Goal: Information Seeking & Learning: Learn about a topic

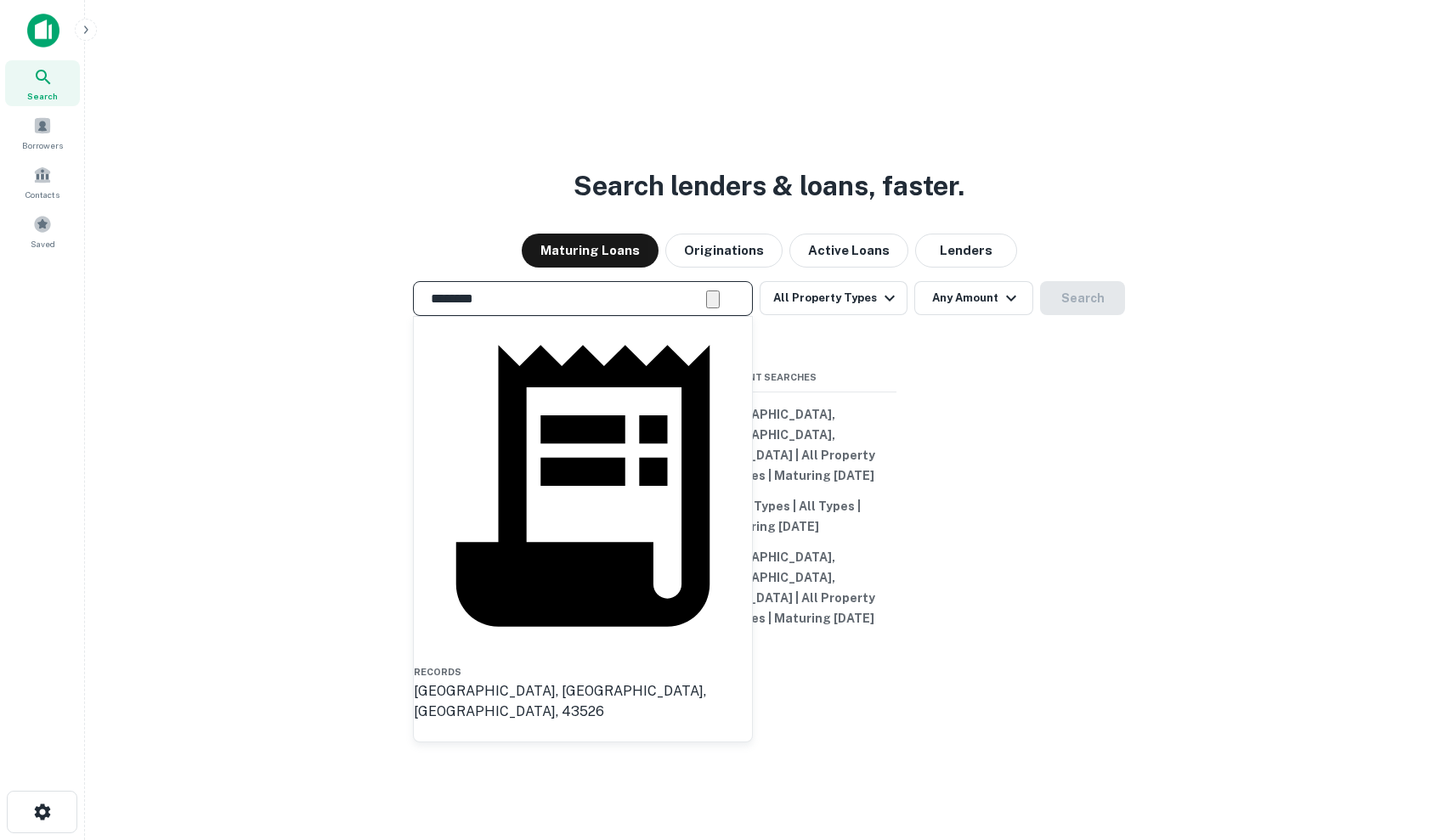
type input "**********"
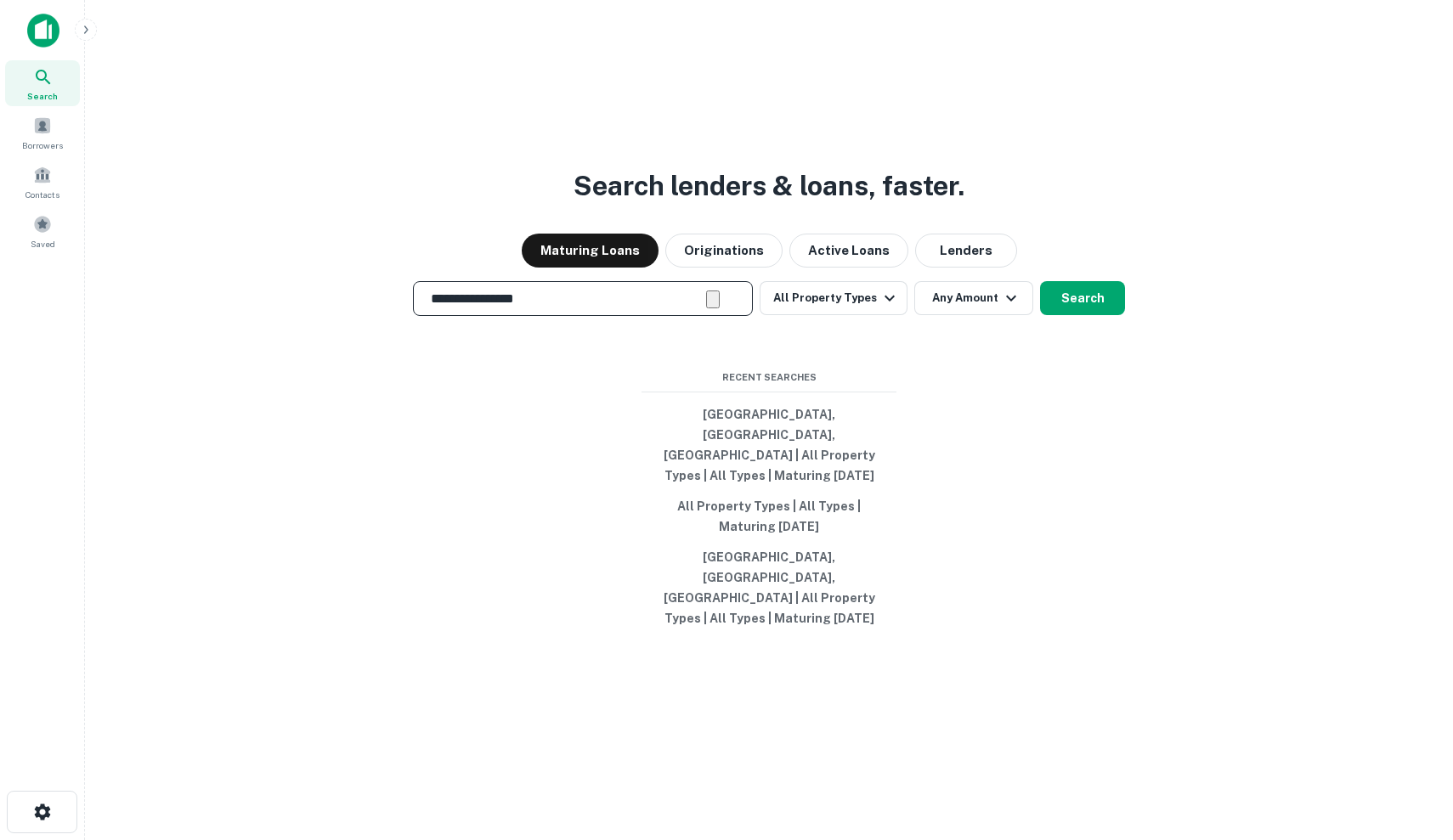
drag, startPoint x: 741, startPoint y: 341, endPoint x: 648, endPoint y: 117, distance: 242.5
click at [648, 117] on div "**********" at bounding box center [769, 461] width 1340 height 840
click at [719, 308] on button "Clear" at bounding box center [713, 299] width 14 height 18
click at [687, 308] on input "text" at bounding box center [583, 298] width 325 height 19
type input "*"
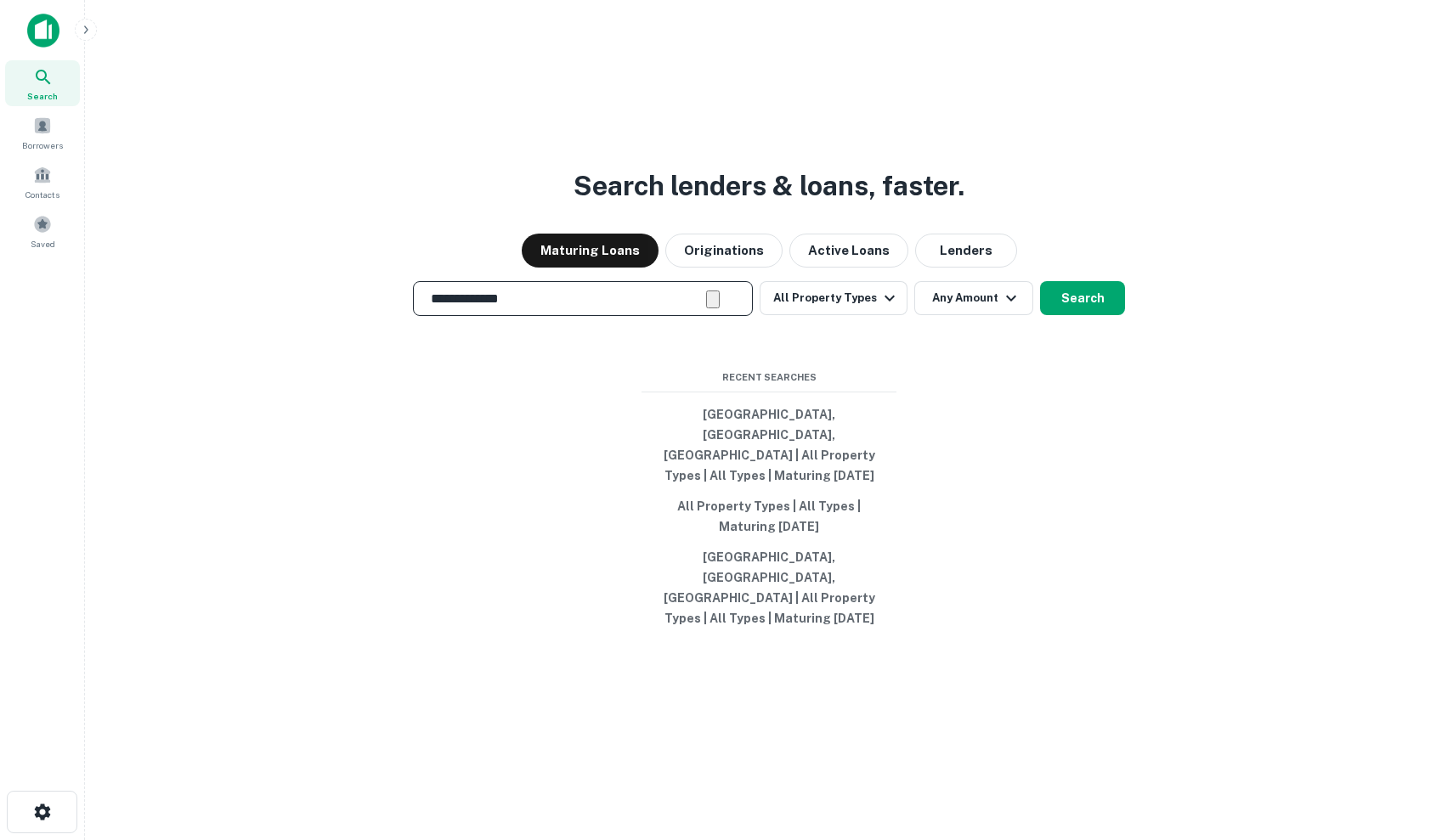
type input "**********"
click at [858, 315] on button "All Property Types" at bounding box center [834, 298] width 148 height 34
click at [988, 839] on div at bounding box center [726, 840] width 1453 height 0
click at [987, 315] on button "Any Amount" at bounding box center [973, 298] width 119 height 34
type input "*******"
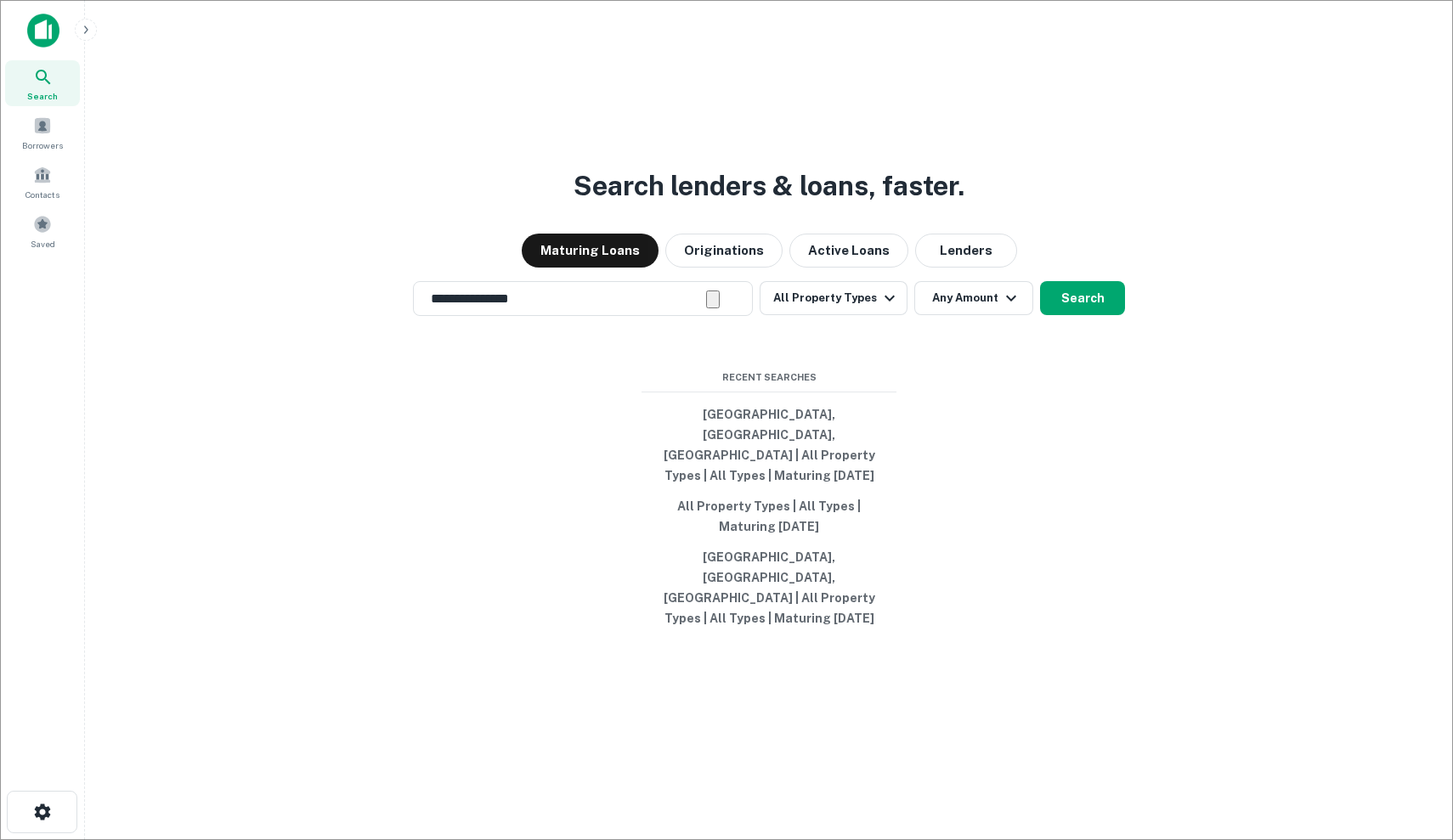
click at [1063, 839] on div at bounding box center [726, 854] width 1453 height 0
click at [1064, 315] on button "Search" at bounding box center [1082, 298] width 85 height 34
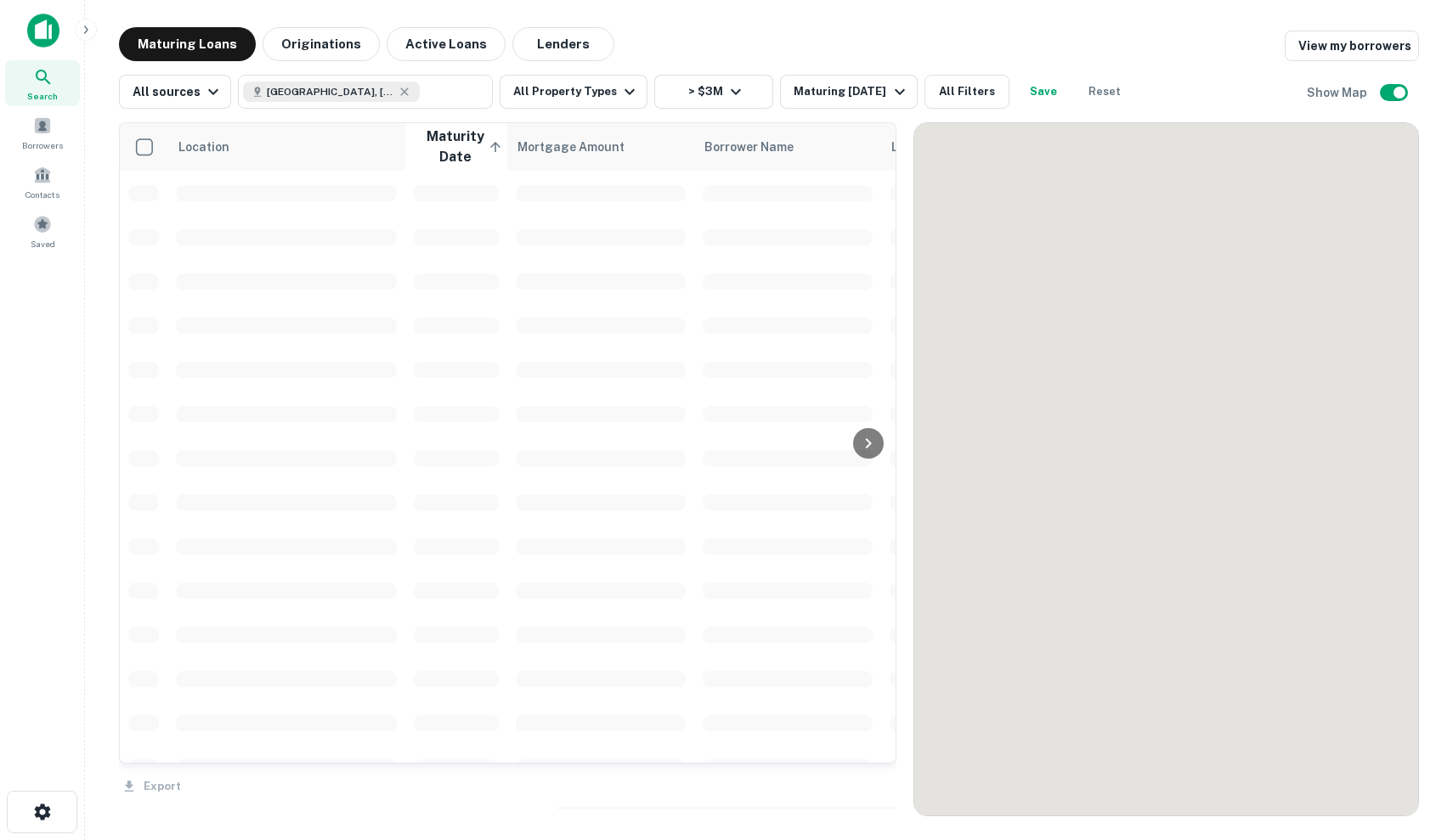
scroll to position [6, 0]
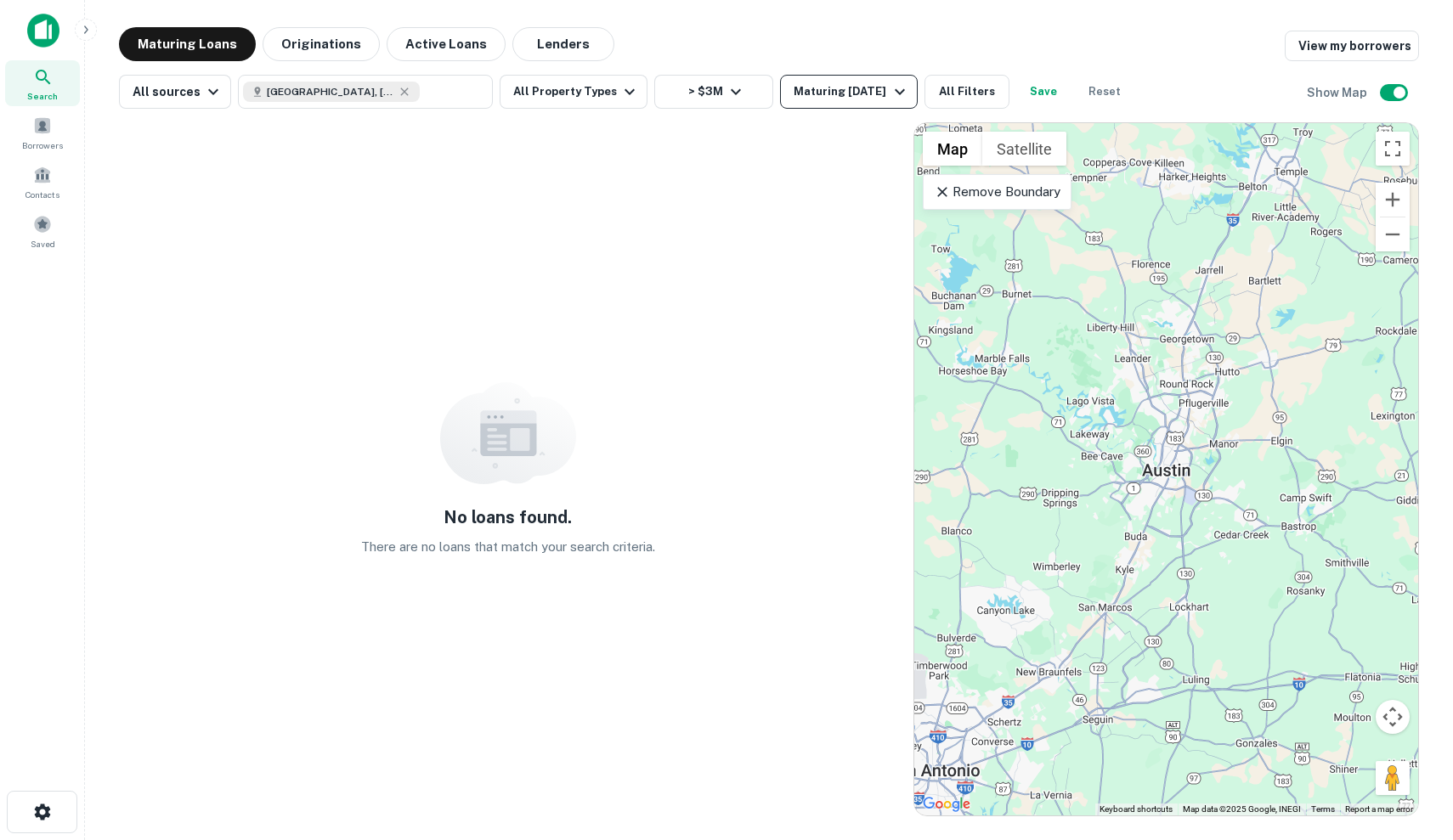
click at [827, 80] on button "Maturing [DATE]" at bounding box center [848, 91] width 137 height 34
click at [1050, 196] on p "Remove Boundary" at bounding box center [996, 192] width 126 height 20
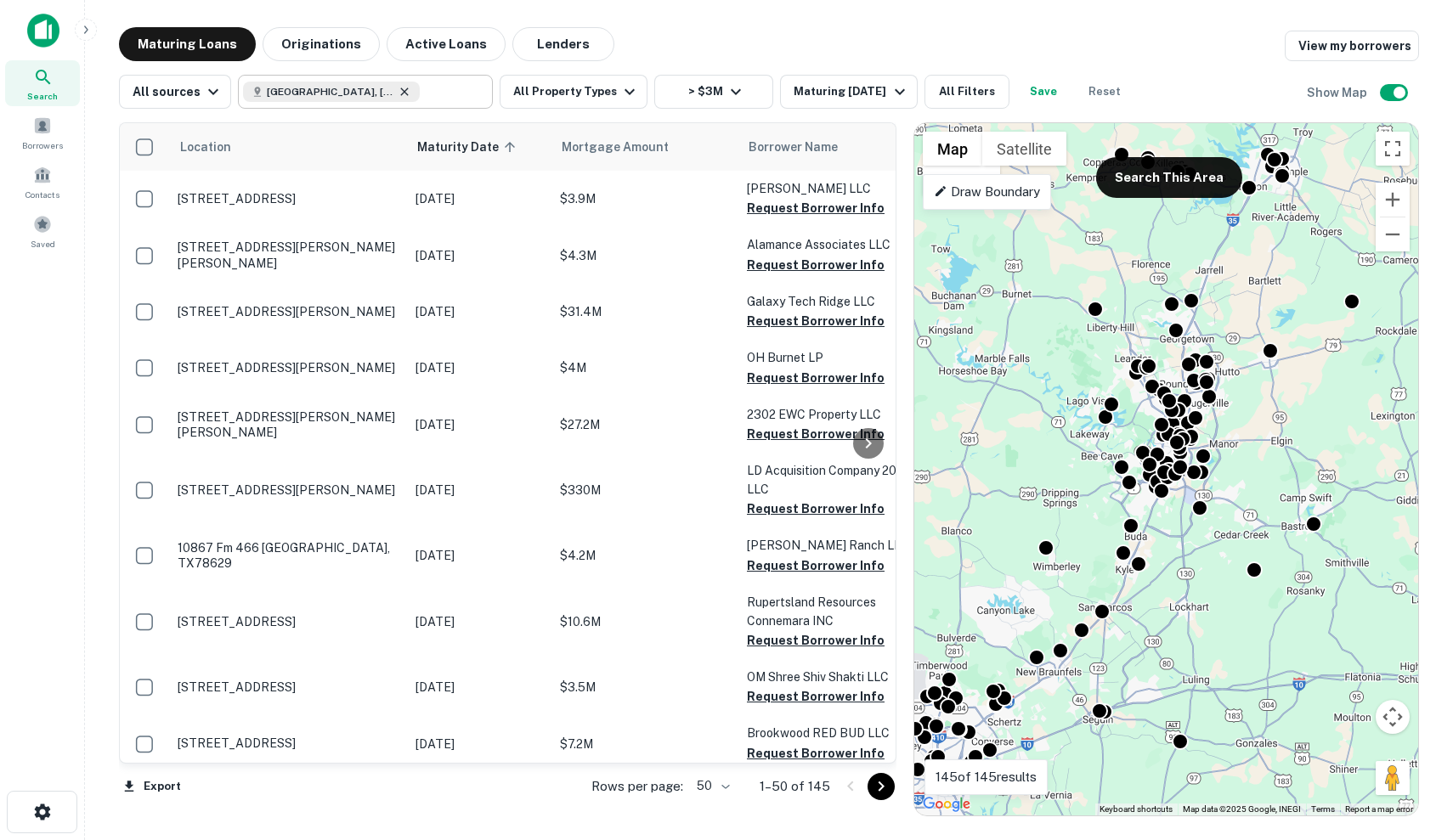
click at [398, 96] on icon at bounding box center [404, 91] width 14 height 14
type input "**********"
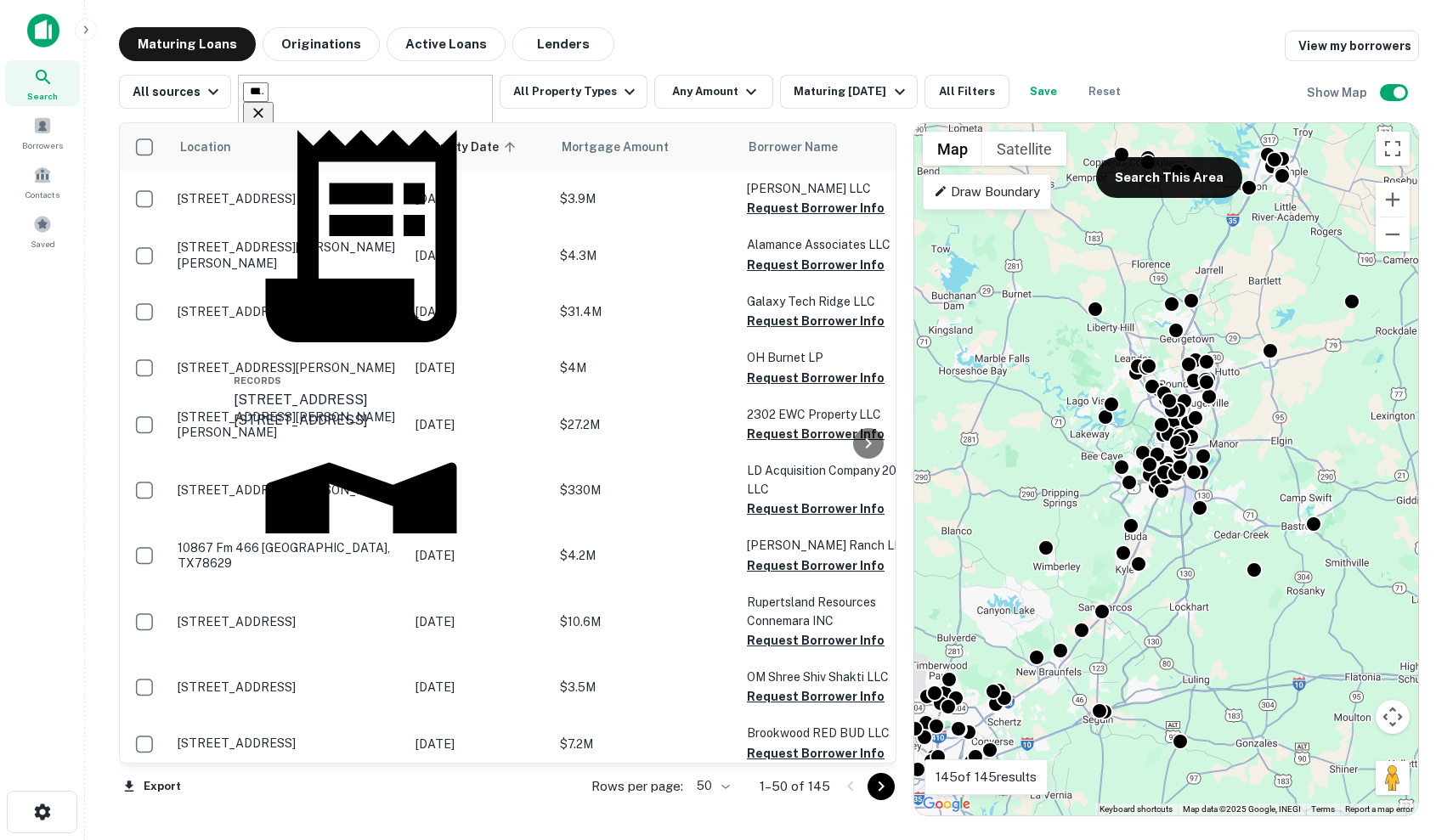
click at [263, 108] on icon "Clear" at bounding box center [258, 113] width 10 height 10
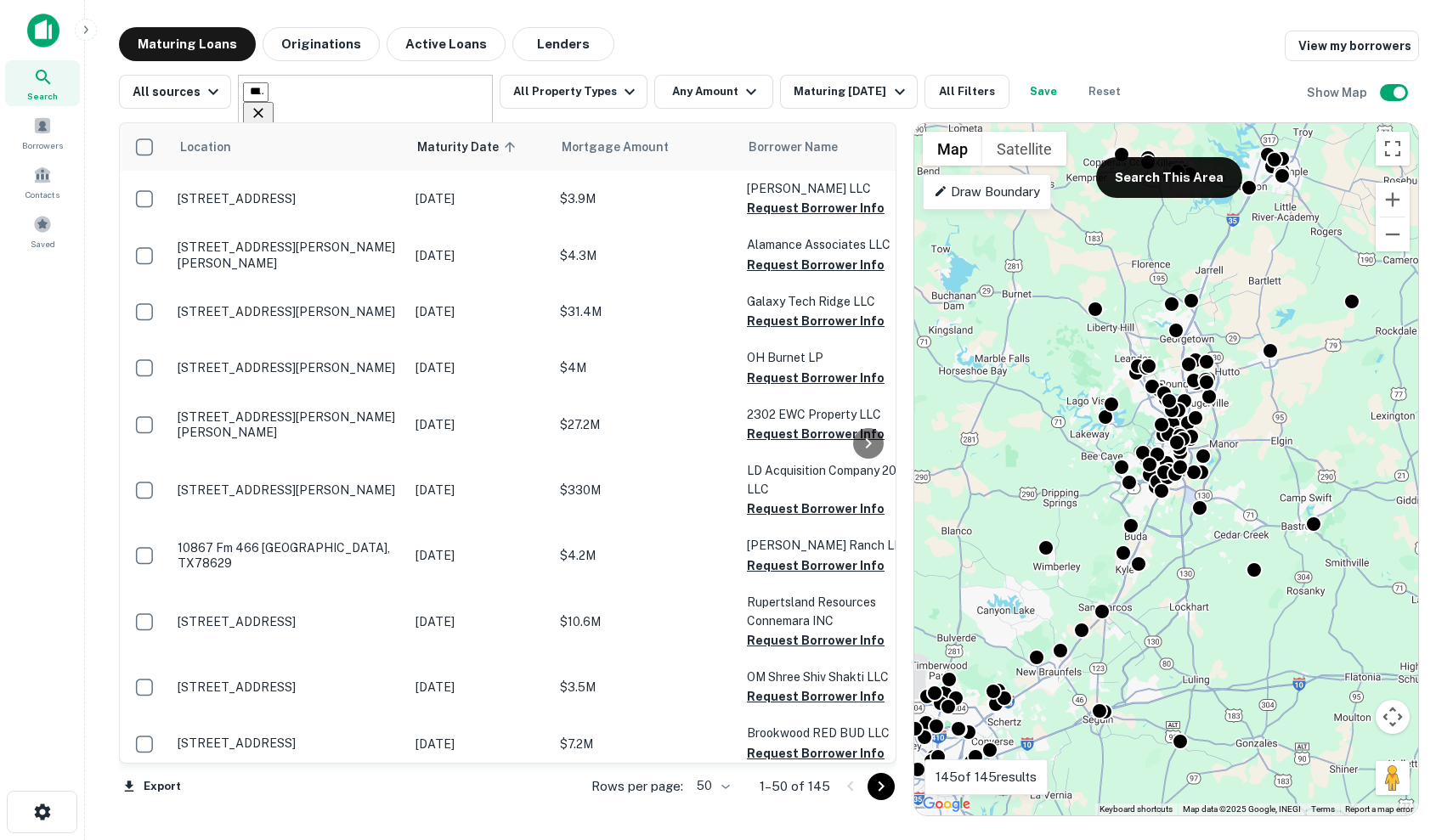
type input "******"
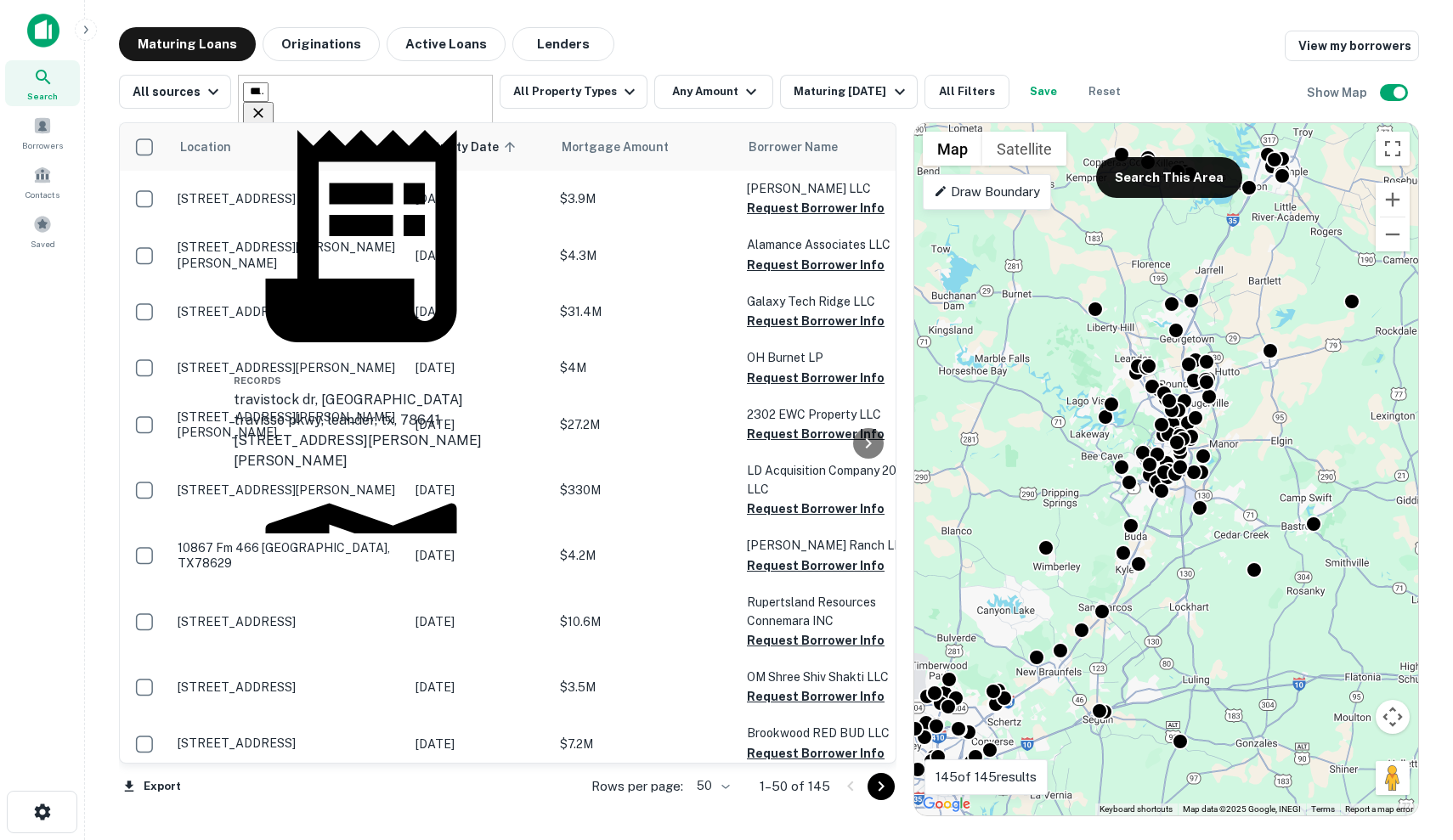
click at [442, 752] on div "Travis County, TX, USA" at bounding box center [361, 783] width 255 height 61
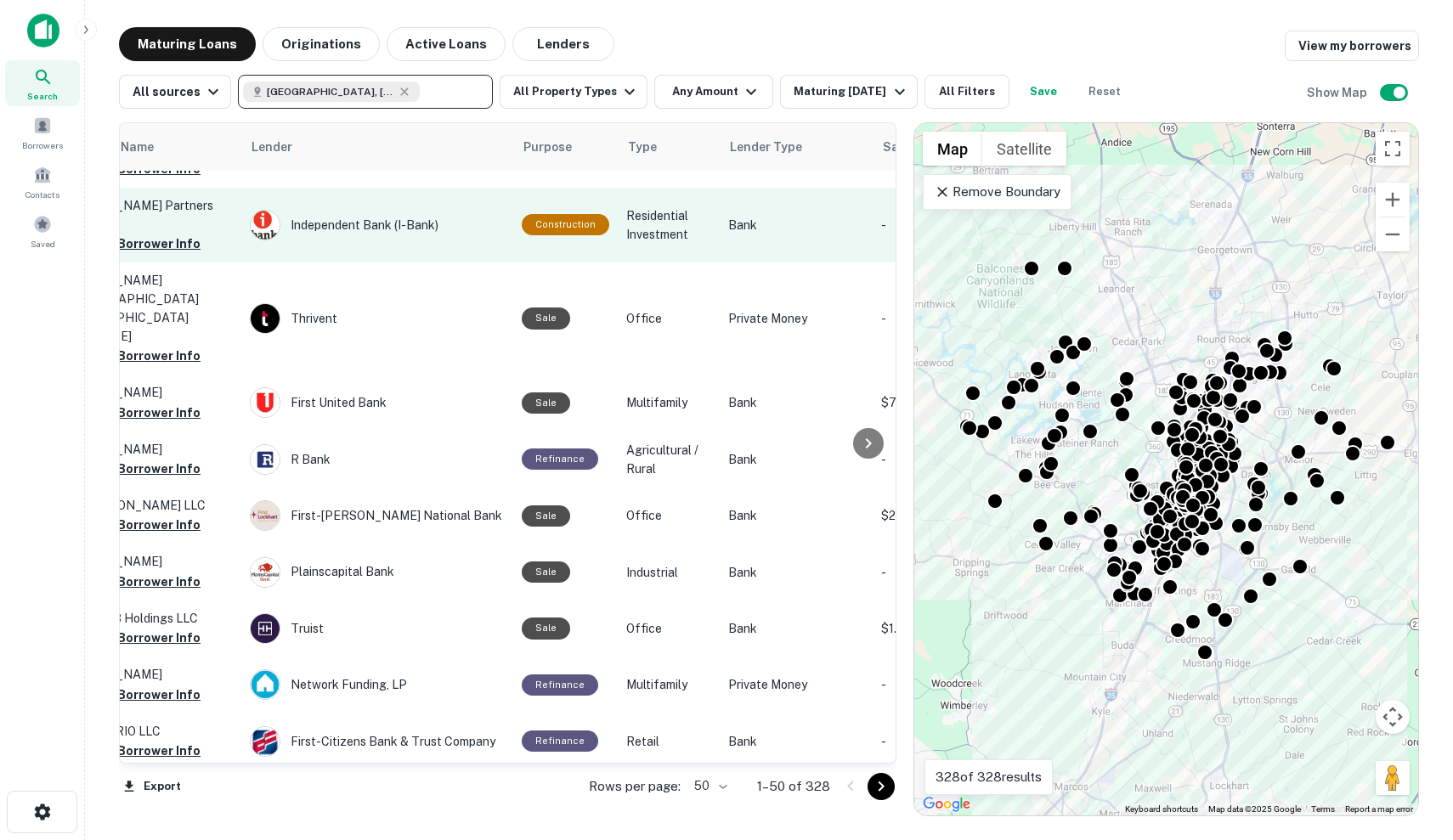
scroll to position [250, 684]
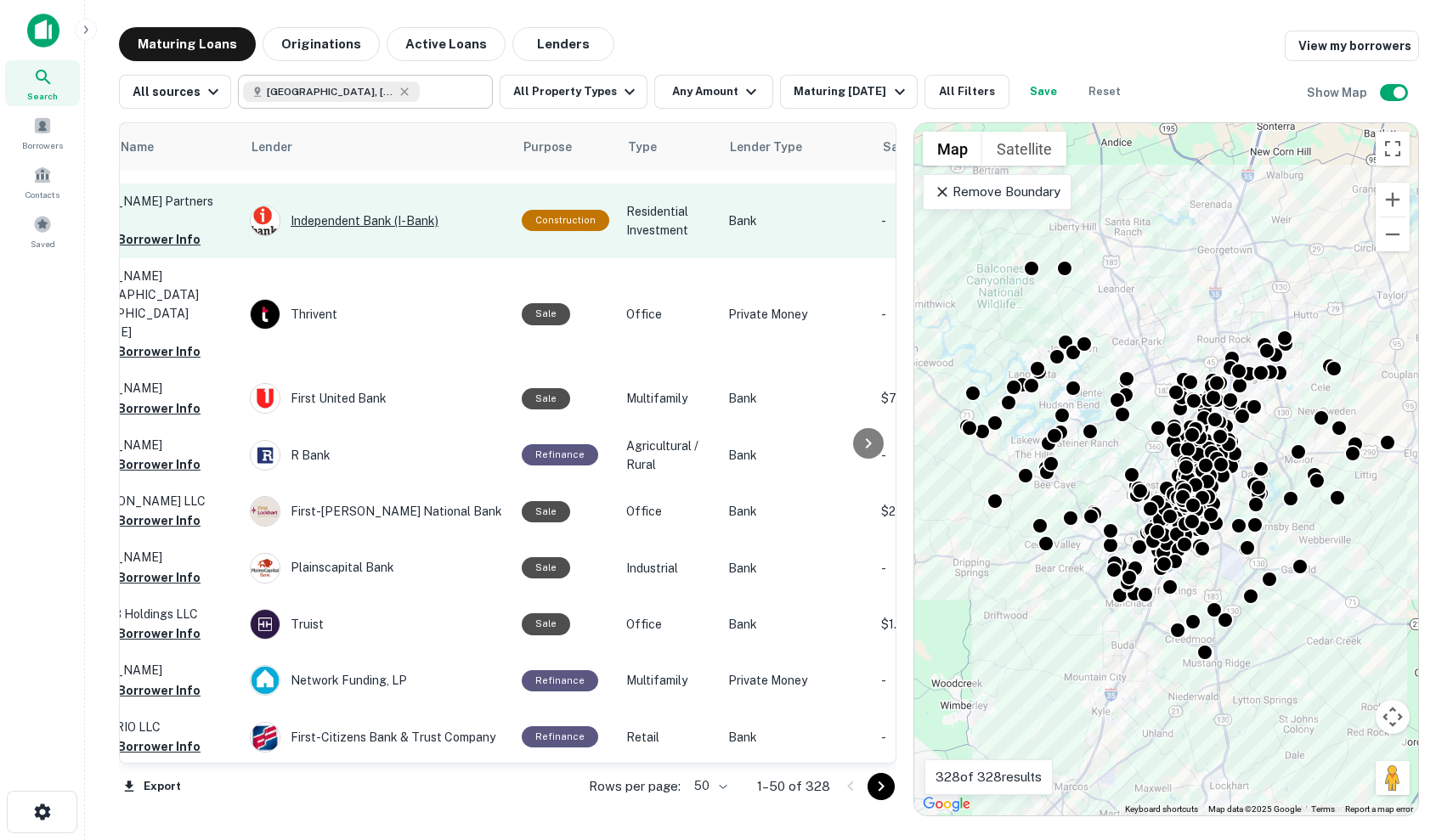
click at [473, 210] on div "Independent Bank (i-bank)" at bounding box center [378, 221] width 255 height 30
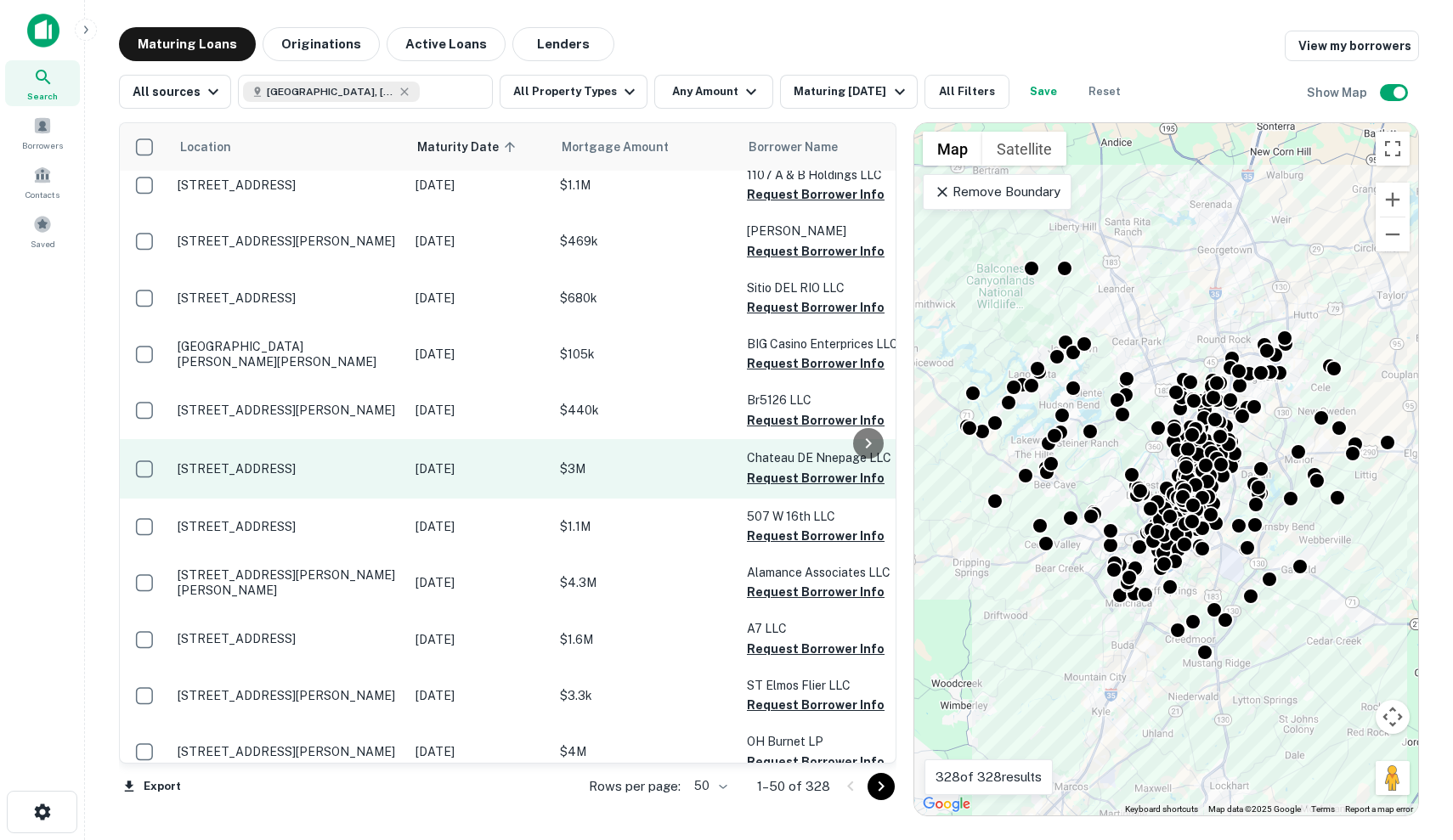
scroll to position [690, -2]
click at [666, 460] on p "$3M" at bounding box center [644, 469] width 170 height 18
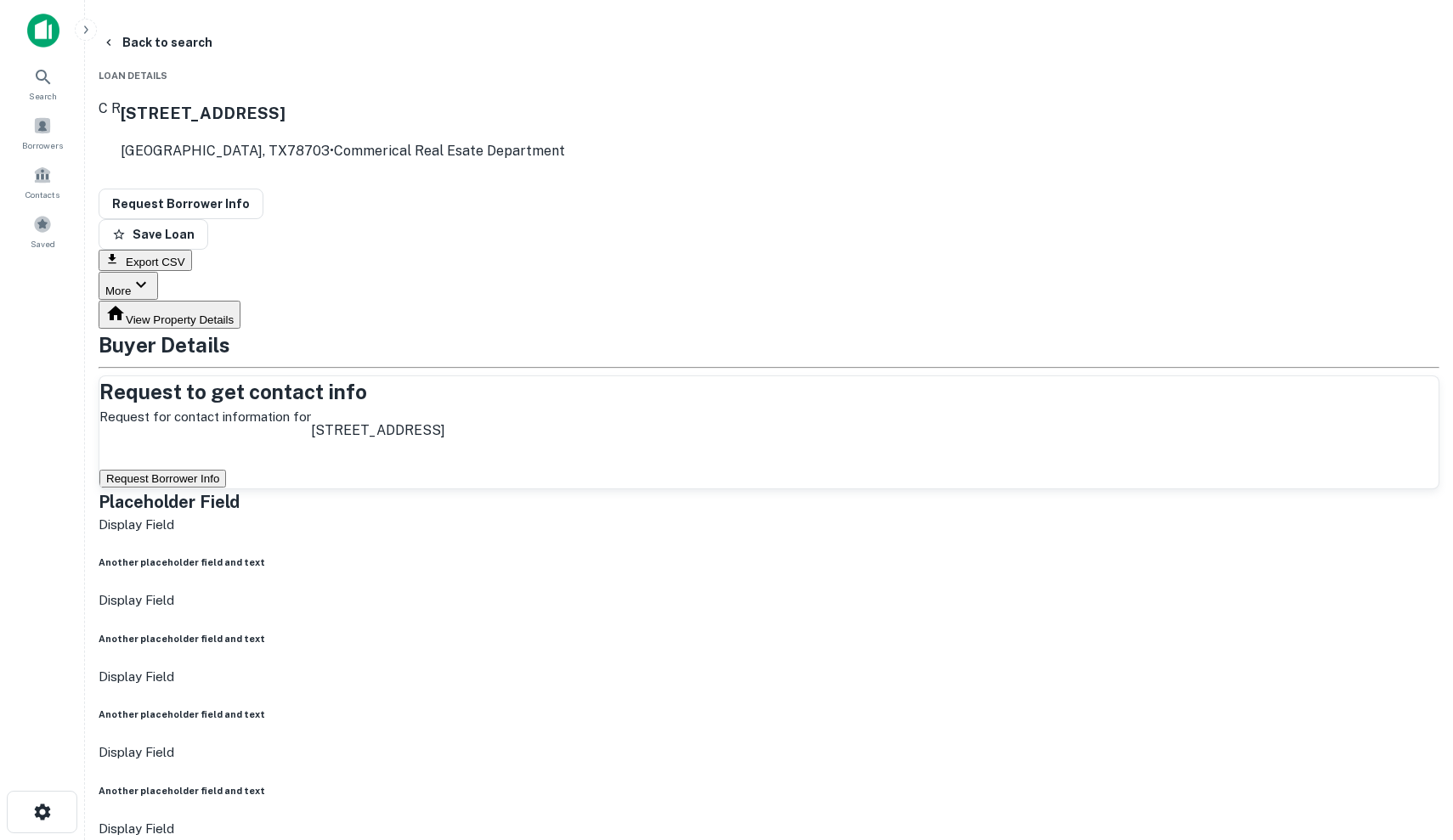
drag, startPoint x: 1108, startPoint y: 768, endPoint x: 1187, endPoint y: 724, distance: 90.4
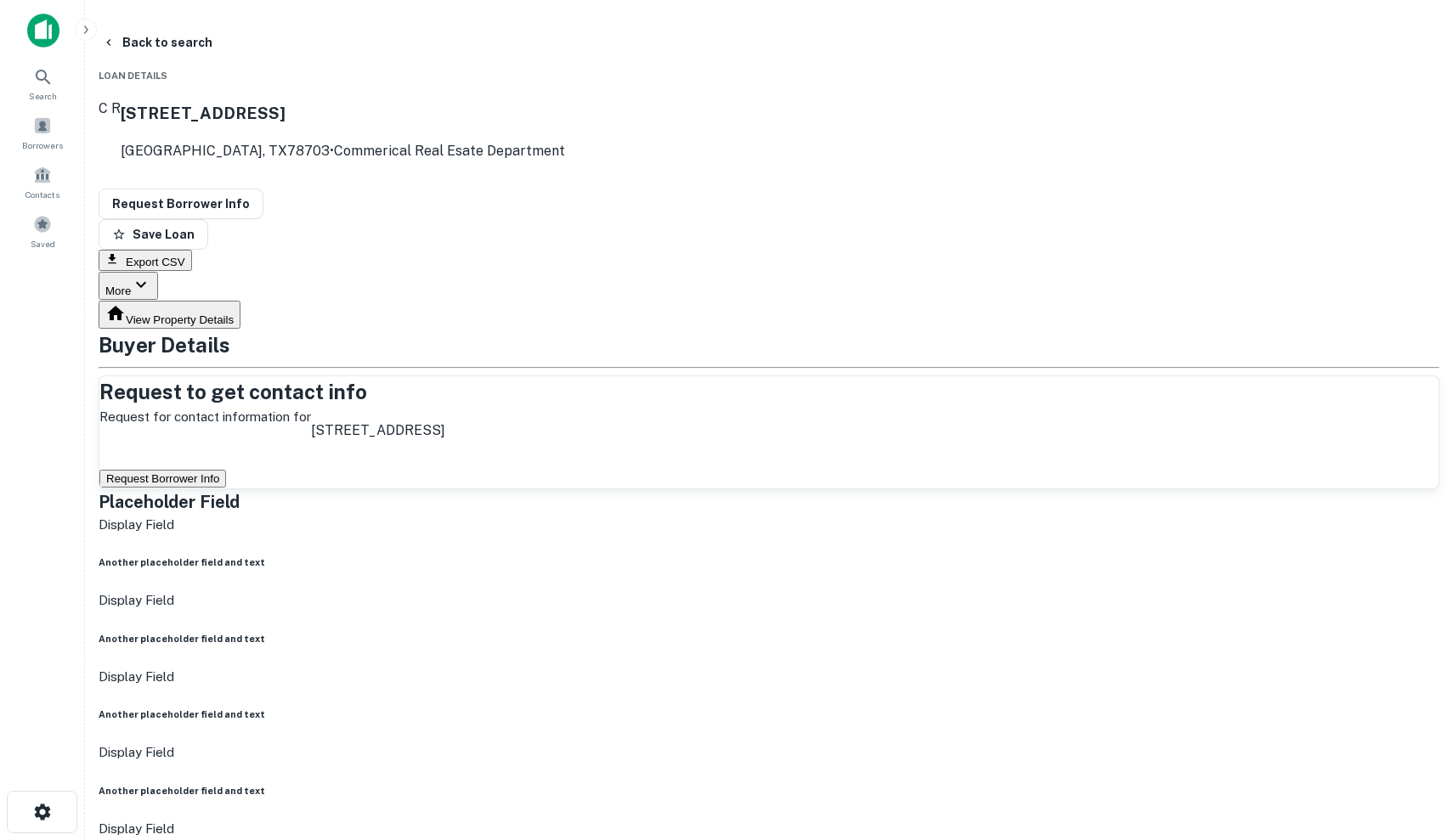
drag, startPoint x: 988, startPoint y: 712, endPoint x: 1048, endPoint y: 678, distance: 69.0
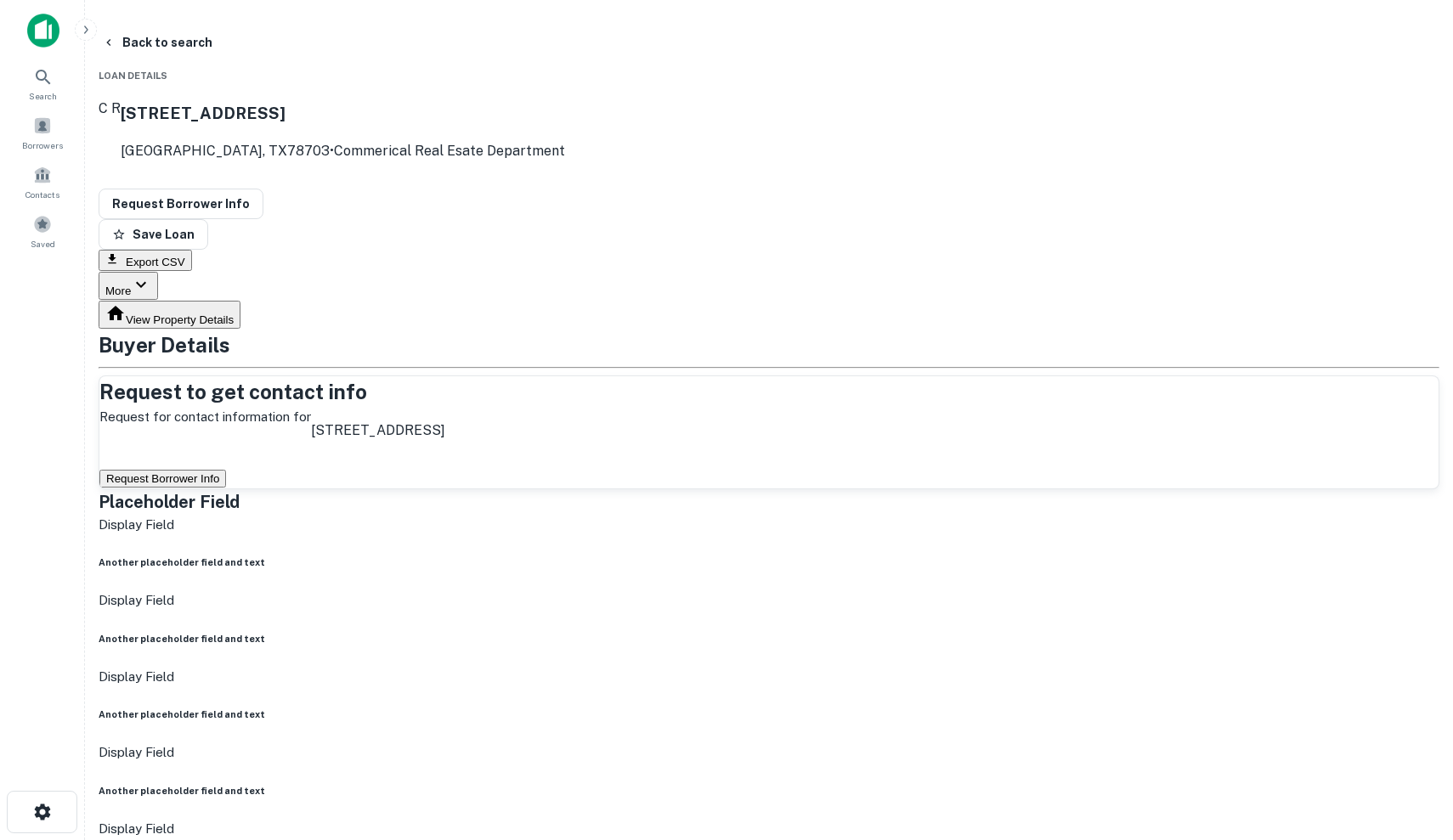
drag, startPoint x: 985, startPoint y: 708, endPoint x: 1120, endPoint y: 631, distance: 155.4
click at [759, 389] on div "Request to get contact info Request for contact information for 1111 w 11th st …" at bounding box center [769, 432] width 1339 height 112
click at [226, 470] on button "Request Borrower Info" at bounding box center [162, 478] width 126 height 18
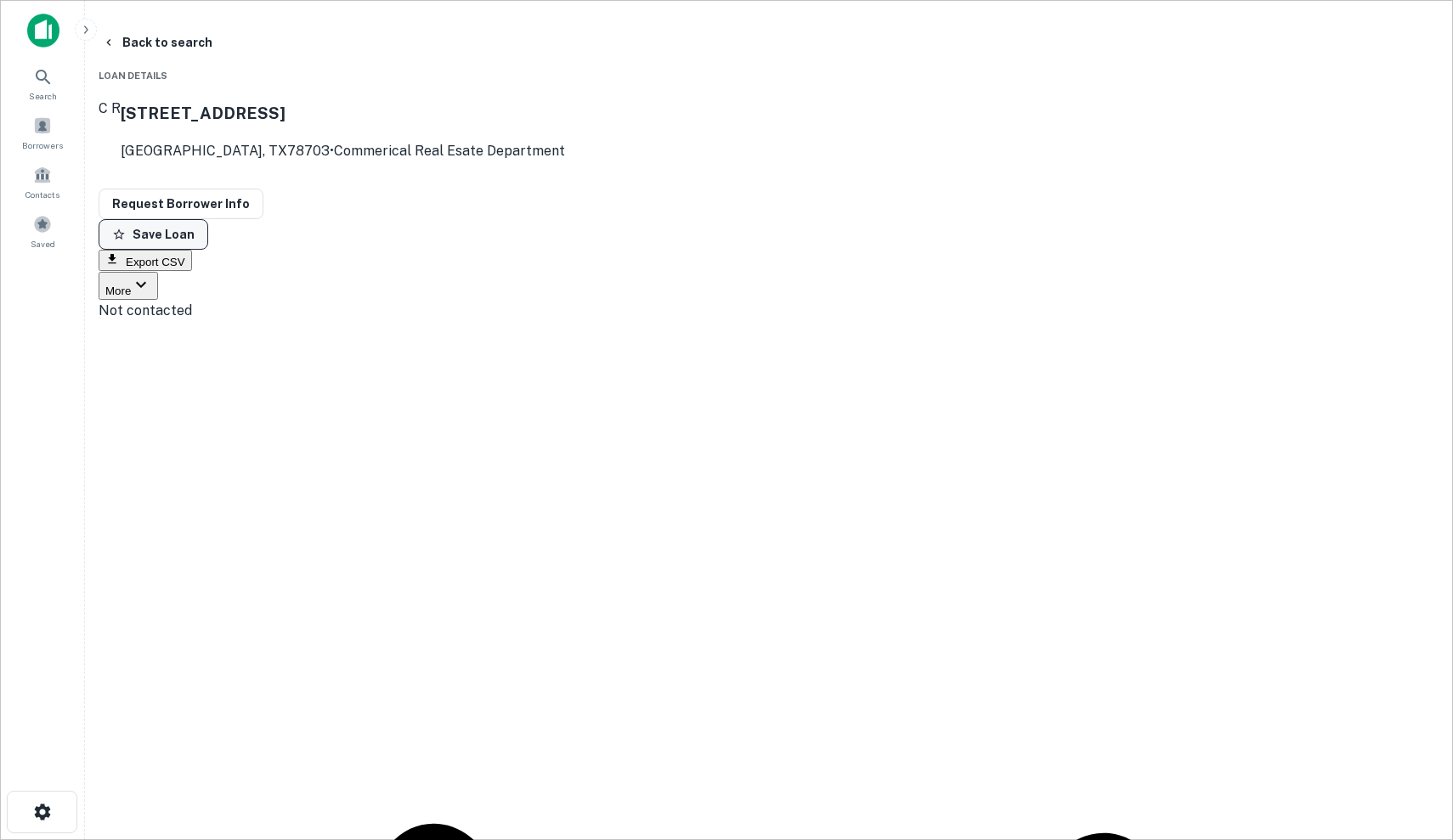
click at [208, 219] on button "Save Loan" at bounding box center [153, 234] width 110 height 30
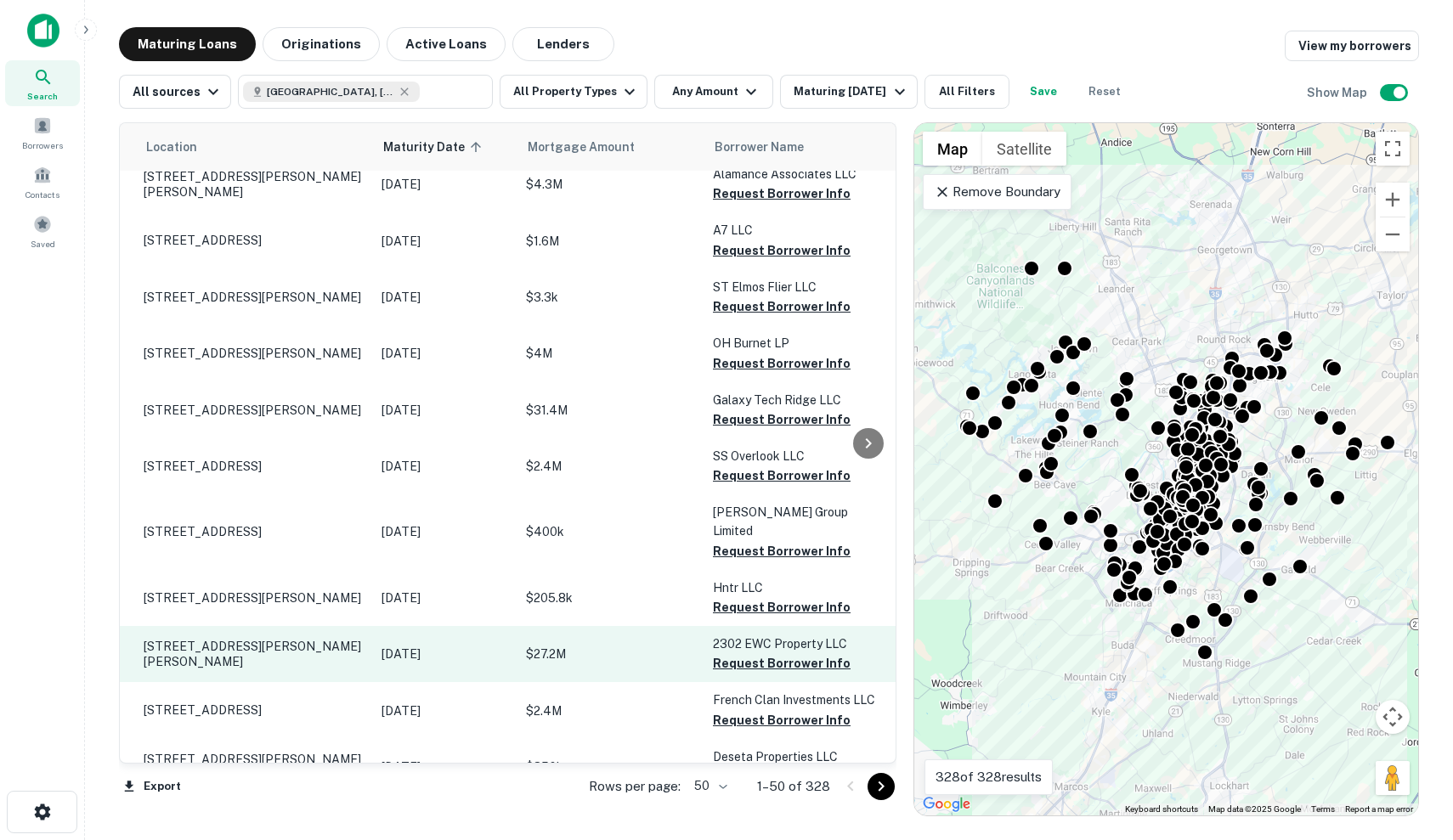
scroll to position [1087, 34]
click at [559, 645] on p "$27.2M" at bounding box center [611, 654] width 170 height 18
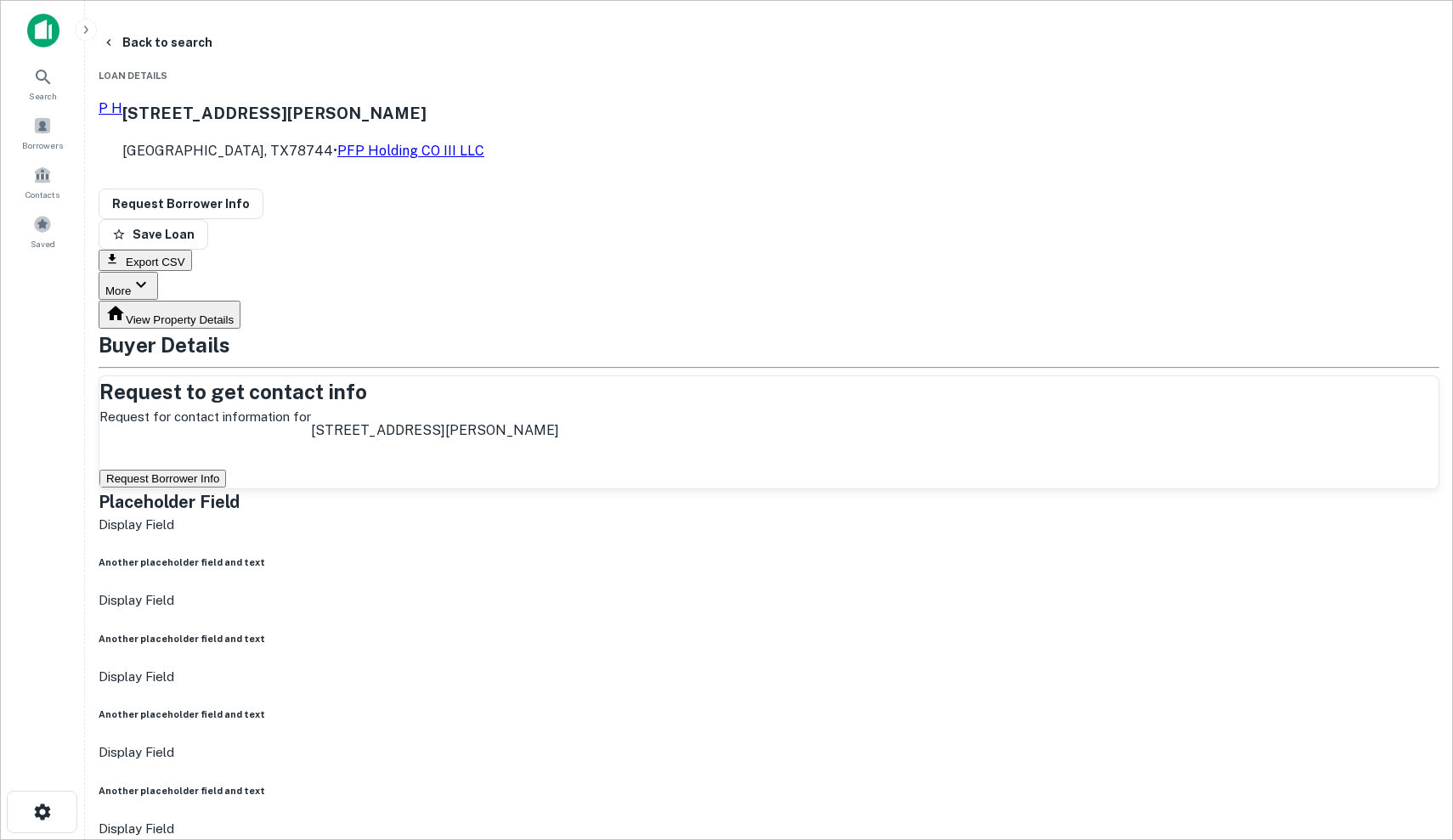
click at [226, 470] on button "Request Borrower Info" at bounding box center [162, 478] width 126 height 18
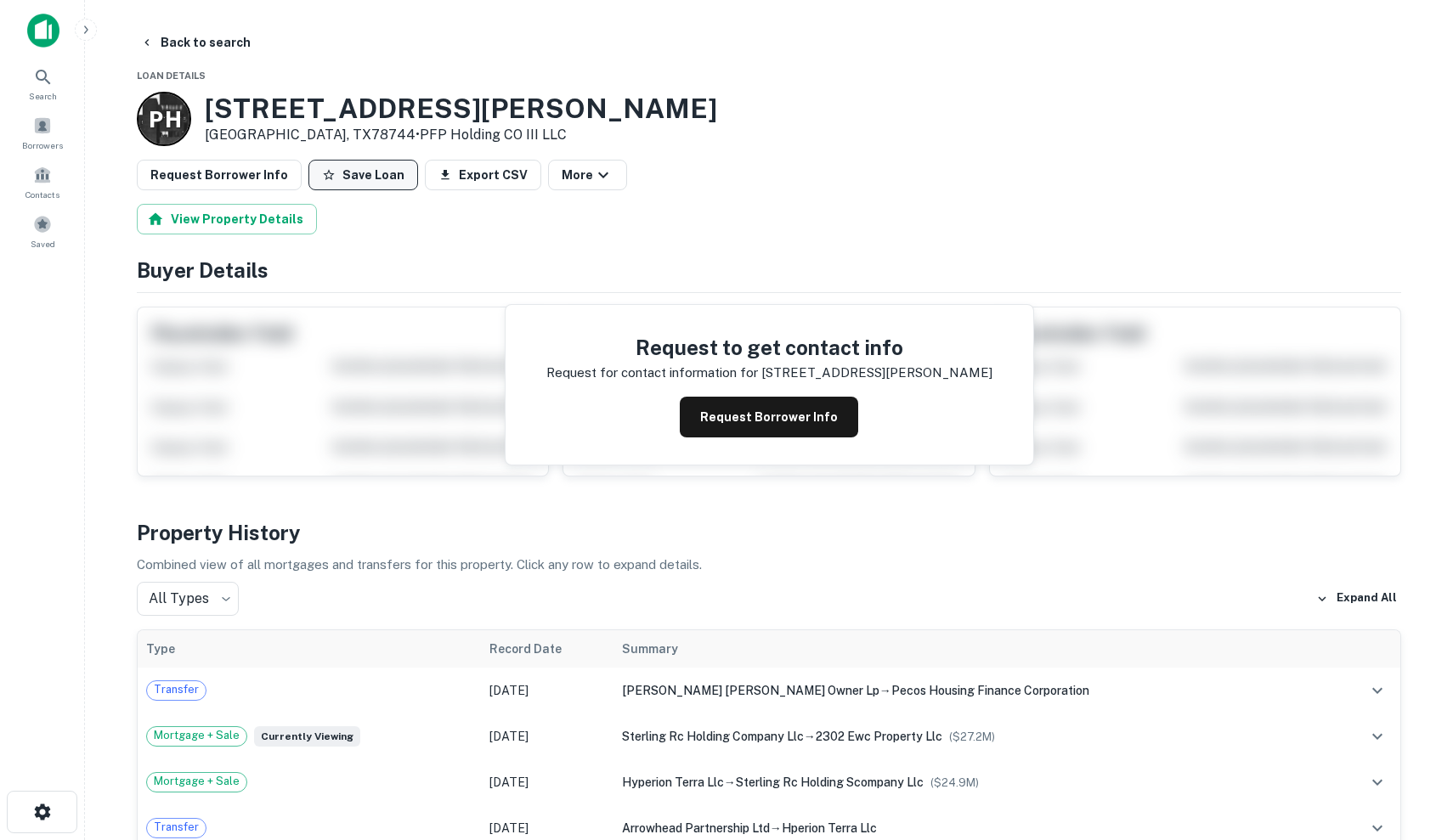
click at [322, 180] on icon "button" at bounding box center [329, 174] width 14 height 14
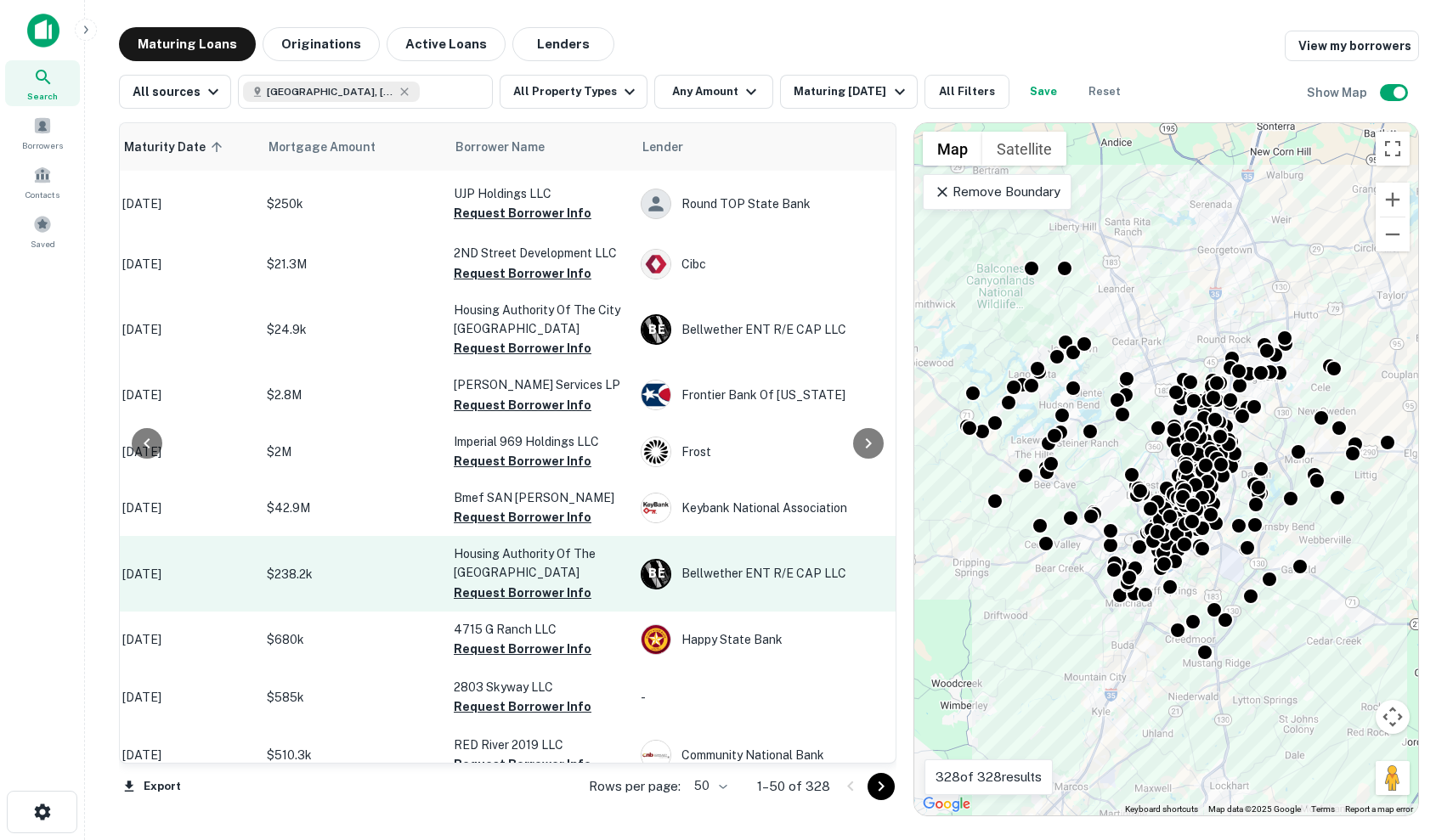
scroll to position [2311, 293]
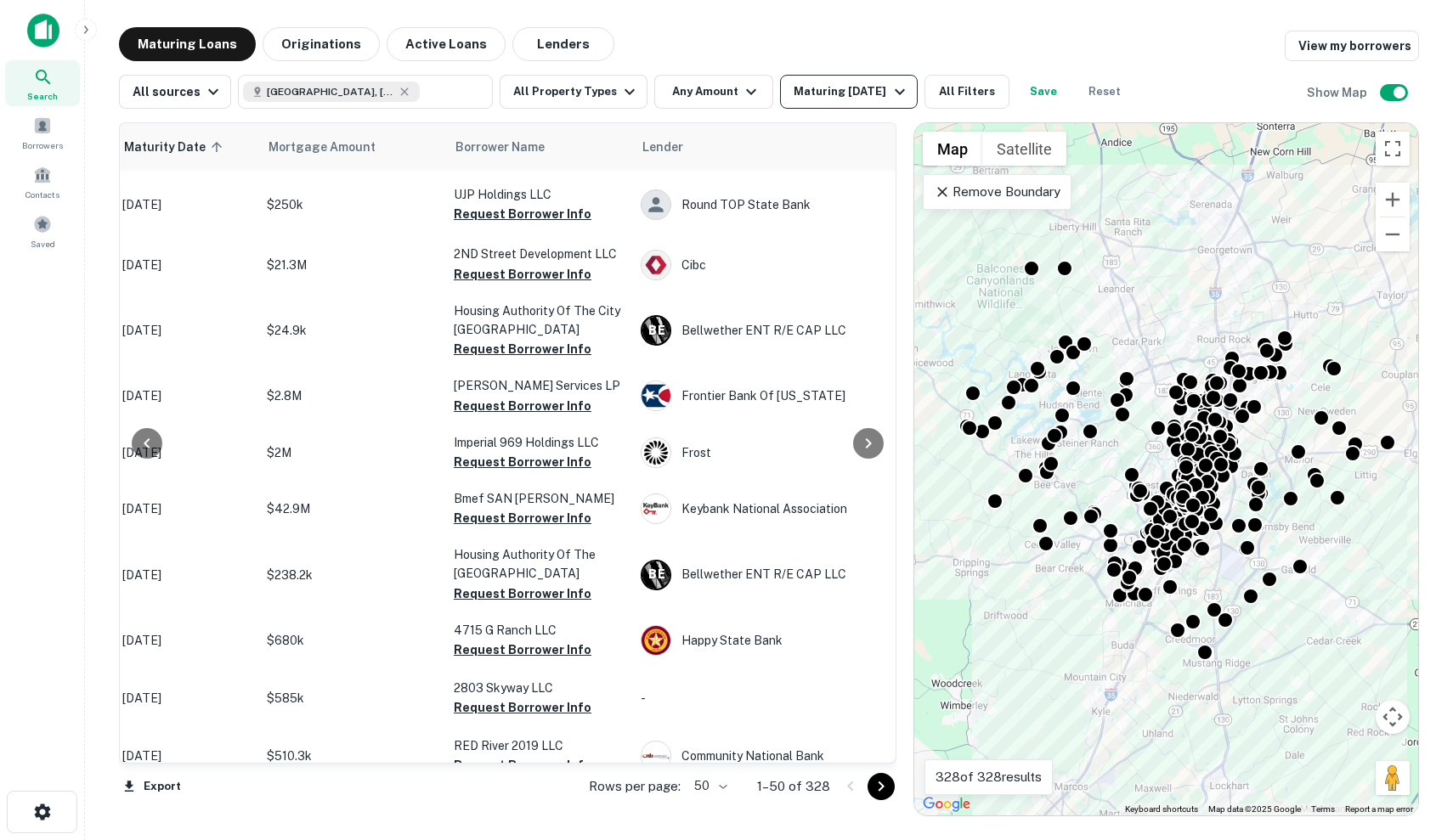
click at [819, 90] on div "Maturing In 6 Months" at bounding box center [851, 91] width 115 height 20
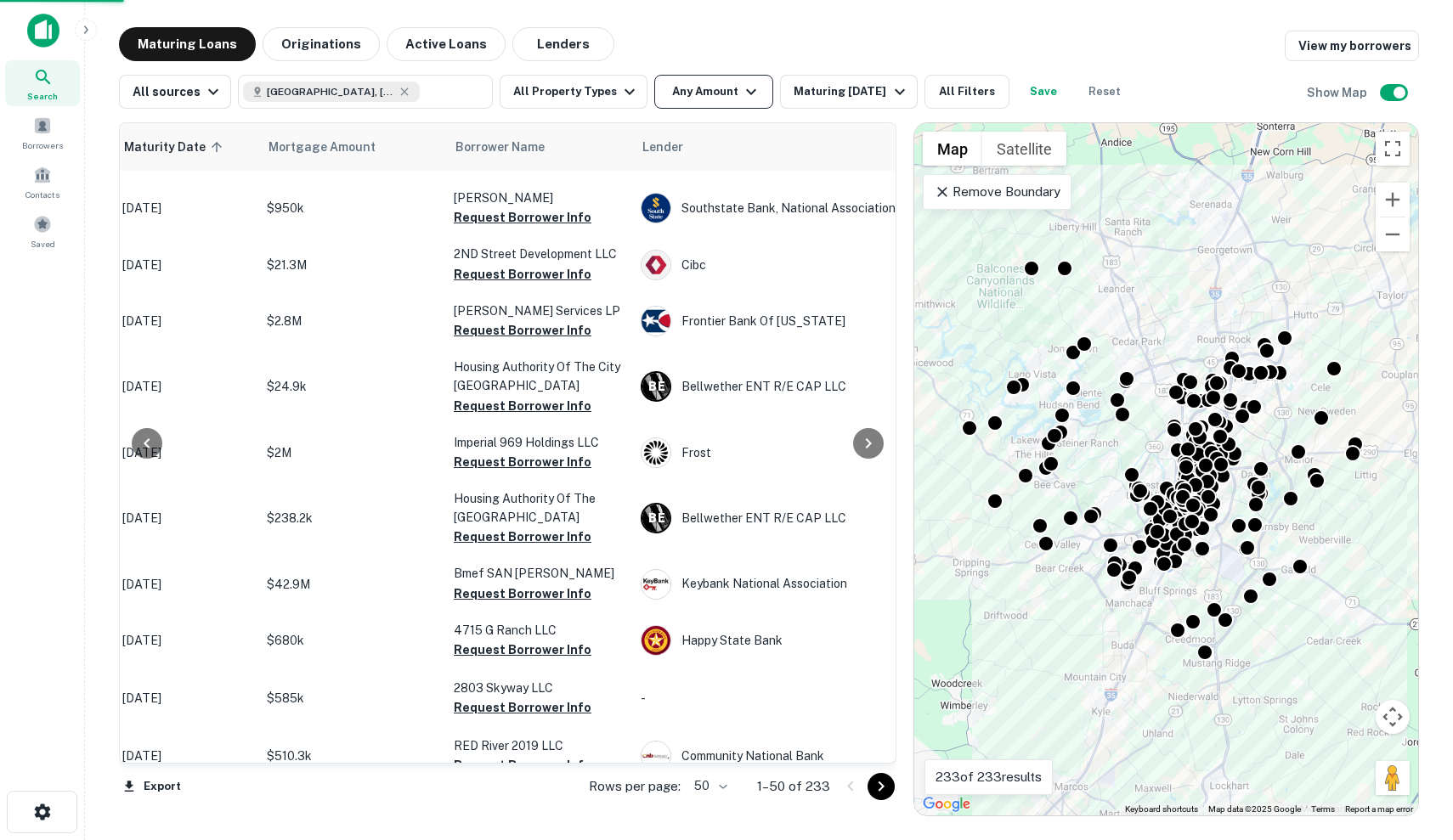
click at [687, 93] on button "Any Amount" at bounding box center [714, 91] width 119 height 34
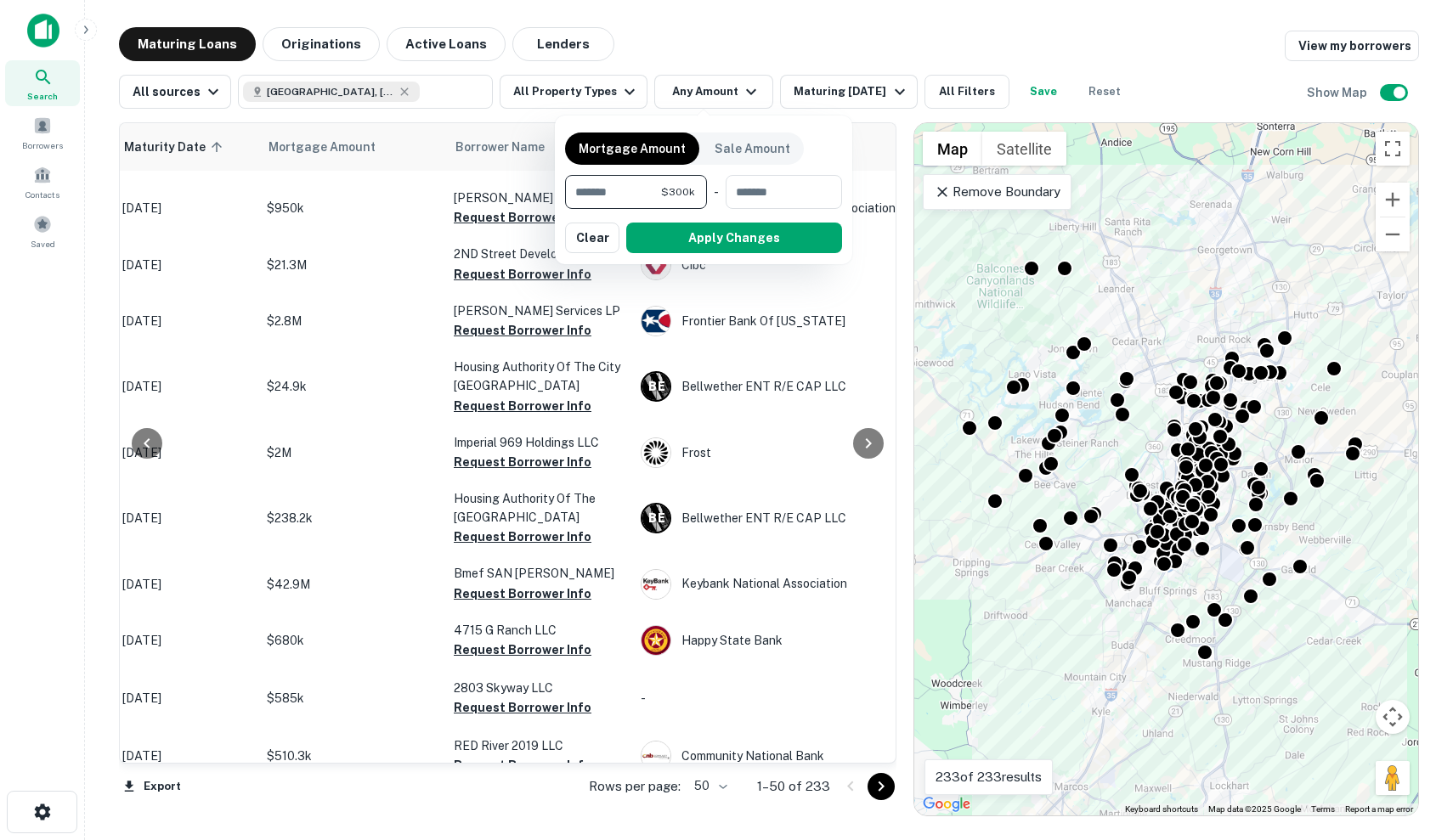
type input "*******"
click at [688, 240] on button "Apply Changes" at bounding box center [734, 237] width 216 height 30
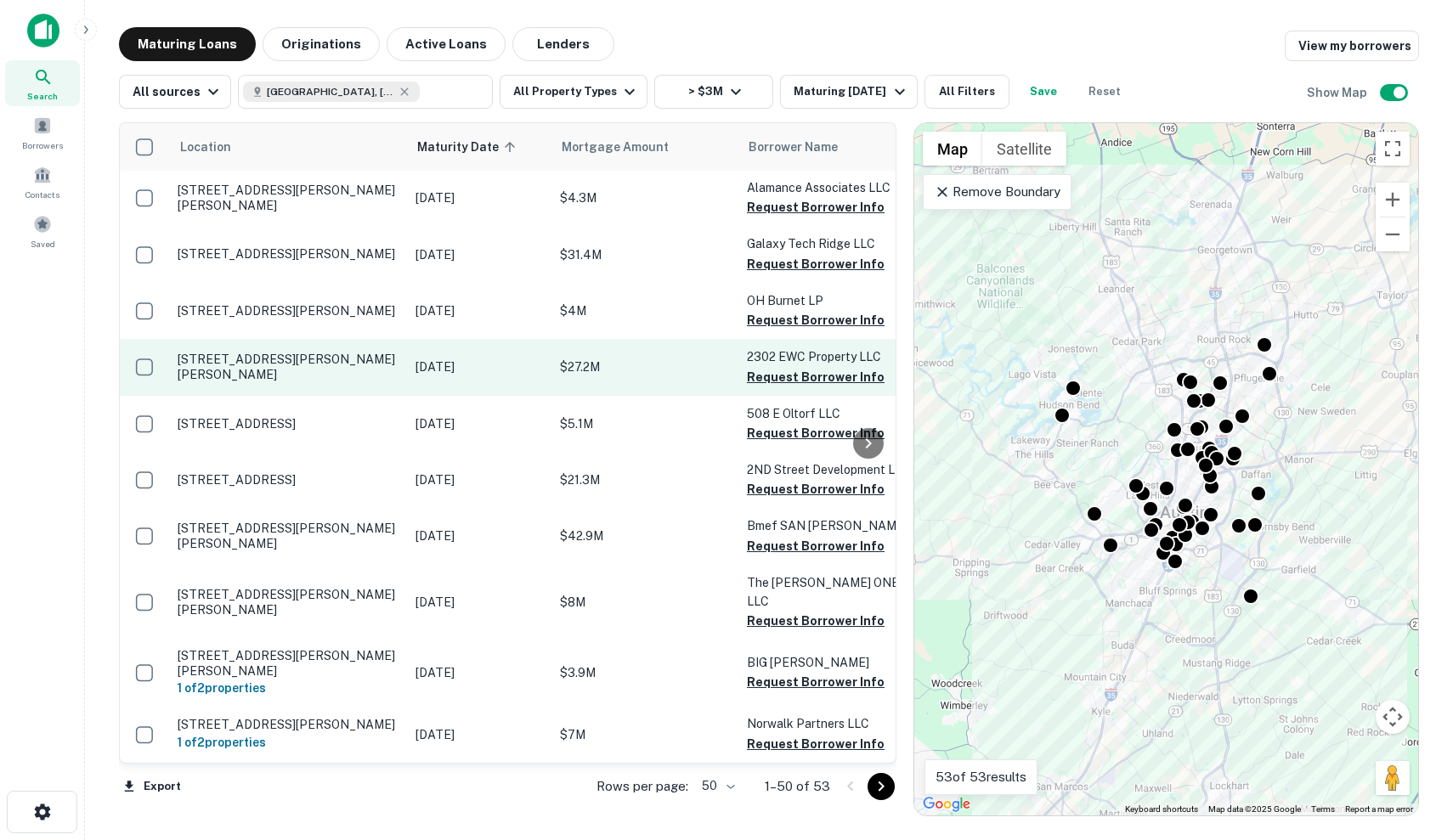
scroll to position [1, 0]
click at [374, 363] on p "2302 E William Cannon Dr Austin, TX78744" at bounding box center [287, 366] width 221 height 30
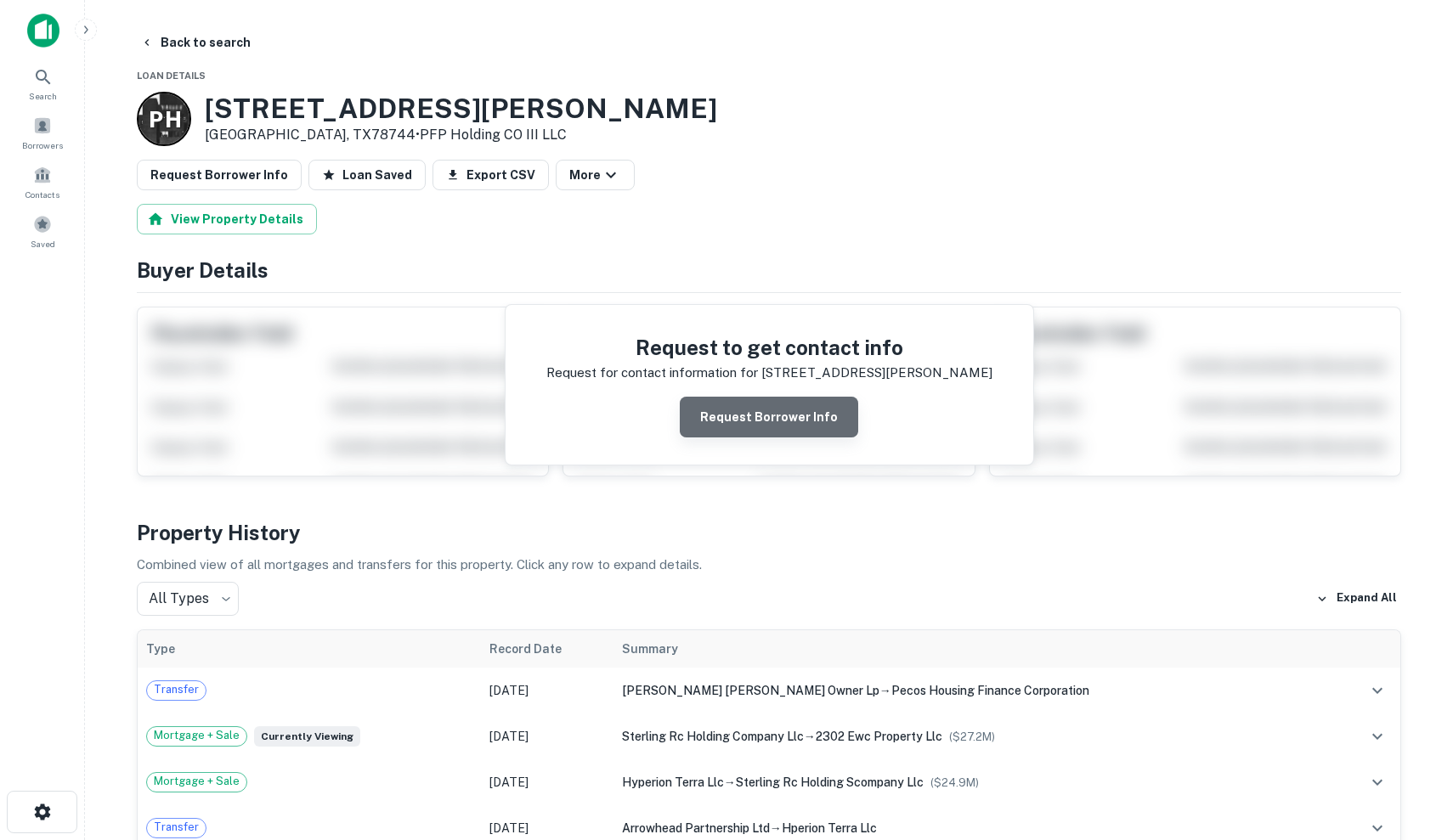
click at [775, 401] on button "Request Borrower Info" at bounding box center [768, 417] width 178 height 41
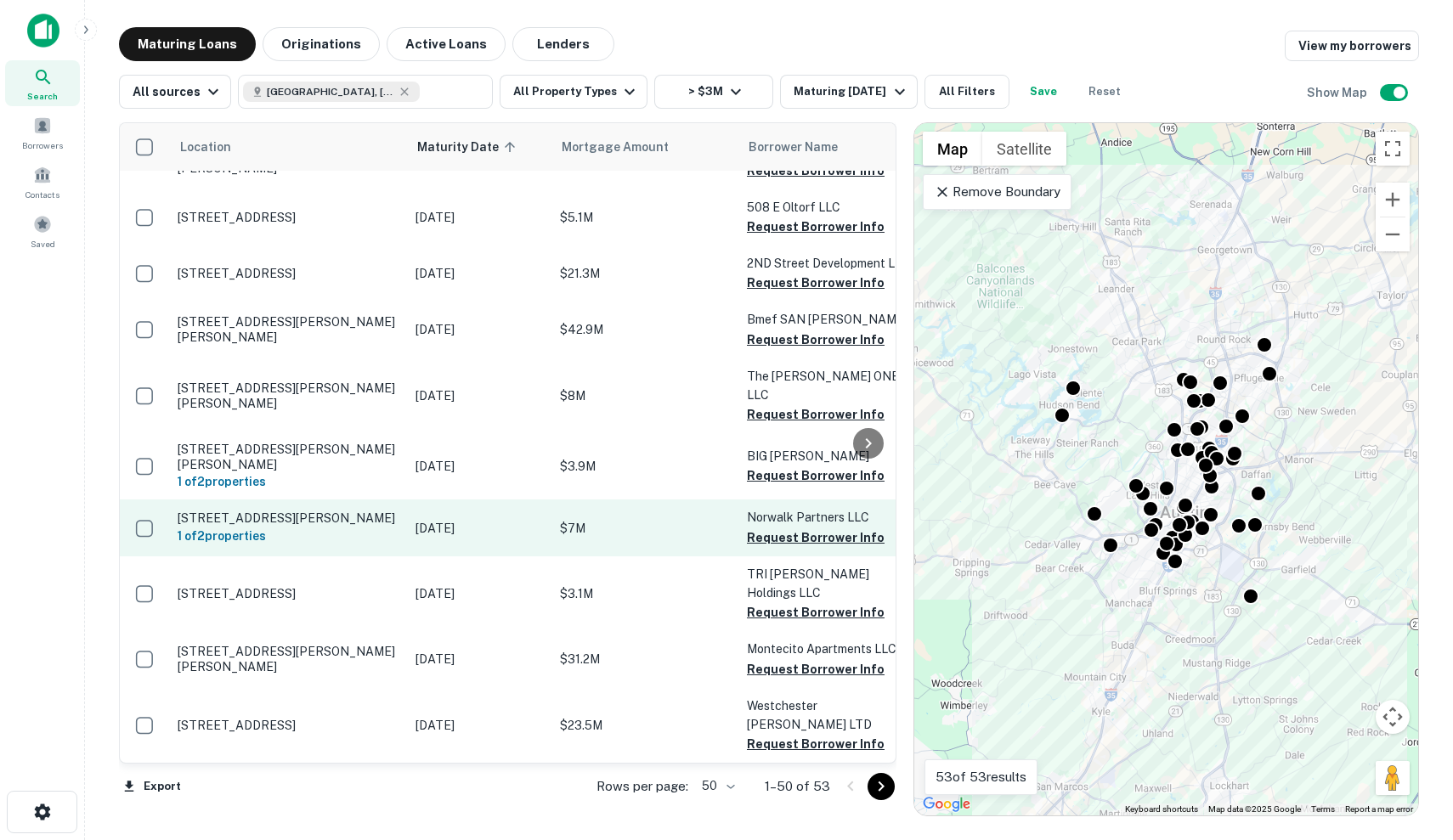
scroll to position [208, 0]
click at [671, 519] on p "$7M" at bounding box center [644, 528] width 170 height 18
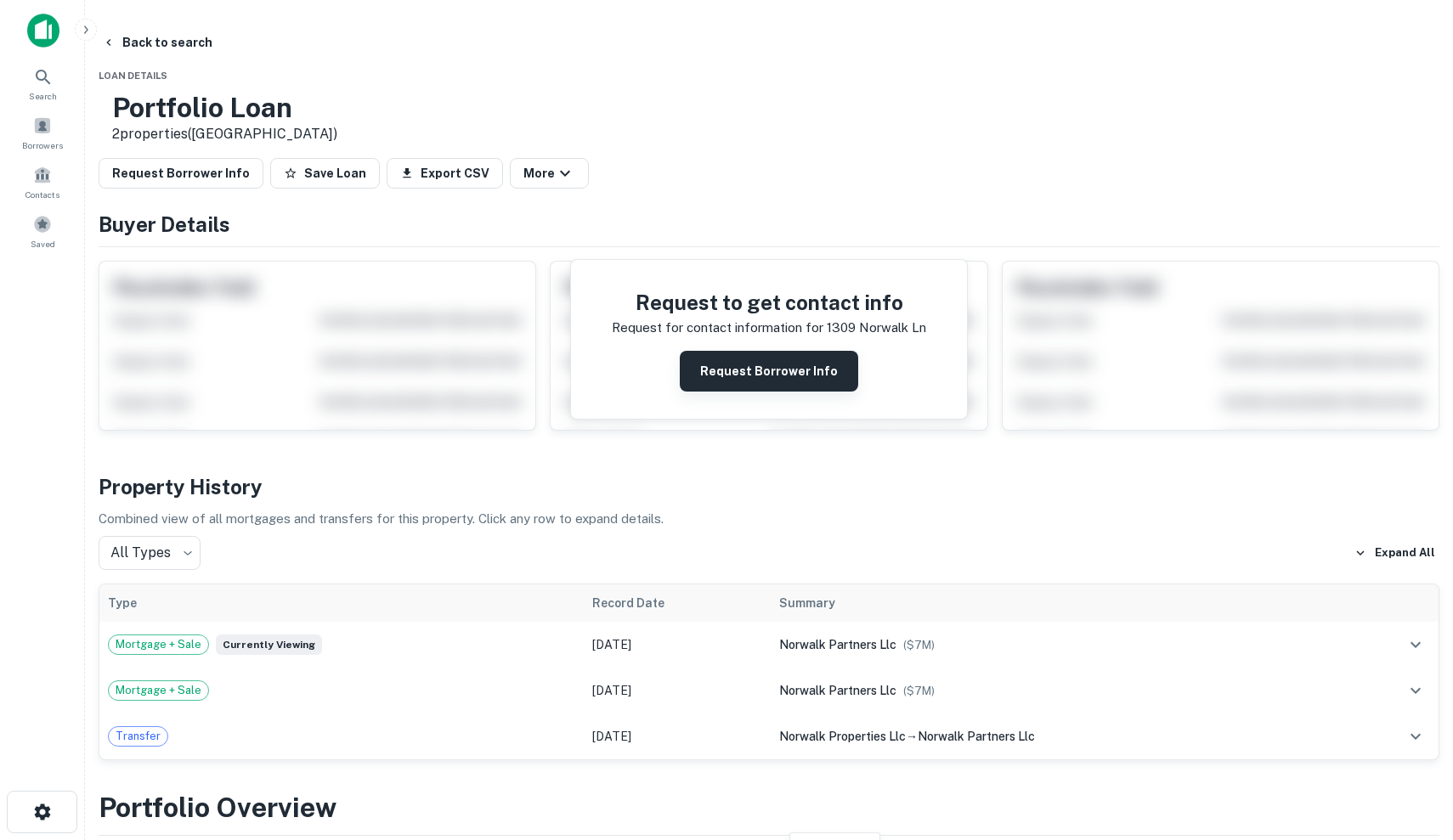
click at [766, 370] on button "Request Borrower Info" at bounding box center [768, 371] width 178 height 41
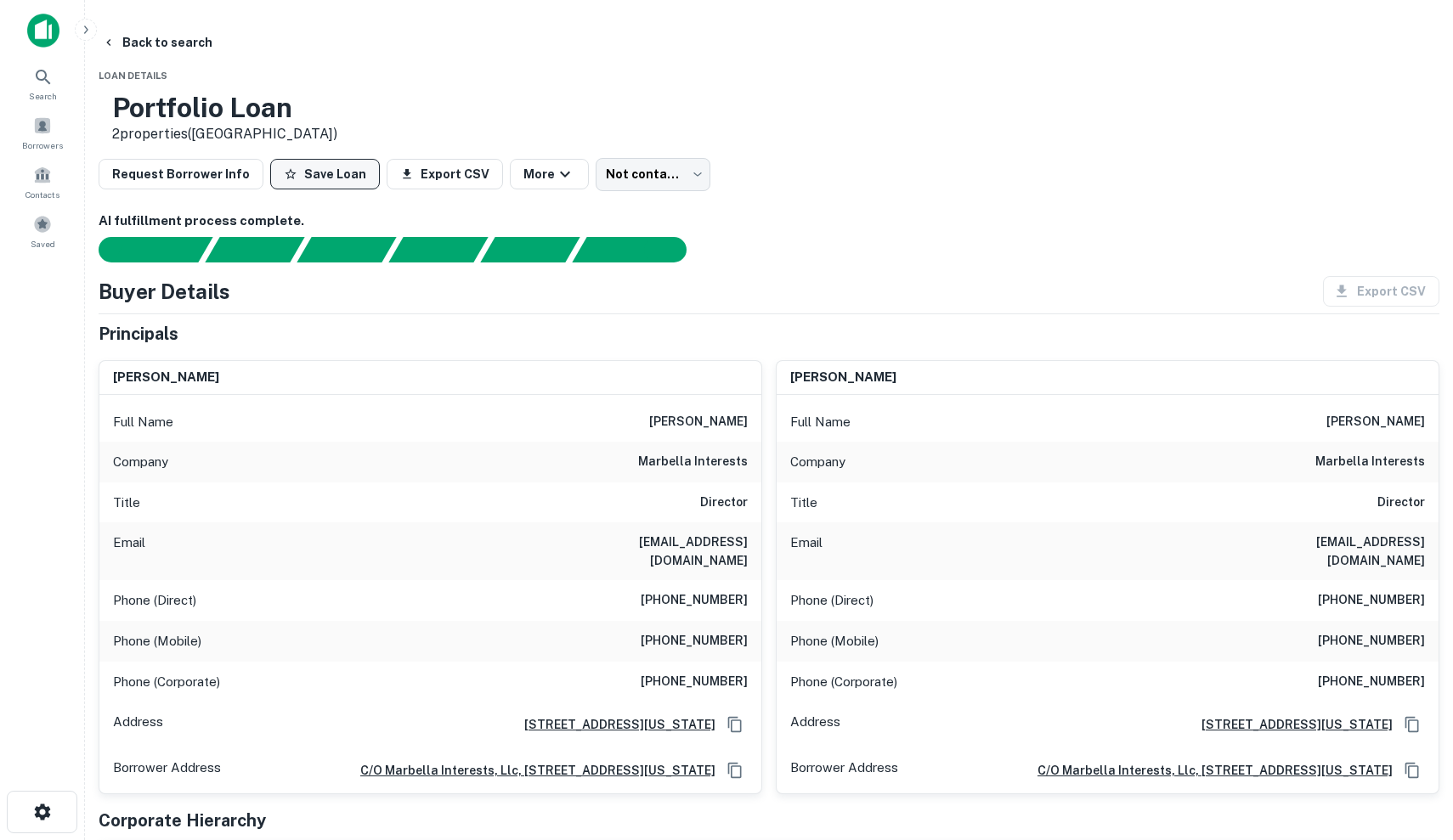
click at [378, 170] on button "Save Loan" at bounding box center [325, 174] width 110 height 30
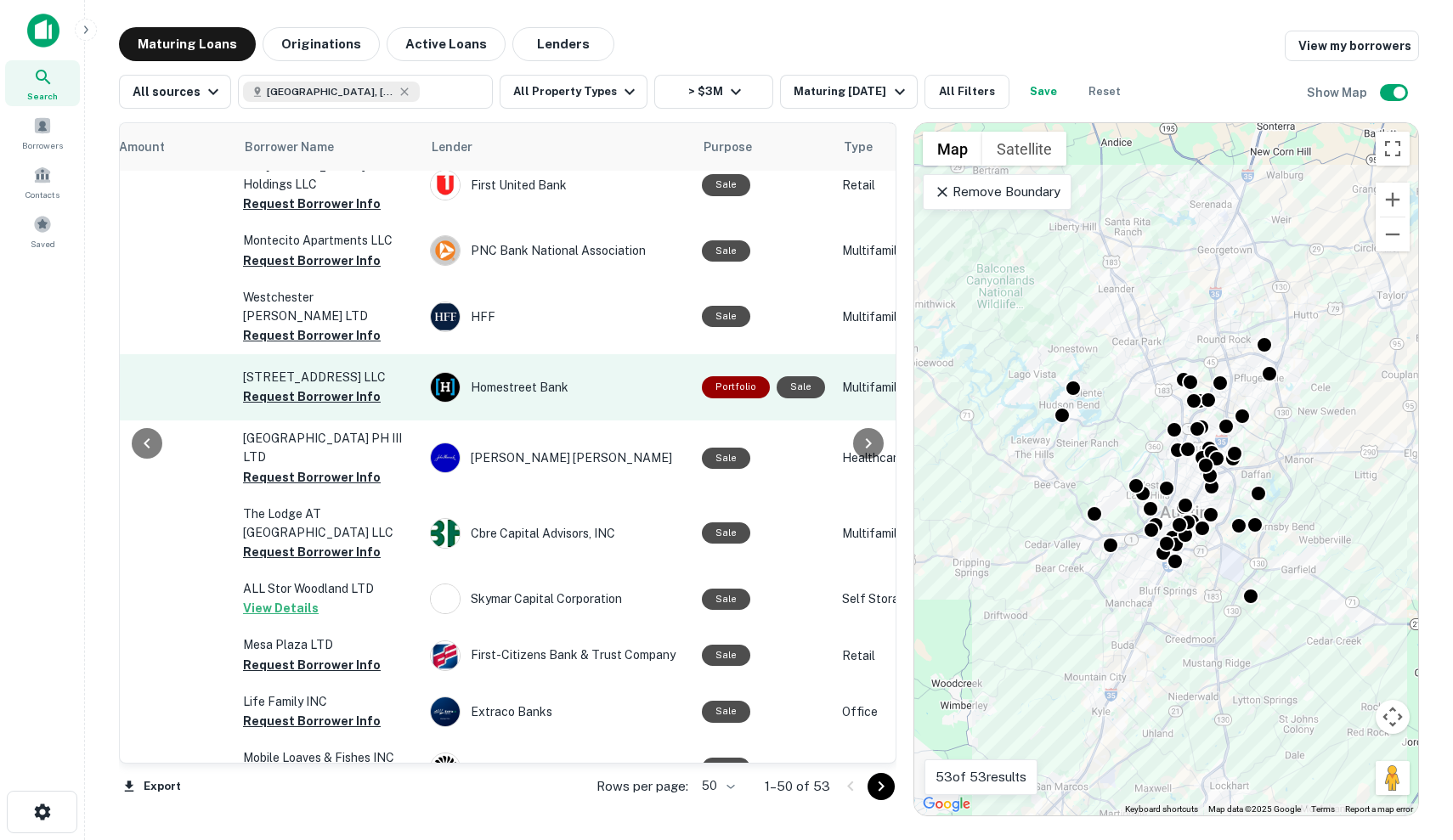
scroll to position [615, 504]
click at [664, 373] on div "Homestreet Bank" at bounding box center [558, 388] width 255 height 30
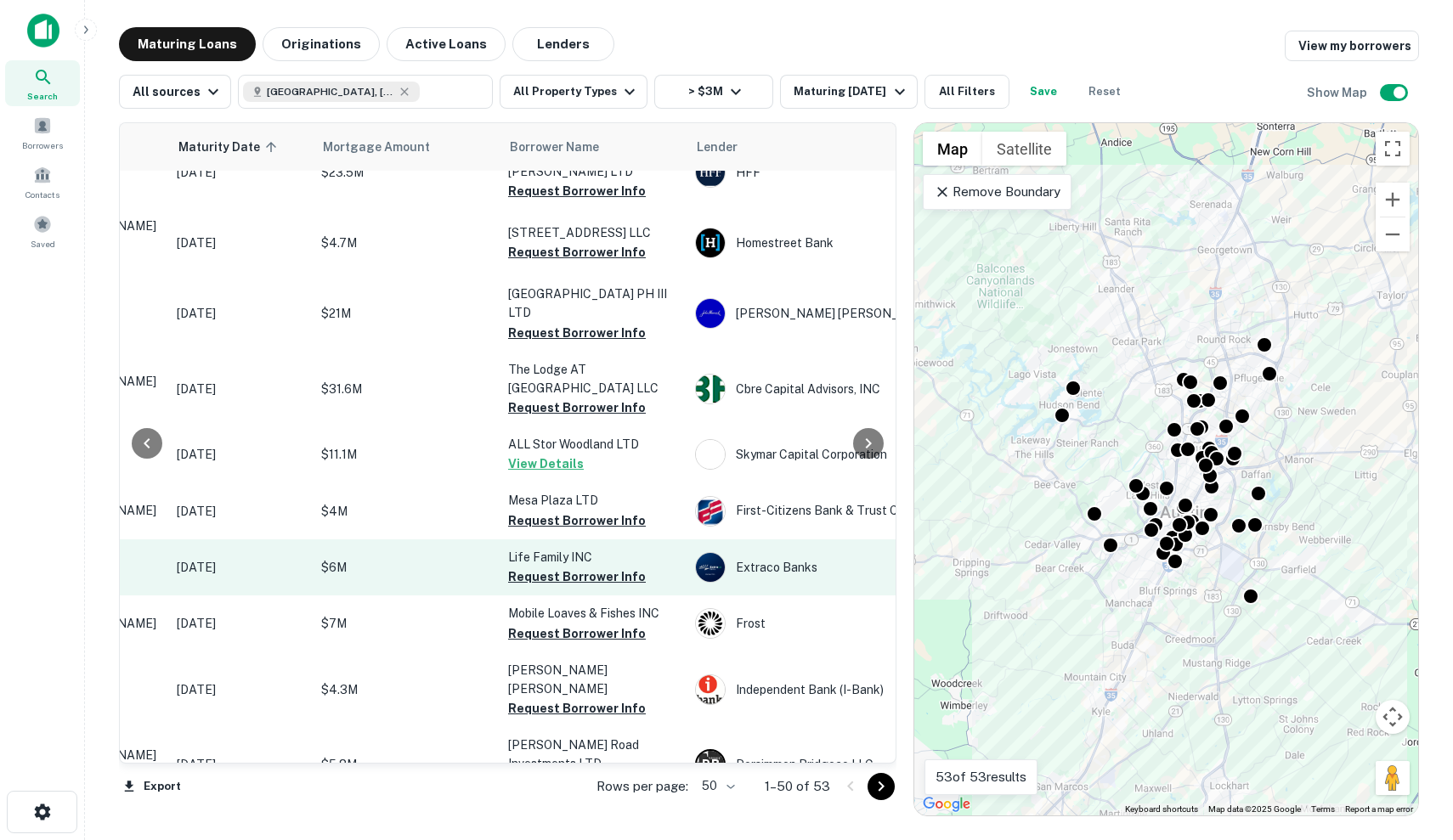
scroll to position [752, 239]
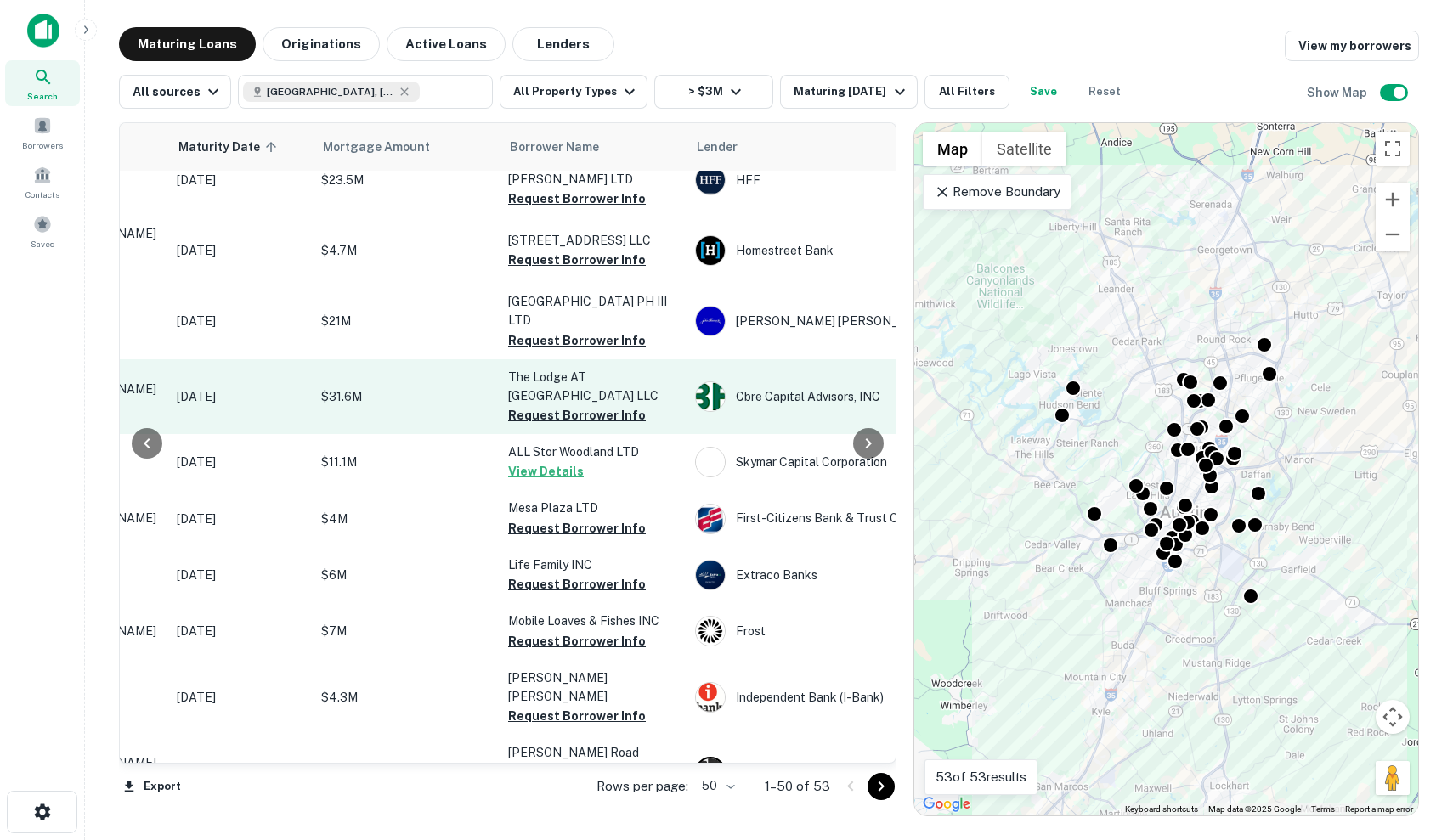
click at [458, 388] on p "$31.6M" at bounding box center [406, 397] width 170 height 18
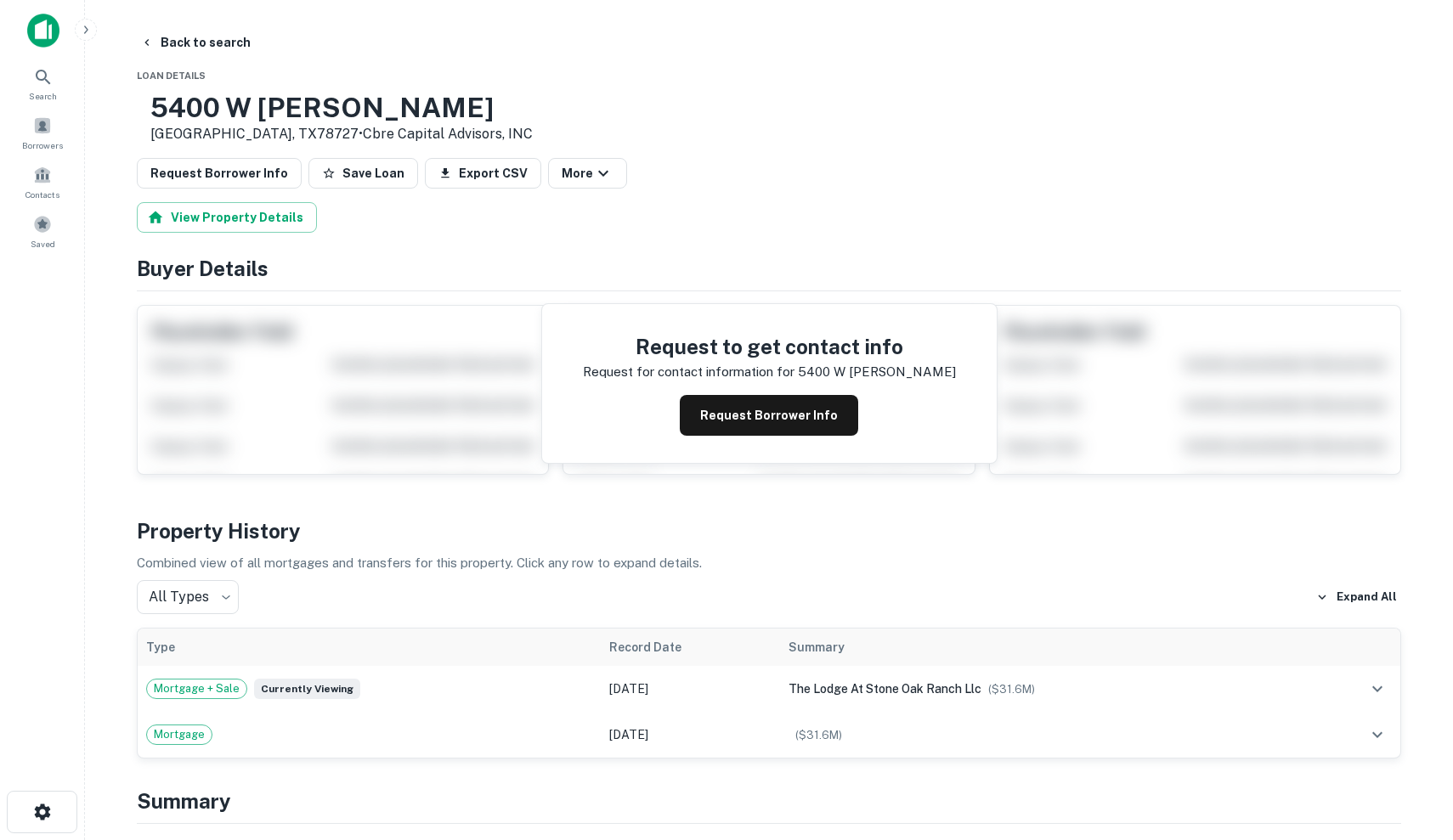
click at [678, 413] on div "Request Borrower Info" at bounding box center [769, 415] width 373 height 41
click at [721, 426] on button "Request Borrower Info" at bounding box center [768, 415] width 178 height 41
click at [372, 139] on link "Cbre Capital Advisors, INC" at bounding box center [448, 133] width 170 height 16
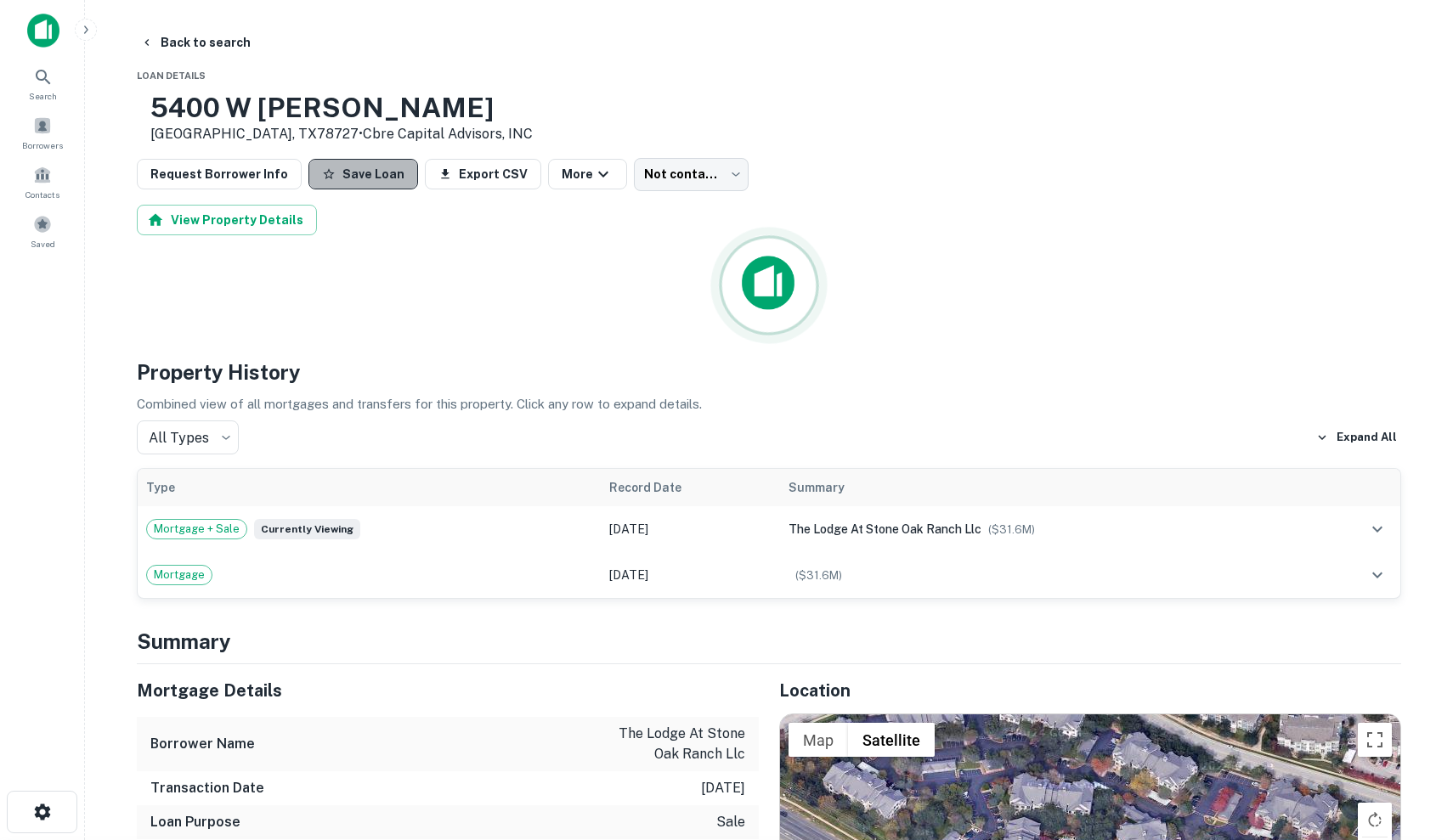
click at [378, 179] on button "Save Loan" at bounding box center [363, 174] width 110 height 30
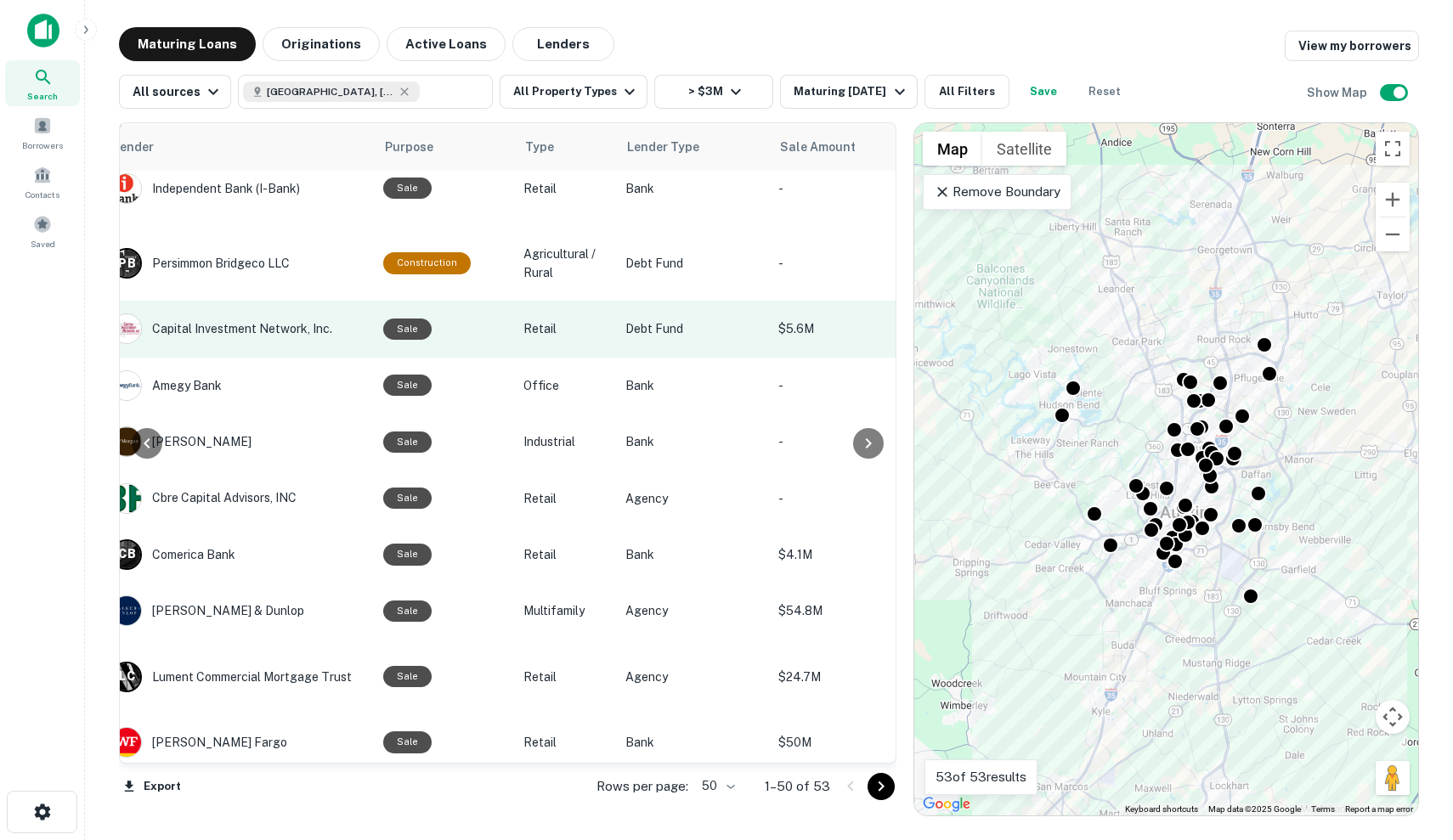
scroll to position [1263, 823]
click at [366, 299] on td "Capital Investment Network, Inc." at bounding box center [238, 327] width 271 height 56
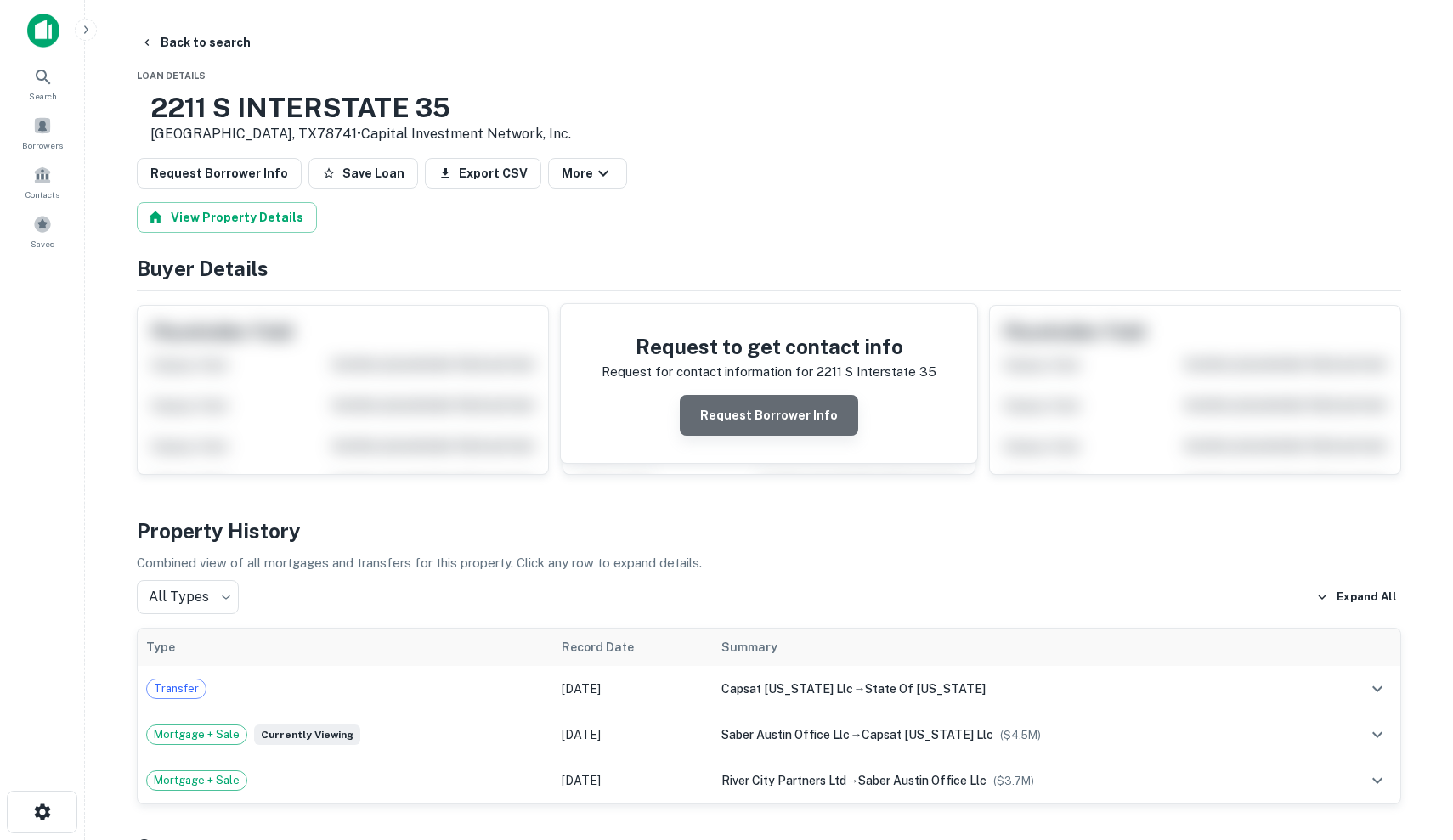
click at [786, 431] on button "Request Borrower Info" at bounding box center [768, 415] width 178 height 41
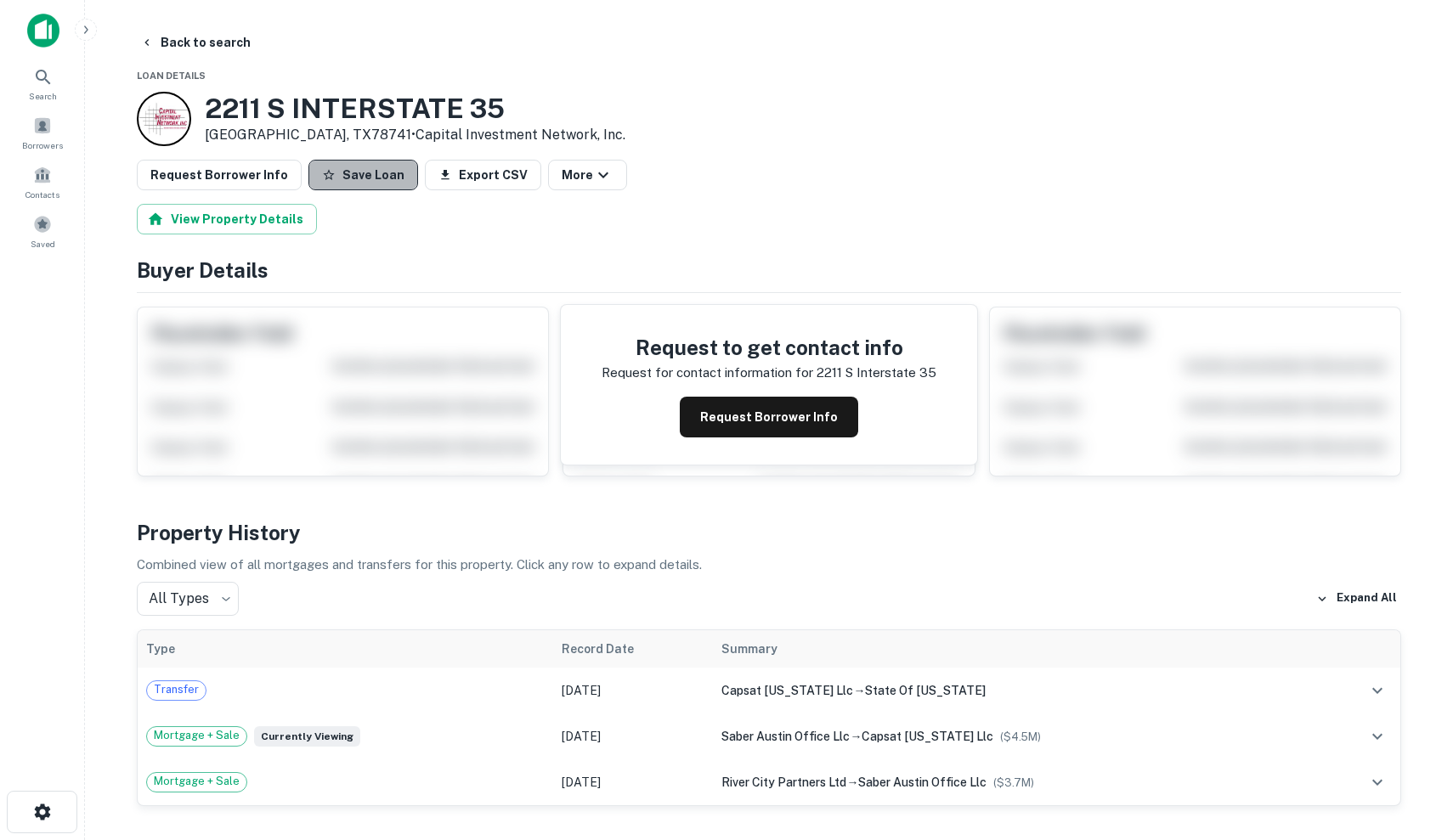
click at [352, 181] on button "Save Loan" at bounding box center [363, 174] width 110 height 30
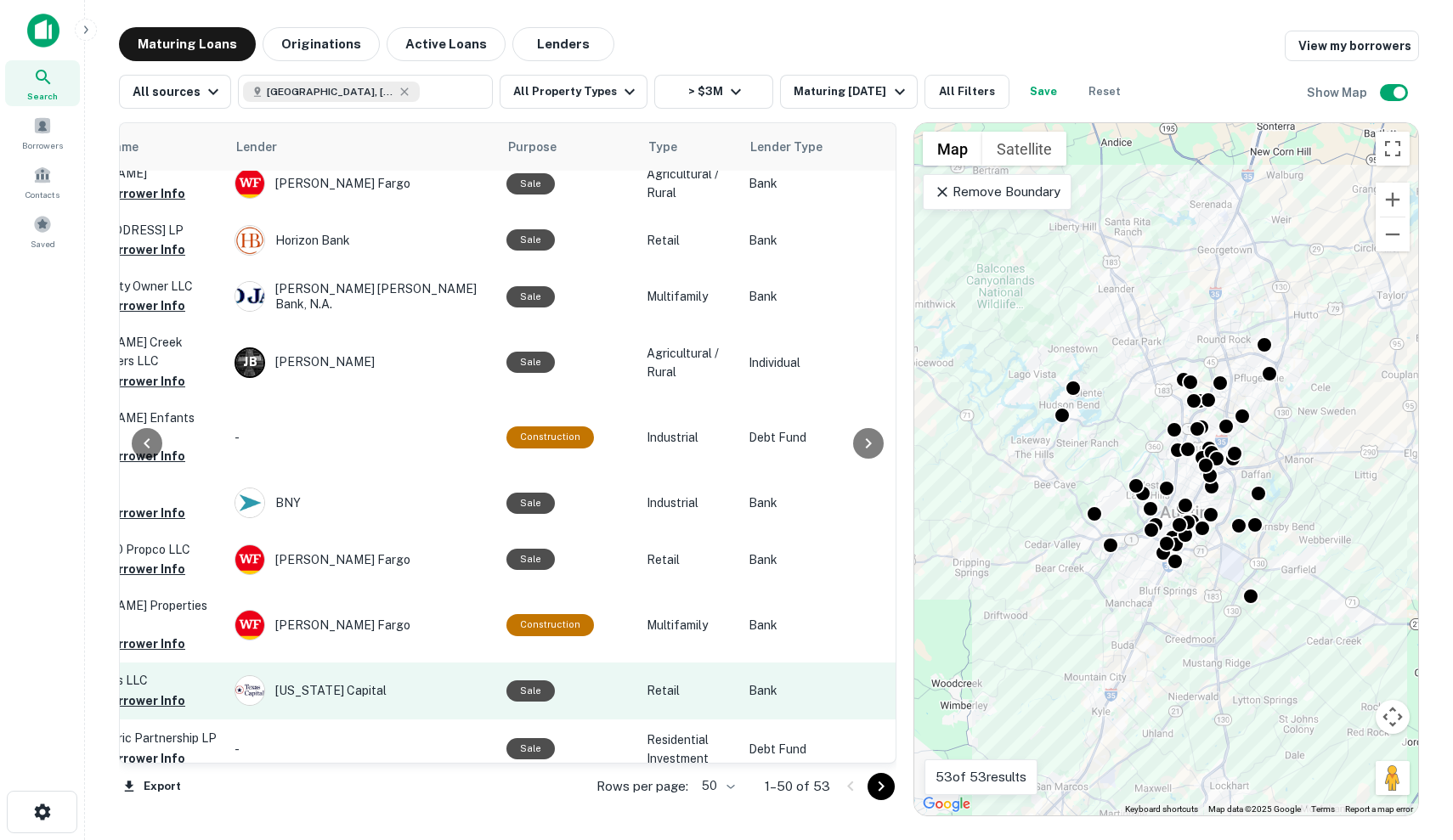
scroll to position [2365, 698]
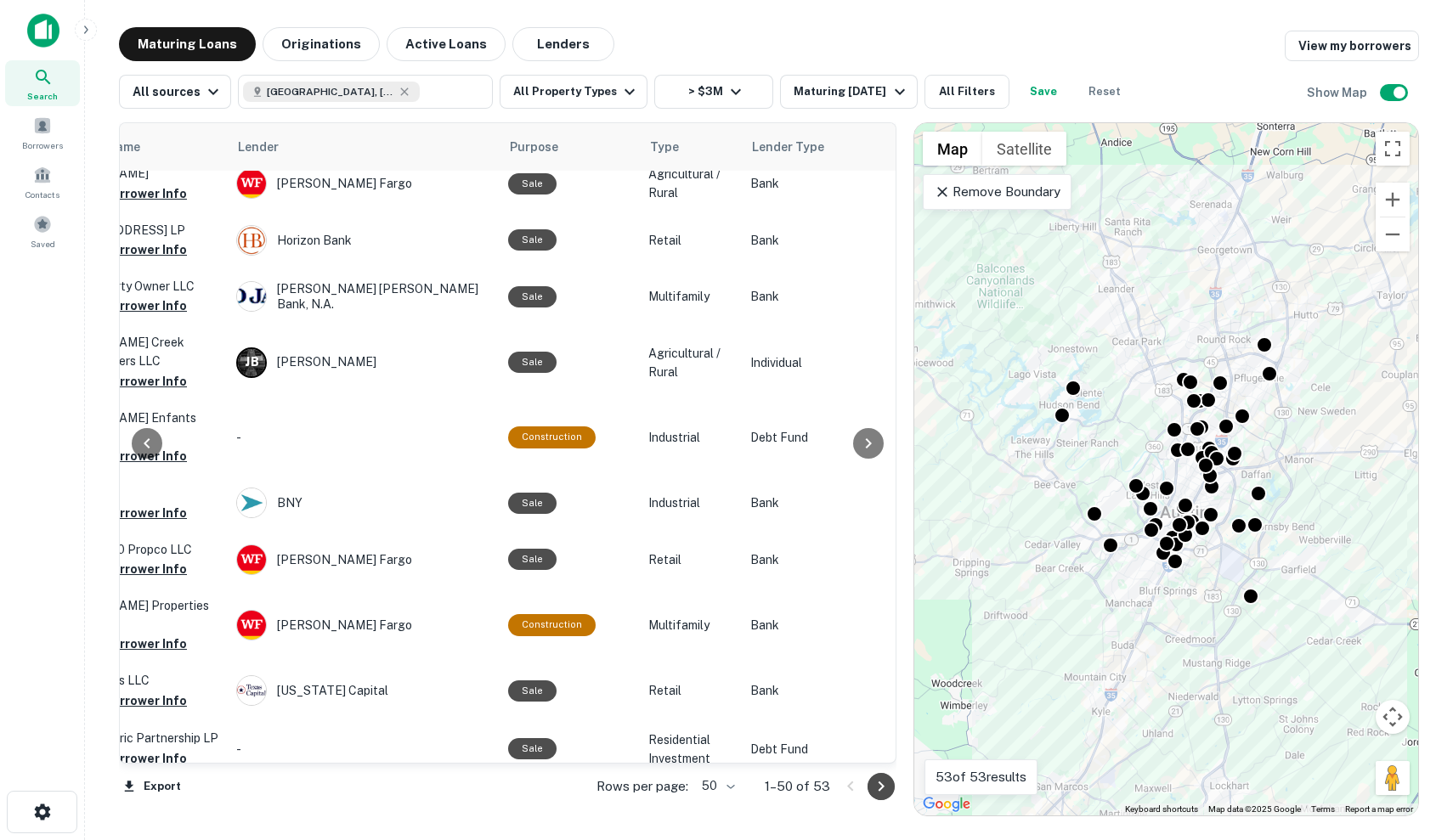
click at [884, 783] on icon "Go to next page" at bounding box center [881, 786] width 20 height 20
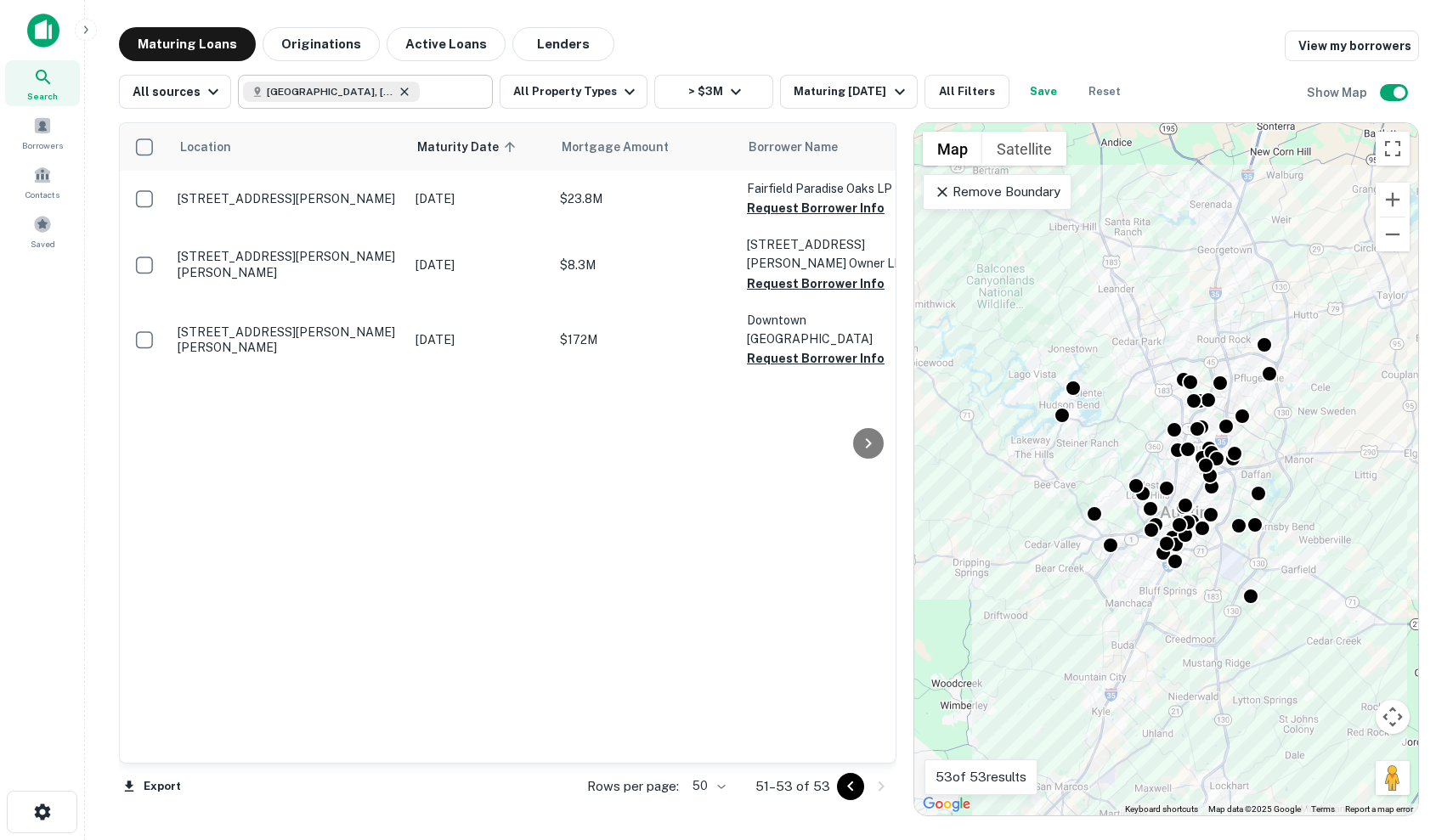
click at [401, 90] on icon at bounding box center [404, 91] width 7 height 7
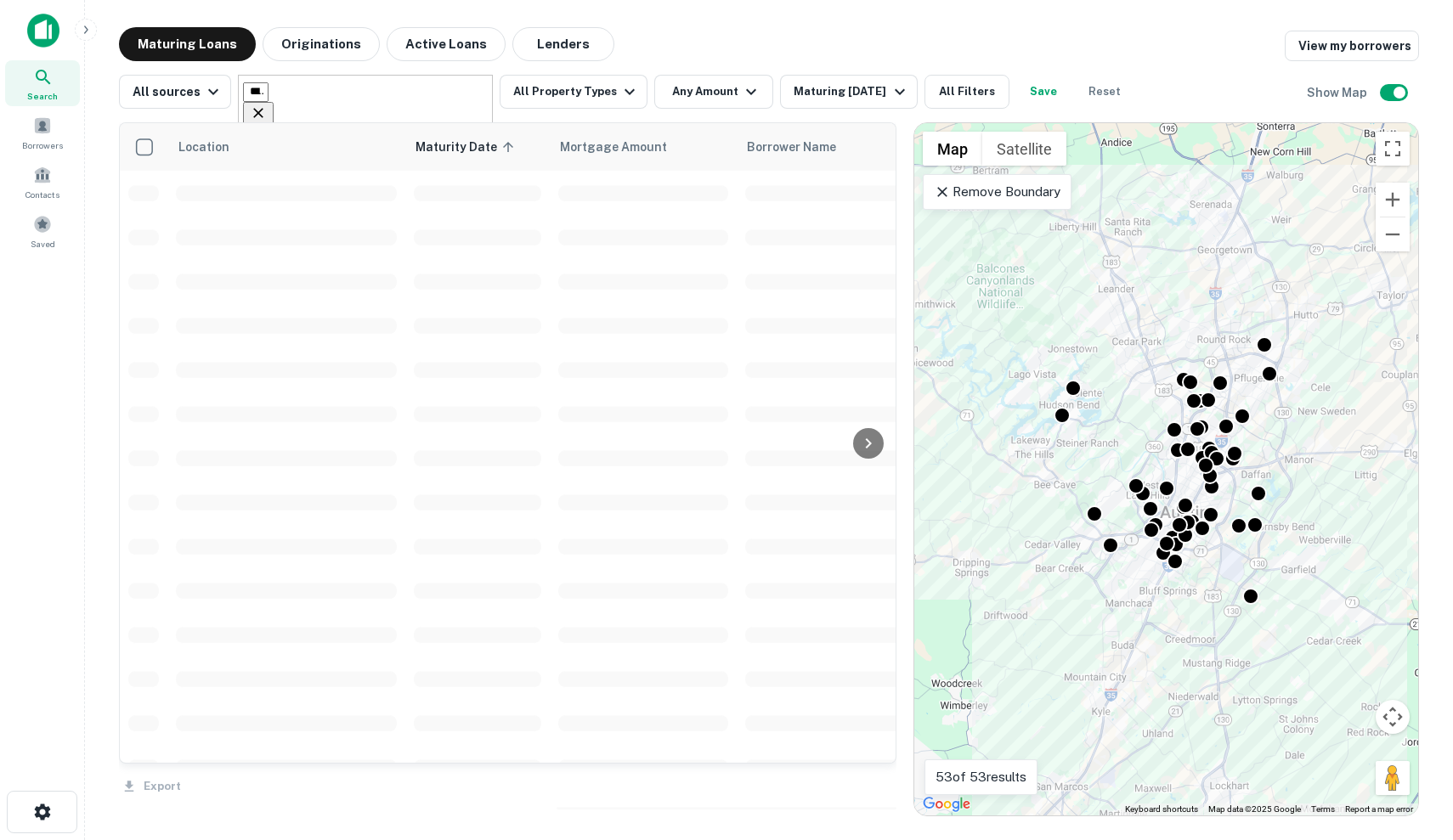
type input "**********"
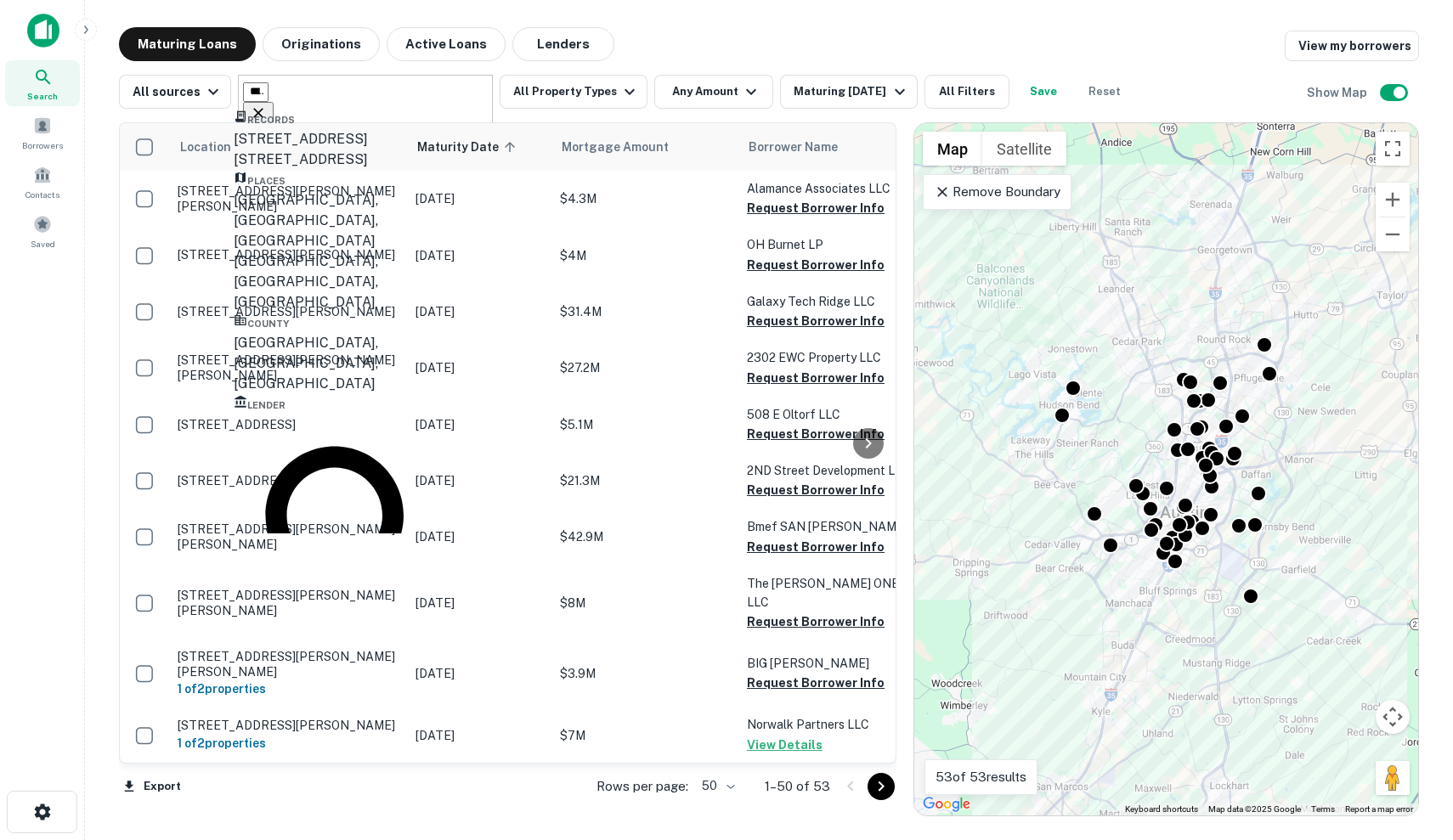
click at [269, 92] on input "**********" at bounding box center [256, 91] width 26 height 19
click at [267, 104] on icon "Clear" at bounding box center [258, 113] width 17 height 17
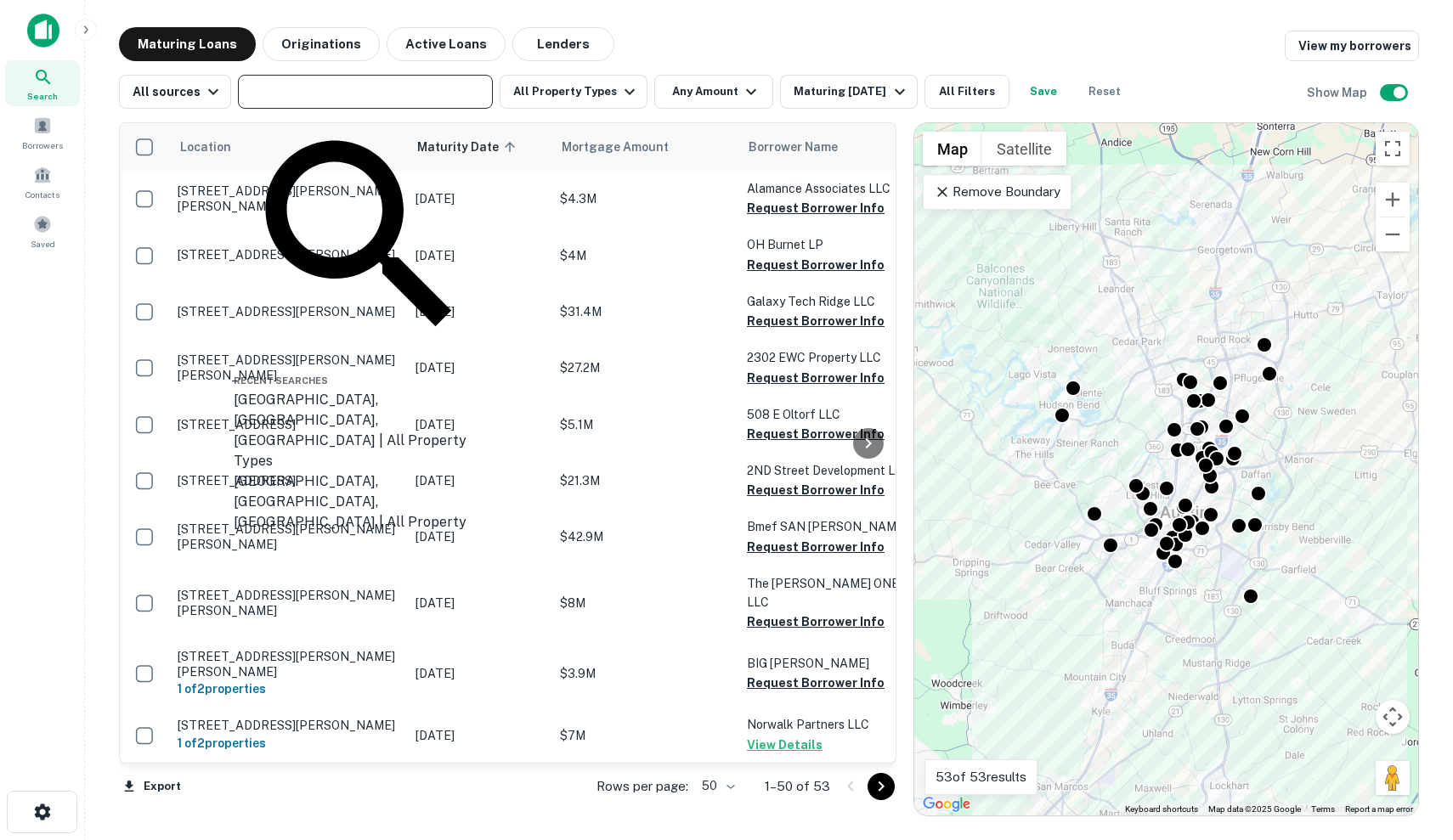
click at [446, 94] on input "text" at bounding box center [364, 92] width 242 height 24
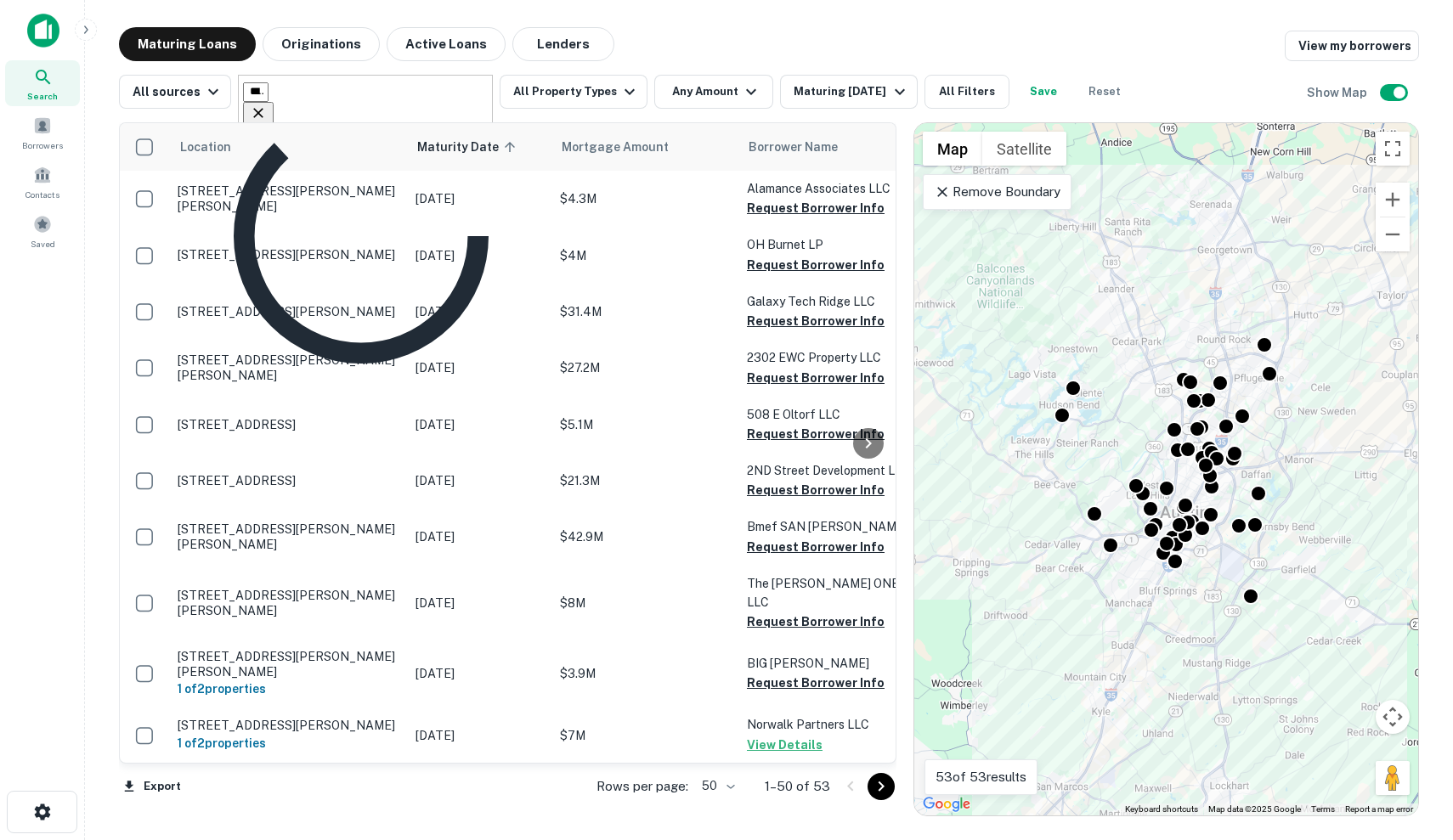
type input "**********"
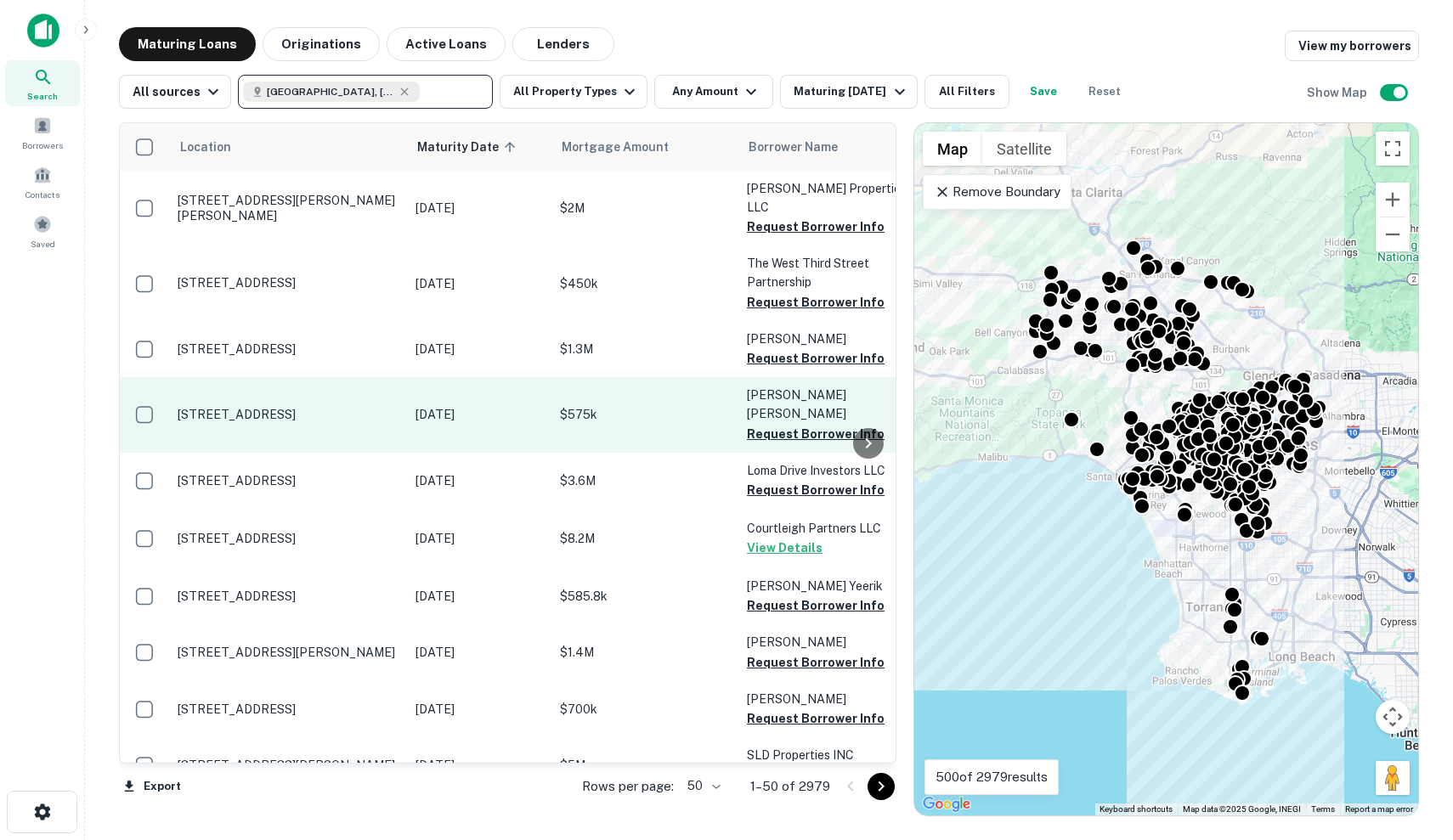
scroll to position [1, 0]
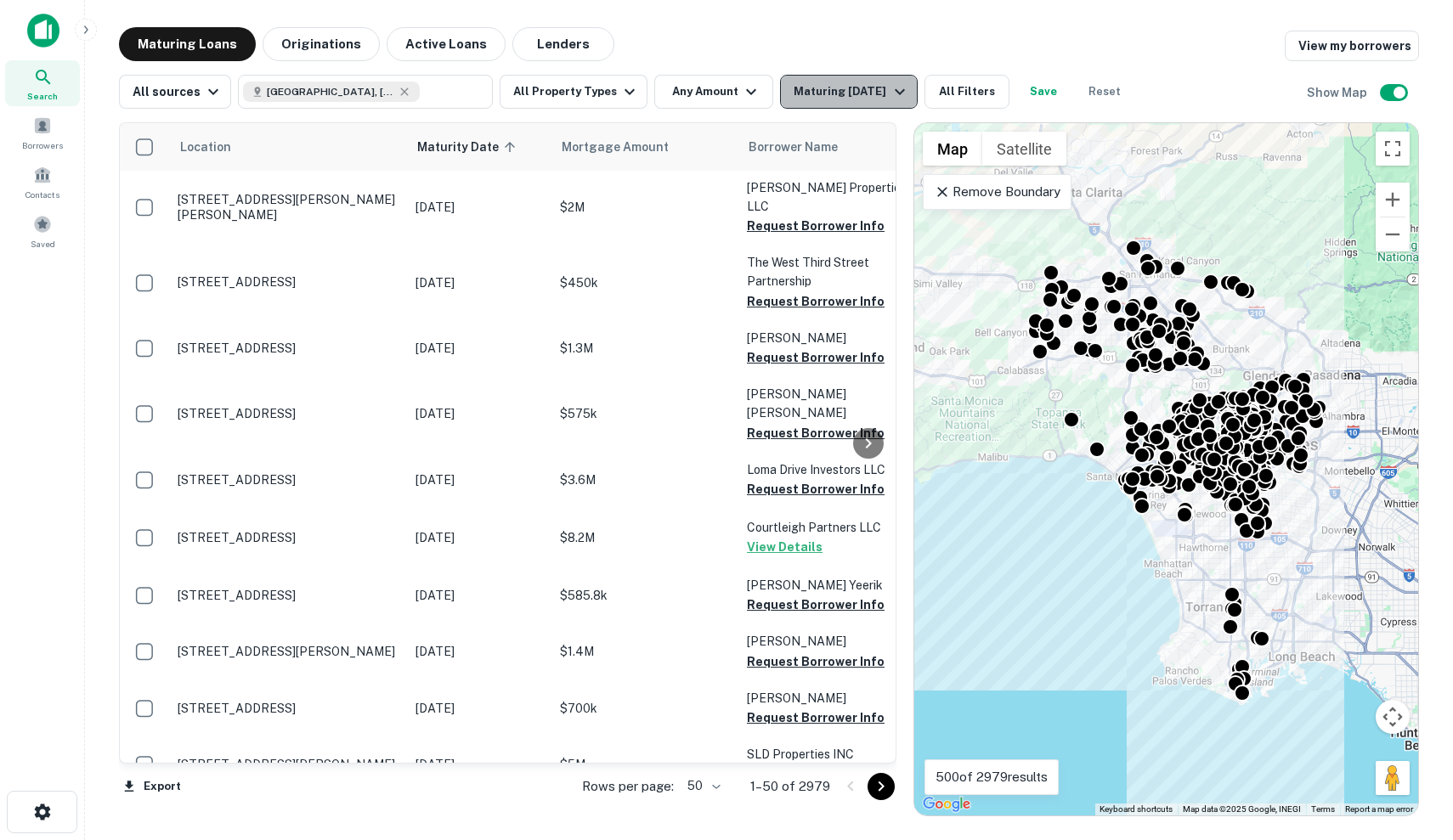
click at [819, 81] on div "Maturing In 6 Months" at bounding box center [851, 91] width 115 height 20
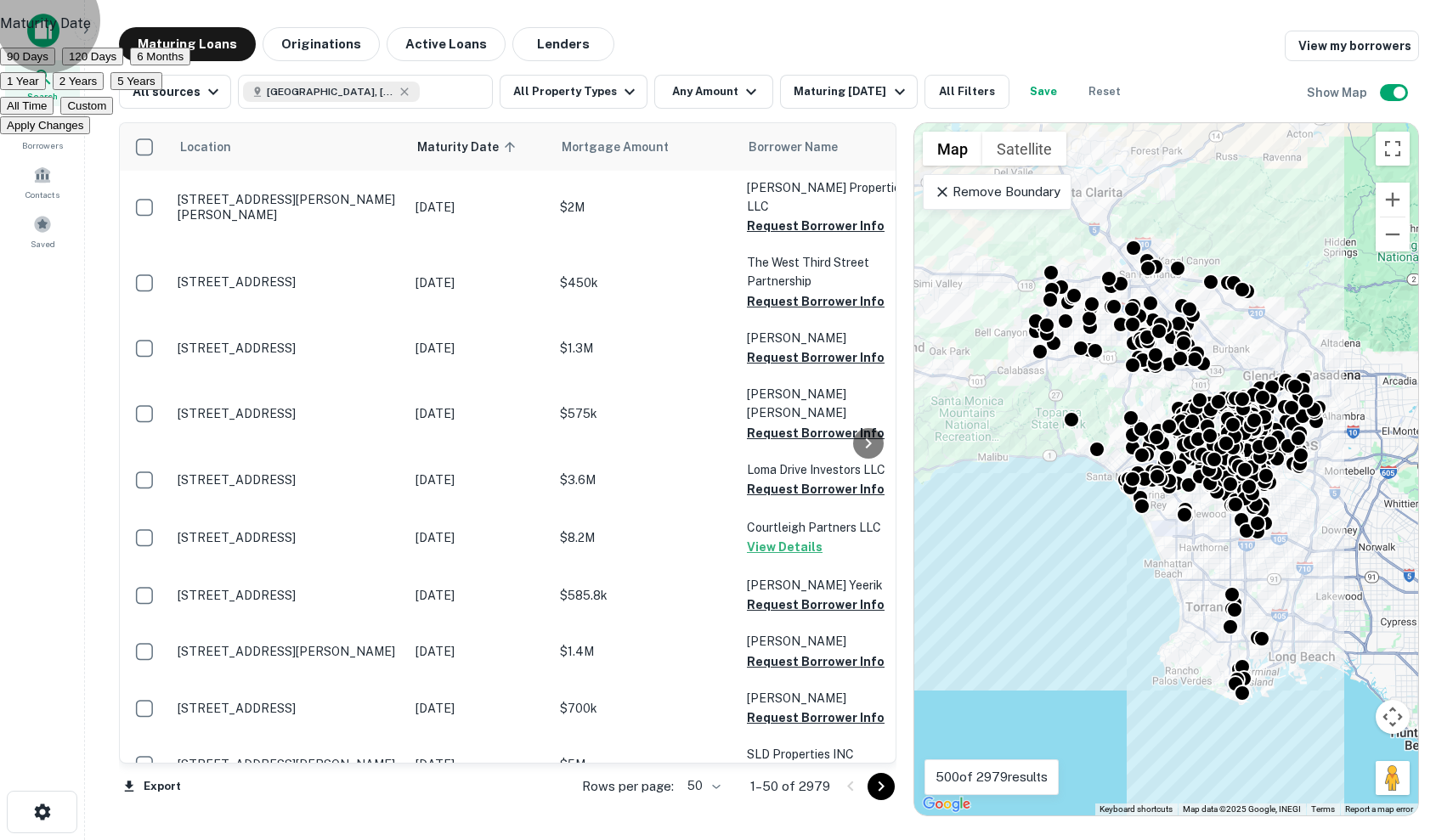
click at [123, 66] on button "120 Days" at bounding box center [92, 56] width 61 height 18
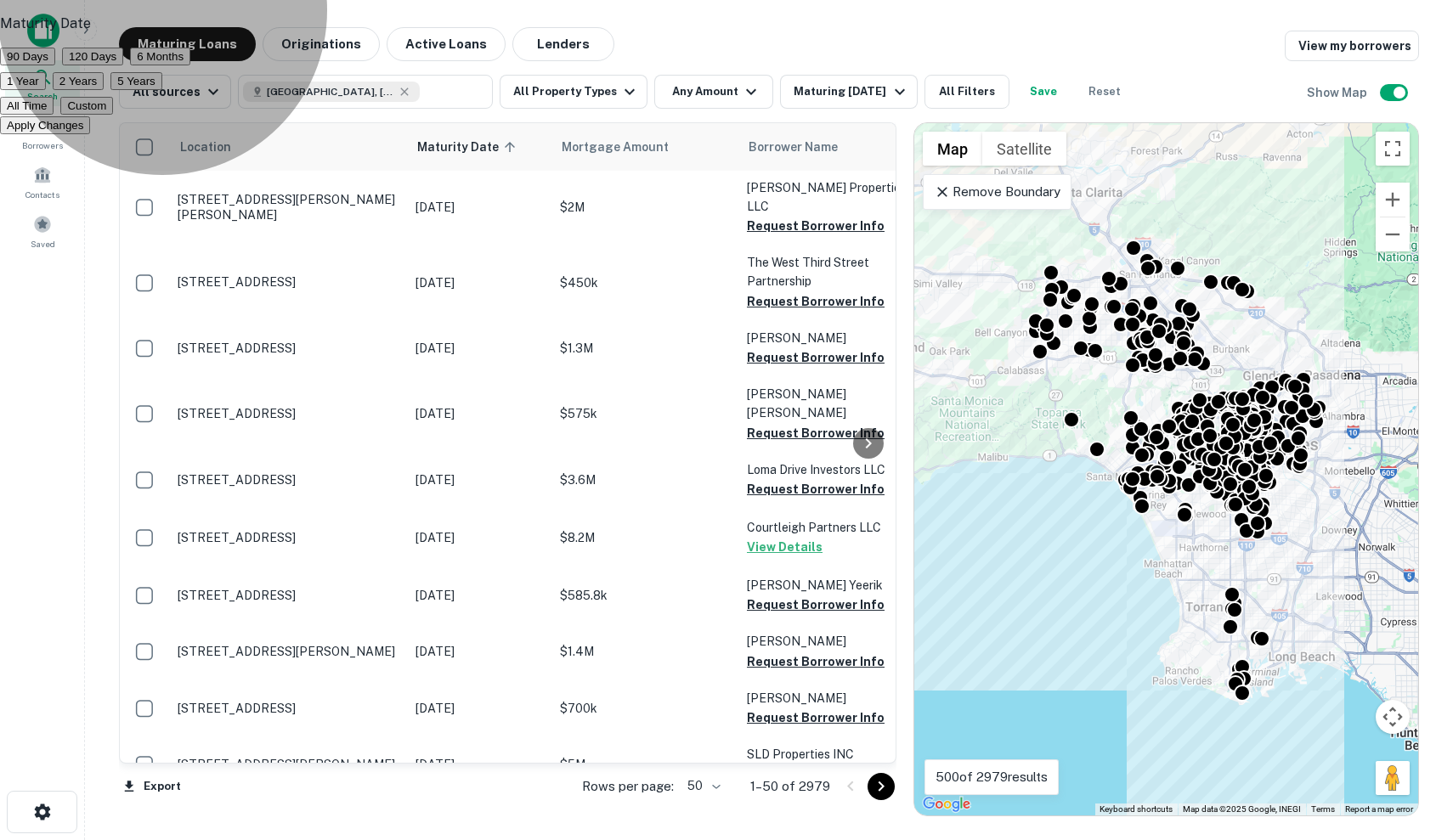
click at [90, 134] on button "Apply Changes" at bounding box center [45, 125] width 90 height 18
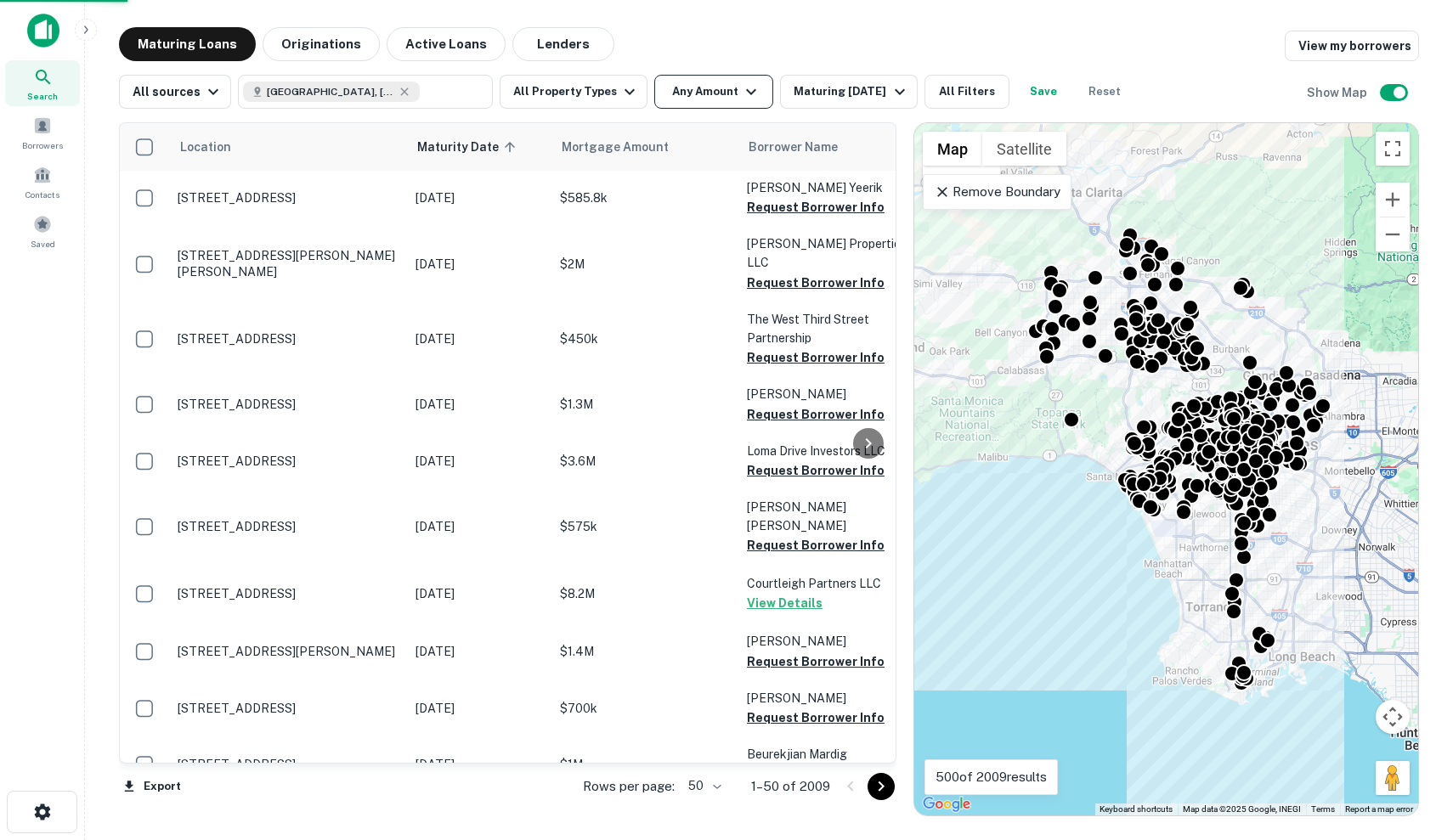
click at [702, 101] on button "Any Amount" at bounding box center [714, 91] width 119 height 34
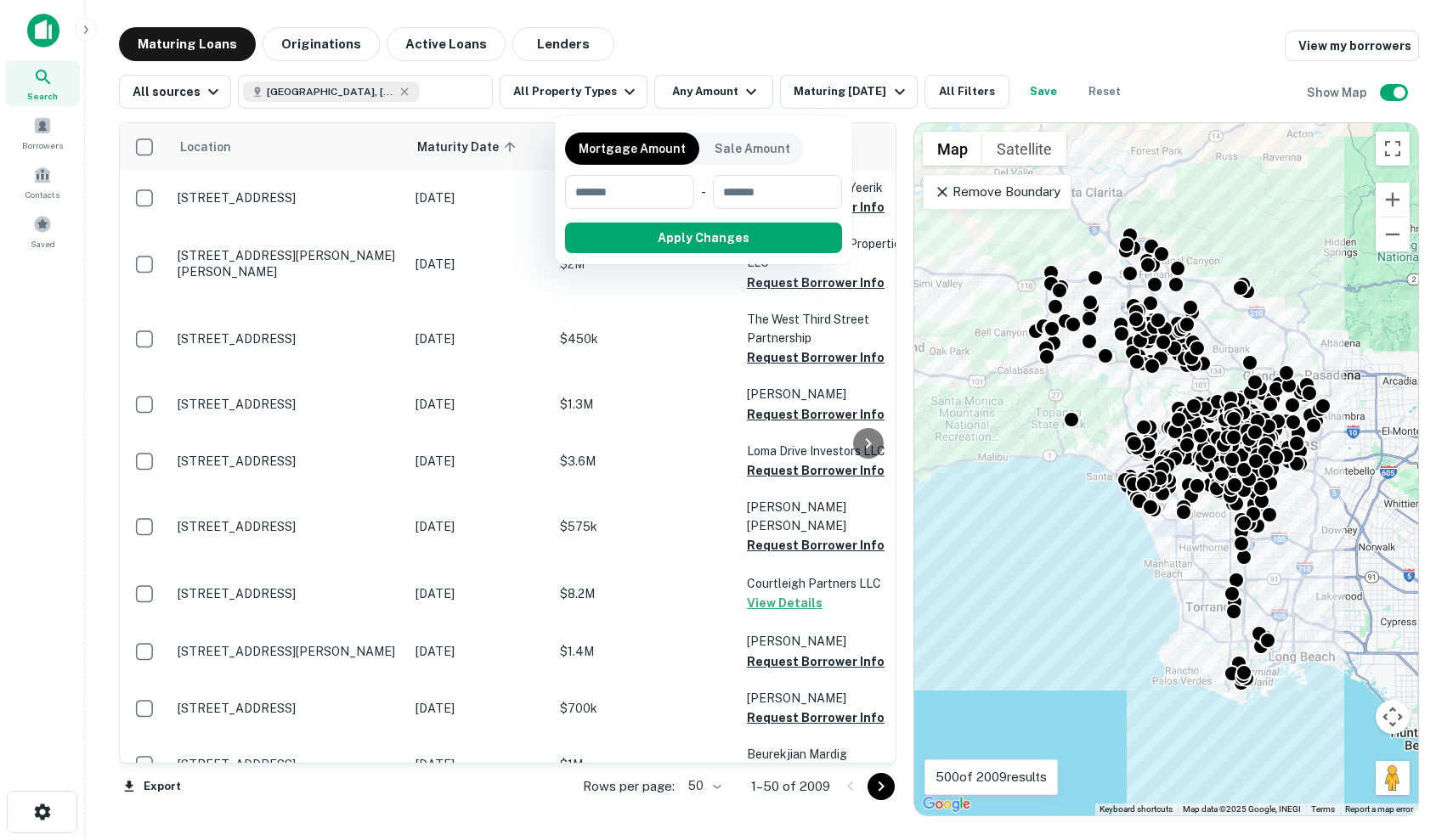
click at [679, 89] on div at bounding box center [726, 420] width 1453 height 840
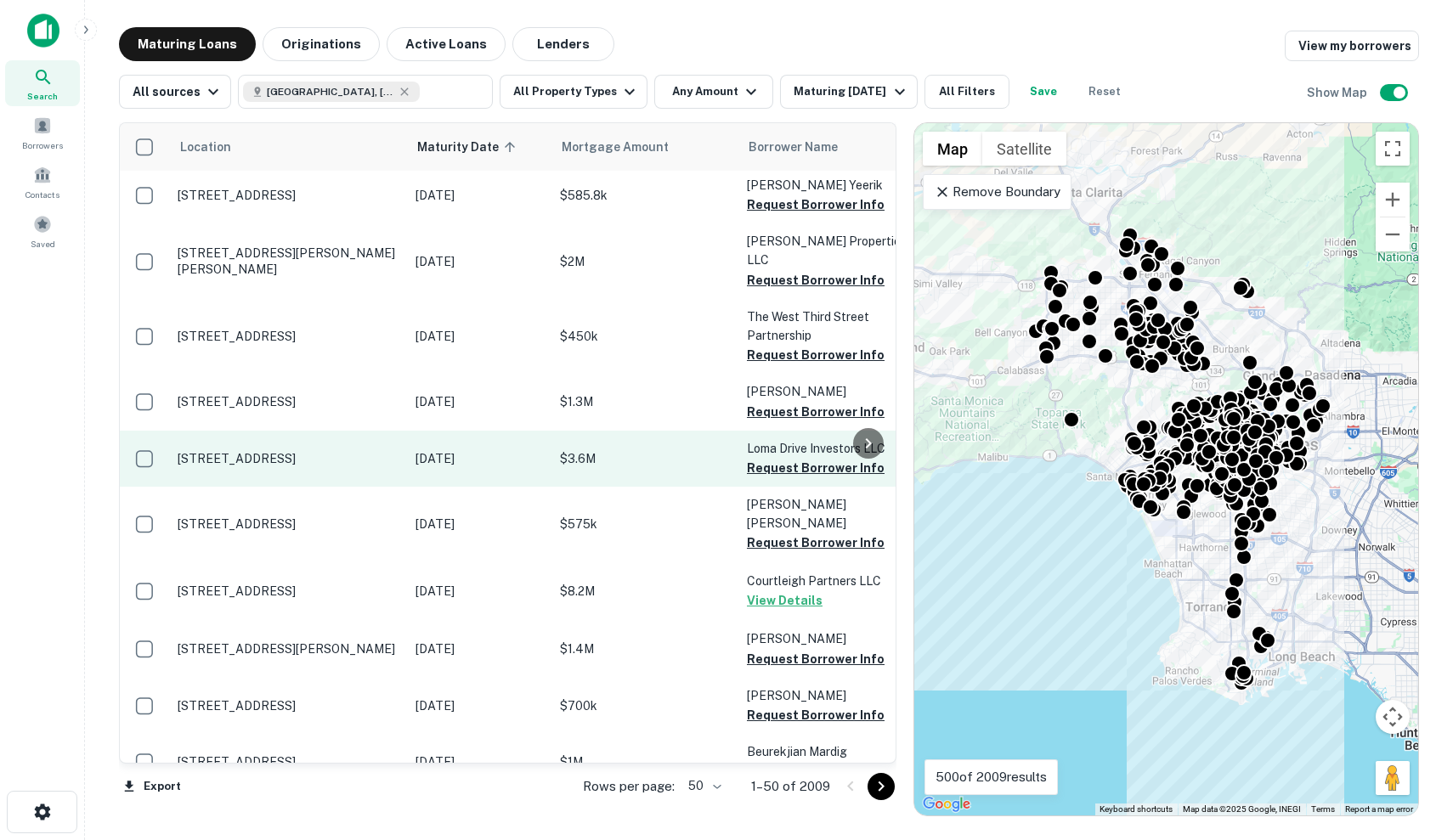
scroll to position [4, -1]
click at [451, 450] on p "Sep 09, 2025" at bounding box center [479, 459] width 127 height 18
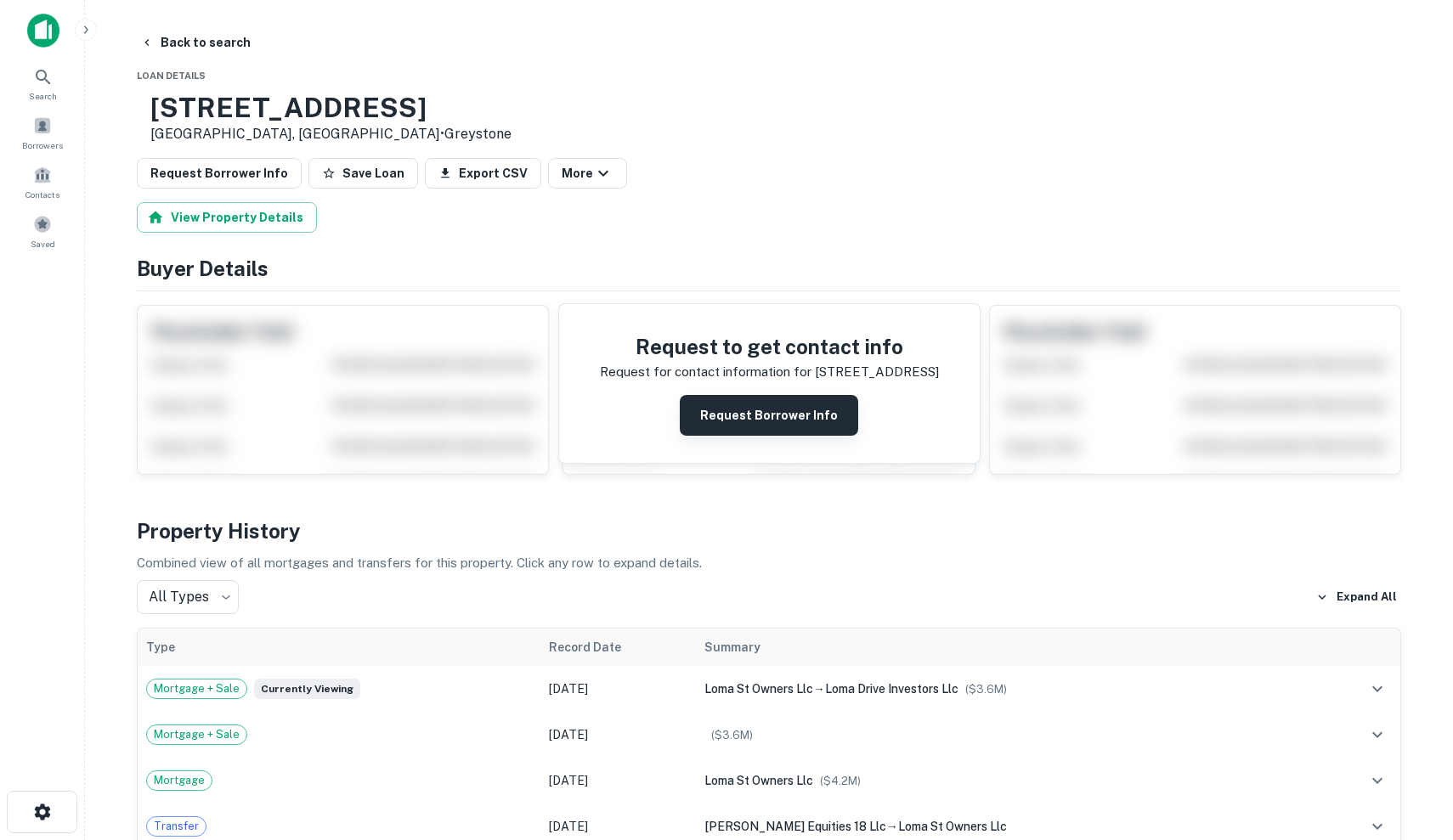
click at [779, 403] on button "Request Borrower Info" at bounding box center [768, 415] width 178 height 41
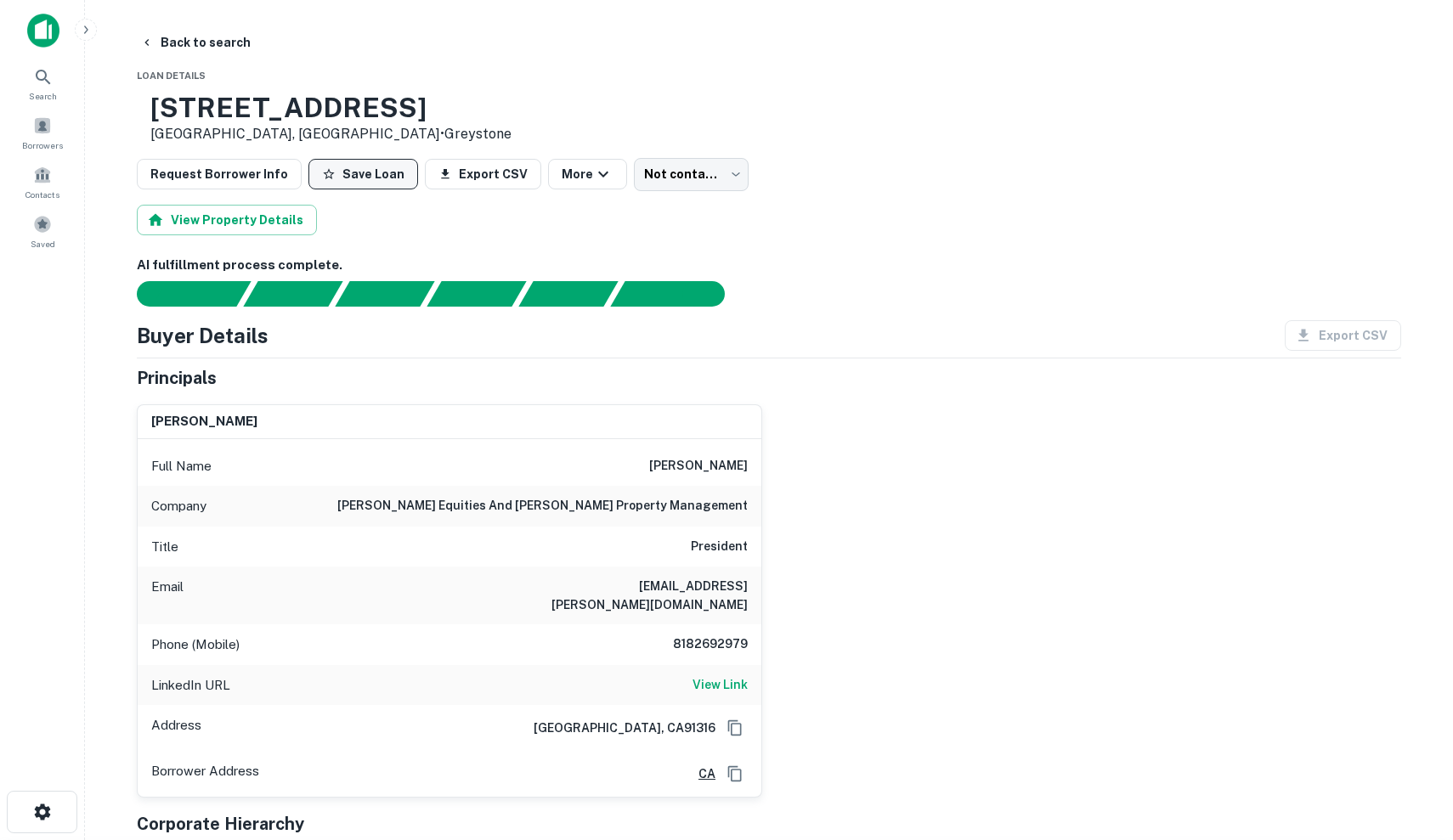
click at [364, 175] on button "Save Loan" at bounding box center [363, 174] width 110 height 30
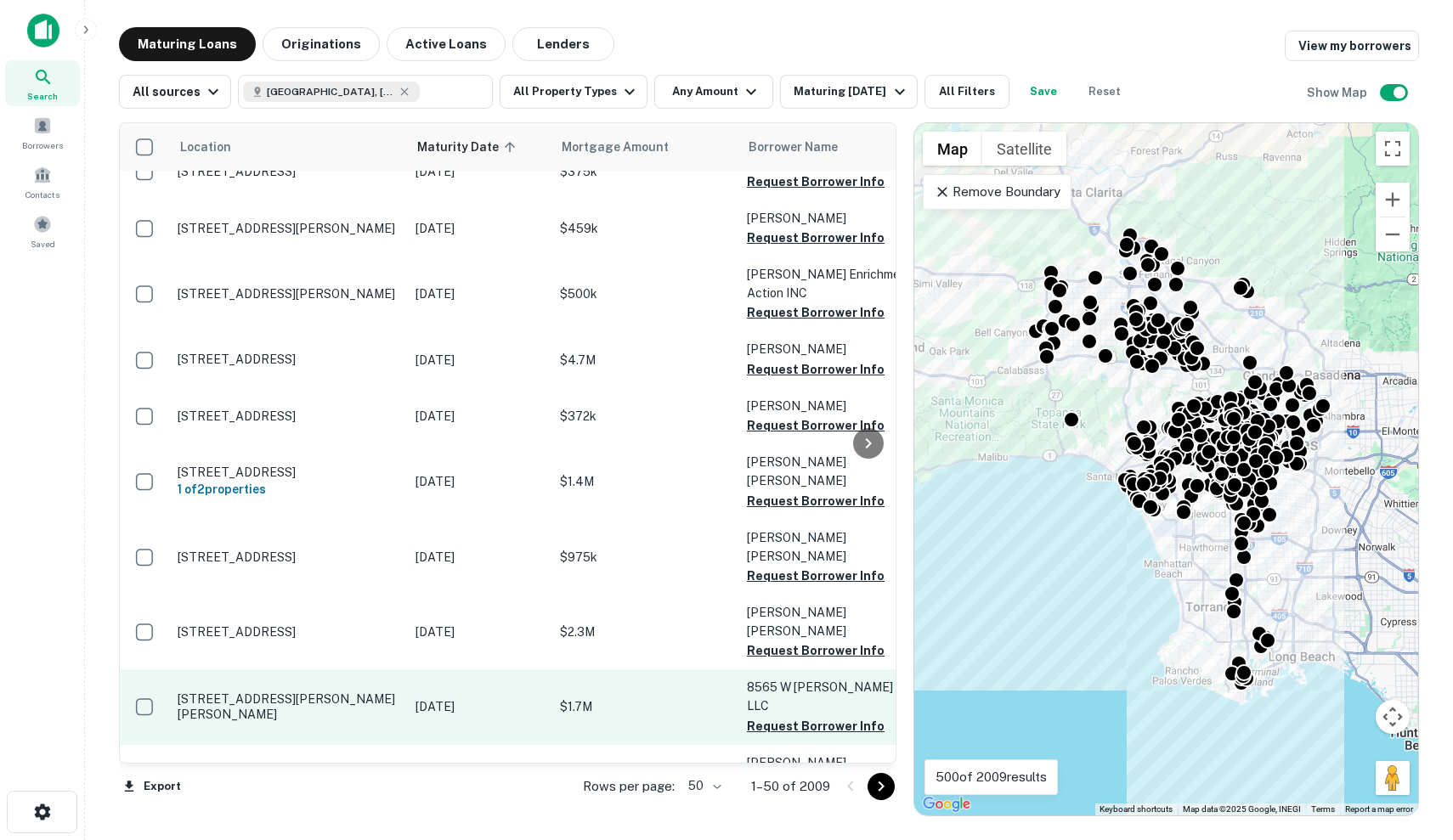
scroll to position [1927, 0]
click at [450, 698] on p "Sep 10, 2025" at bounding box center [479, 707] width 127 height 18
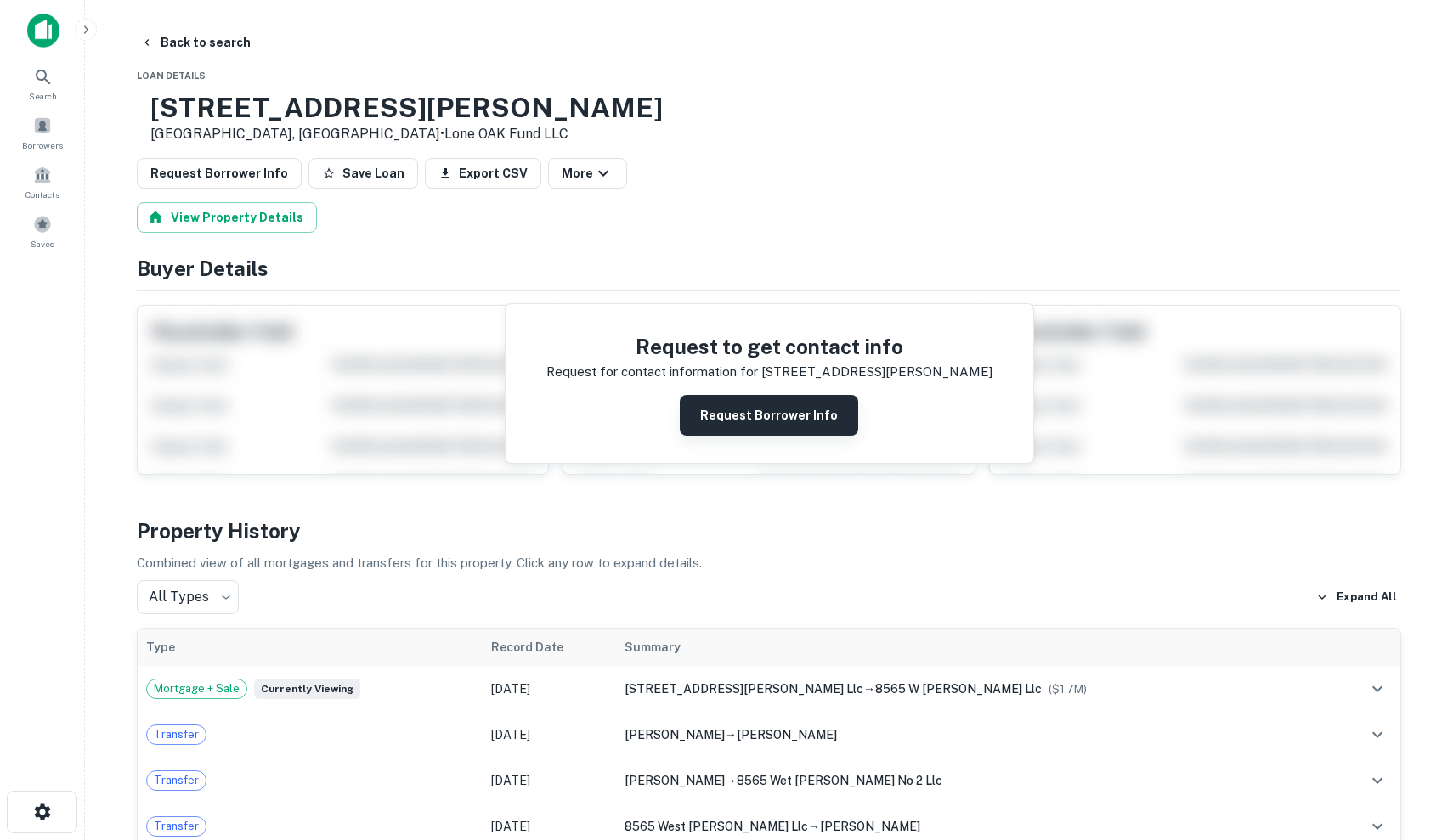
click at [751, 405] on button "Request Borrower Info" at bounding box center [768, 415] width 178 height 41
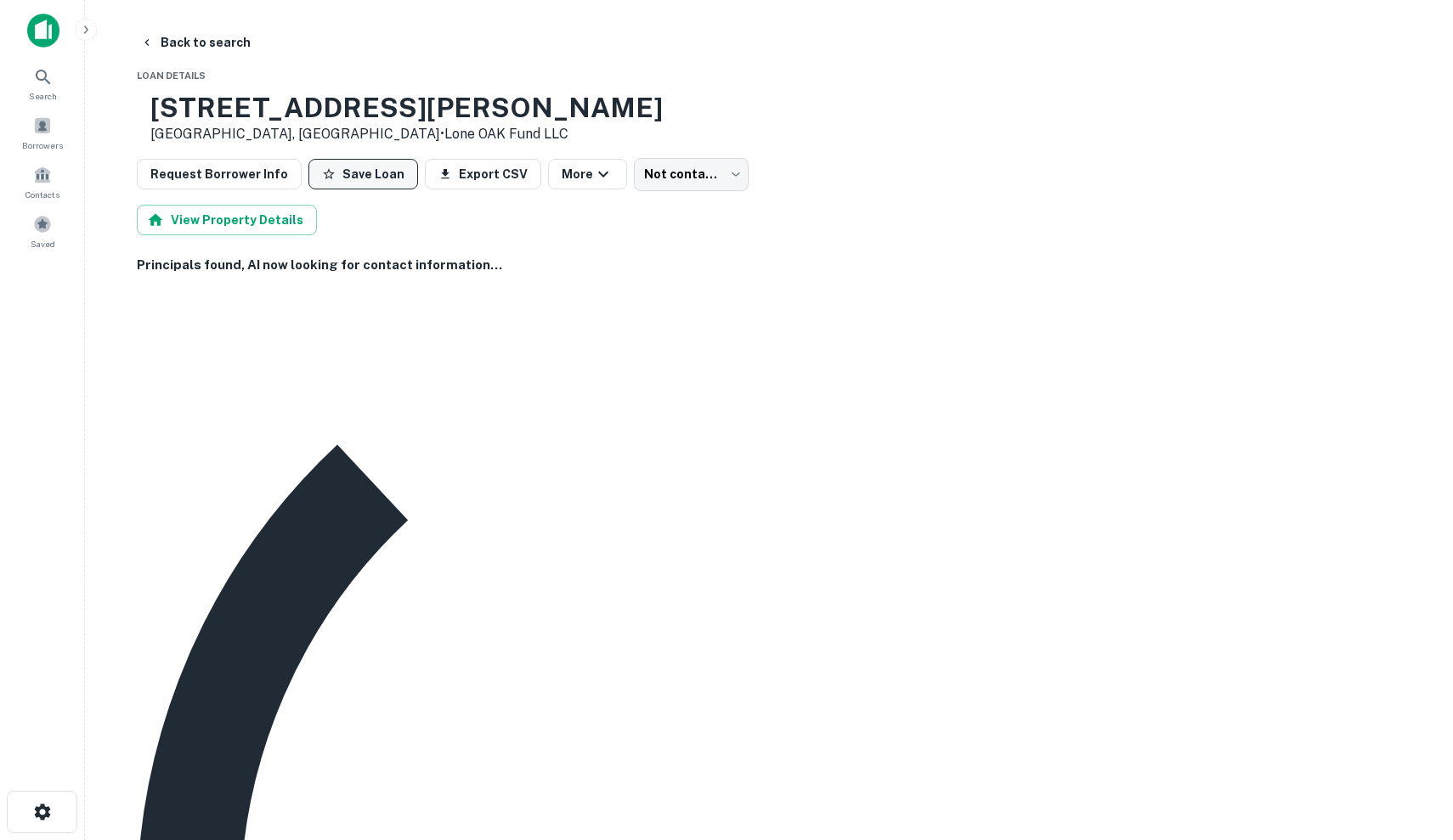
click at [369, 173] on button "Save Loan" at bounding box center [363, 174] width 110 height 30
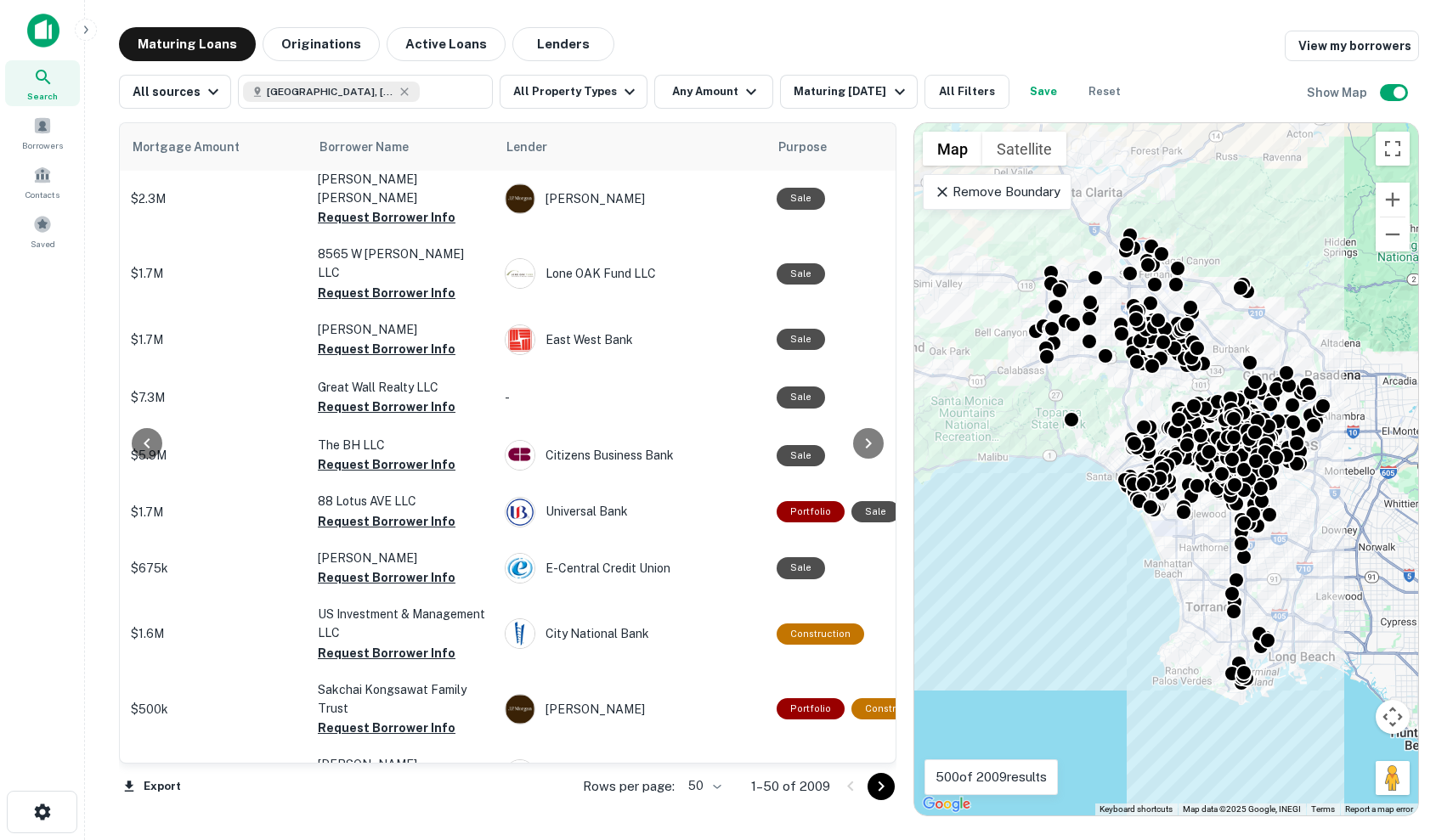
scroll to position [2359, 429]
click at [874, 783] on icon "Go to next page" at bounding box center [881, 786] width 20 height 20
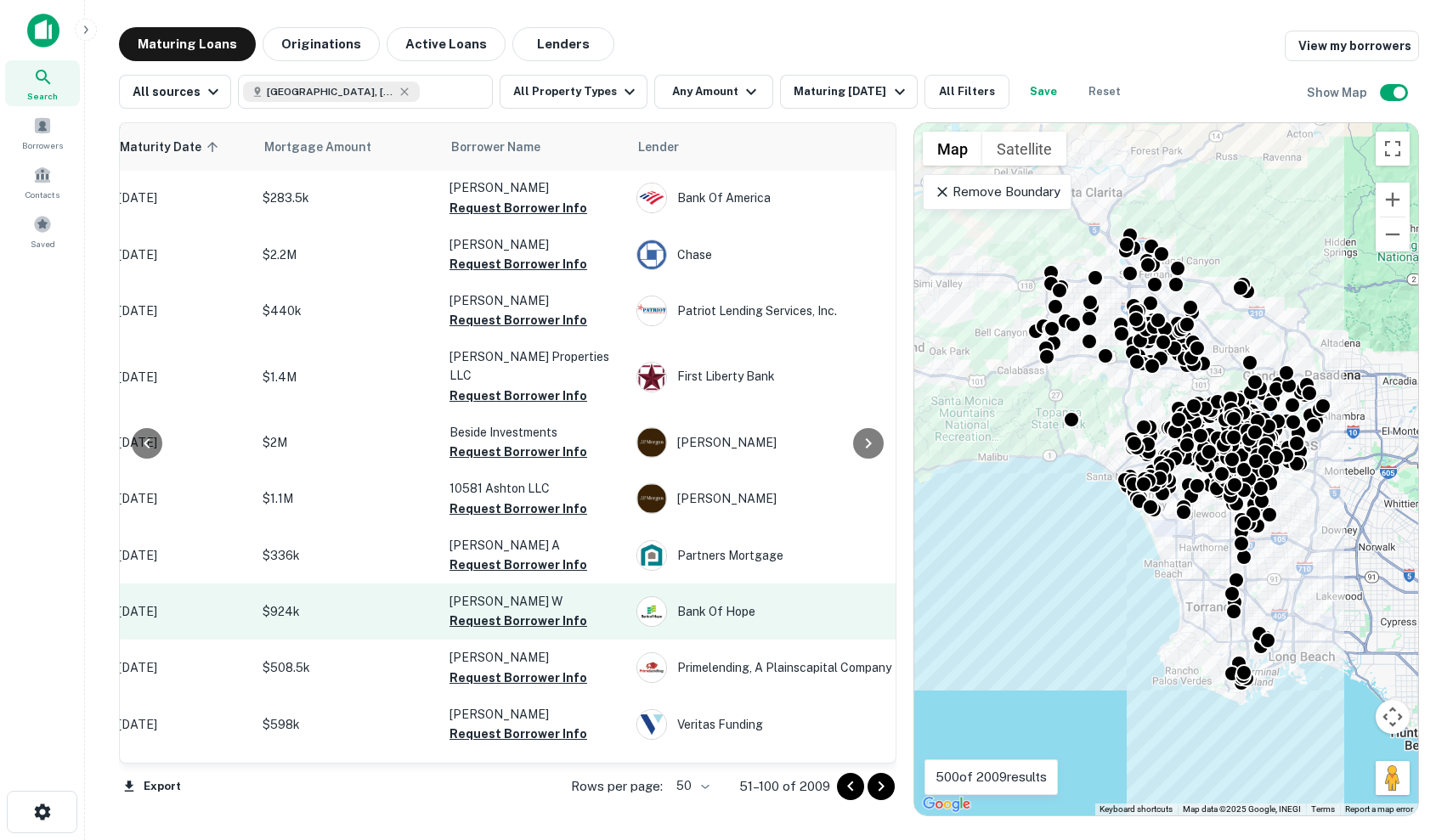
scroll to position [2311, 129]
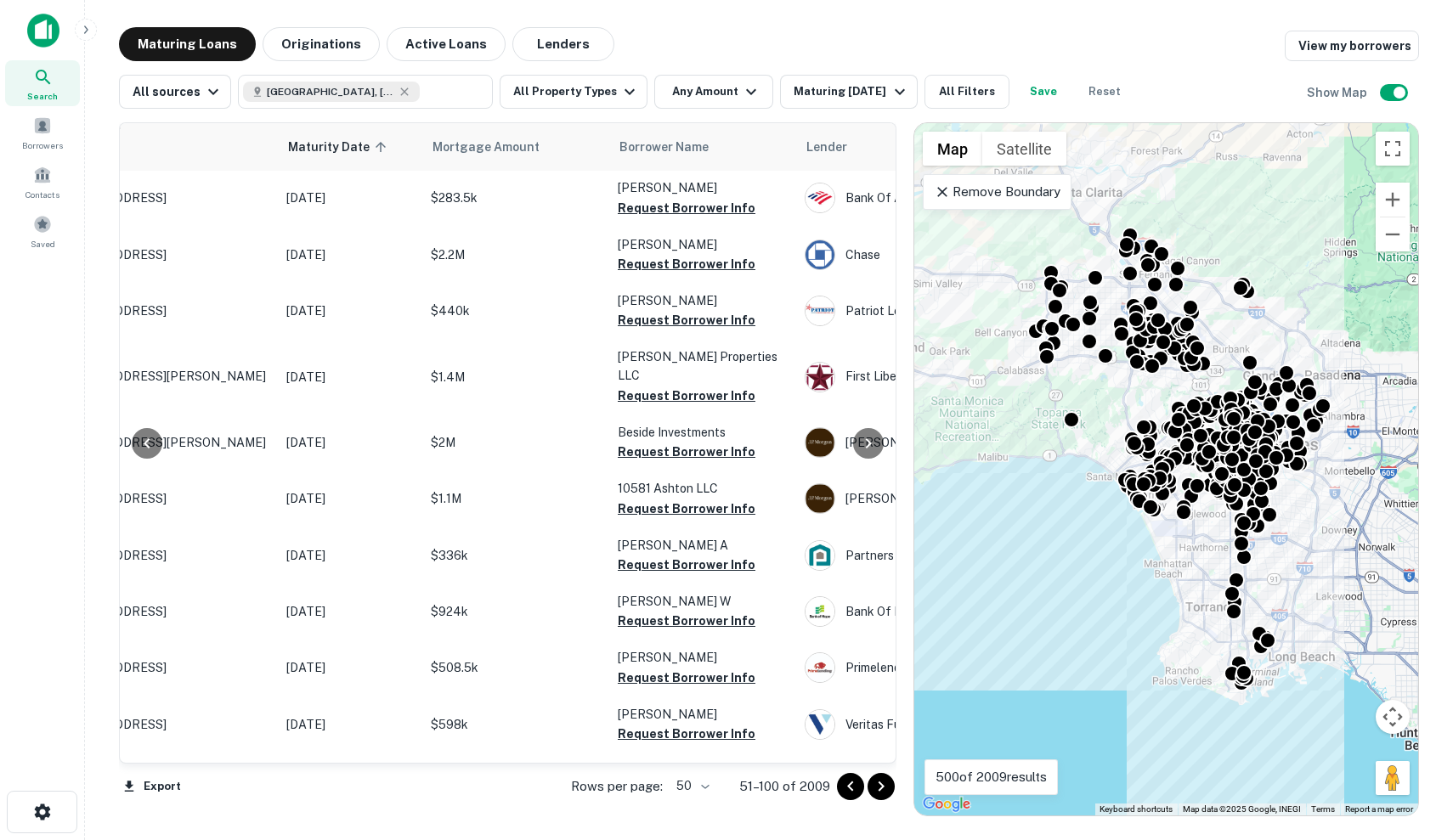
click at [538, 828] on p "$1.5M" at bounding box center [516, 837] width 170 height 18
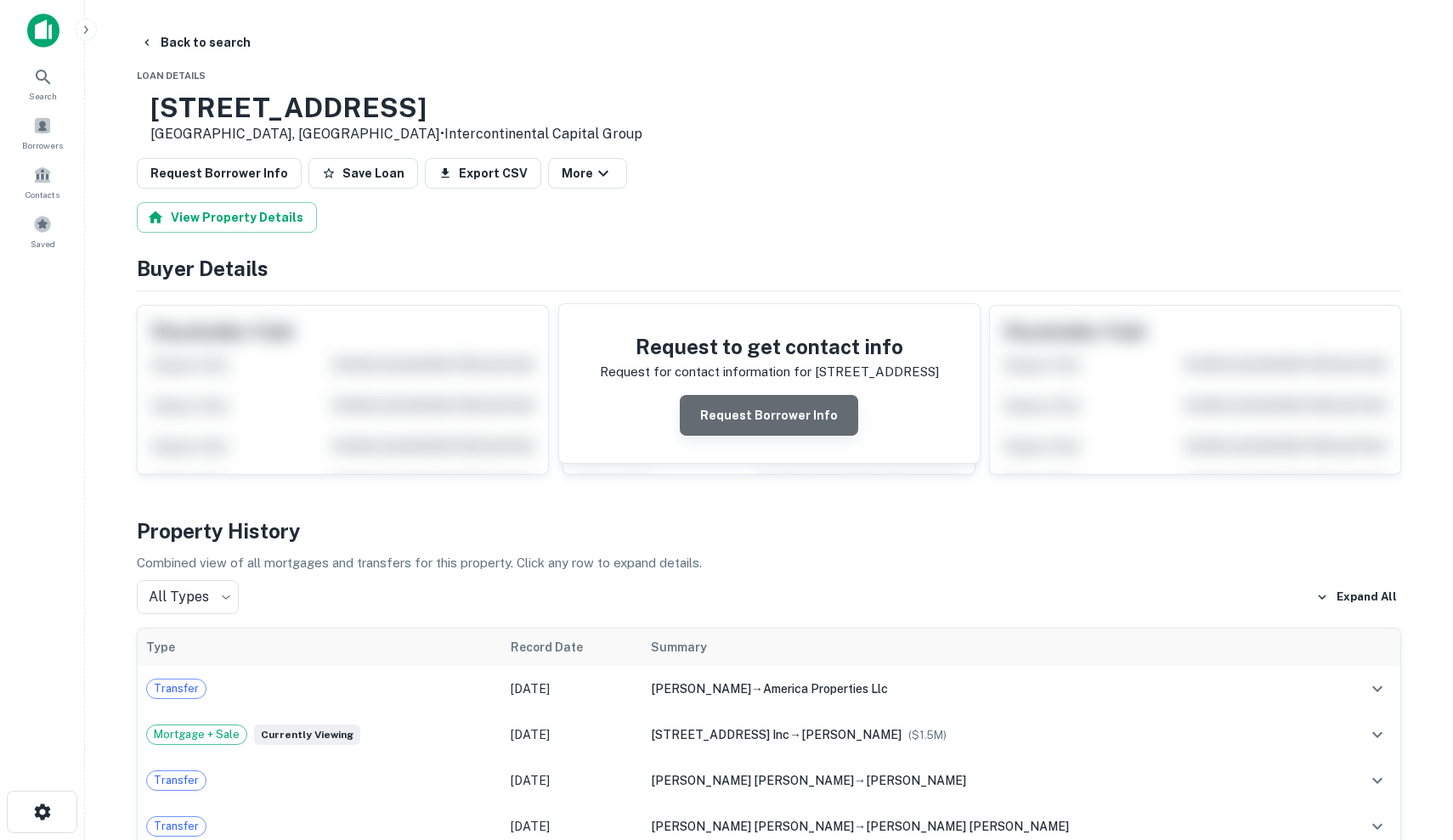
click at [778, 413] on button "Request Borrower Info" at bounding box center [768, 415] width 178 height 41
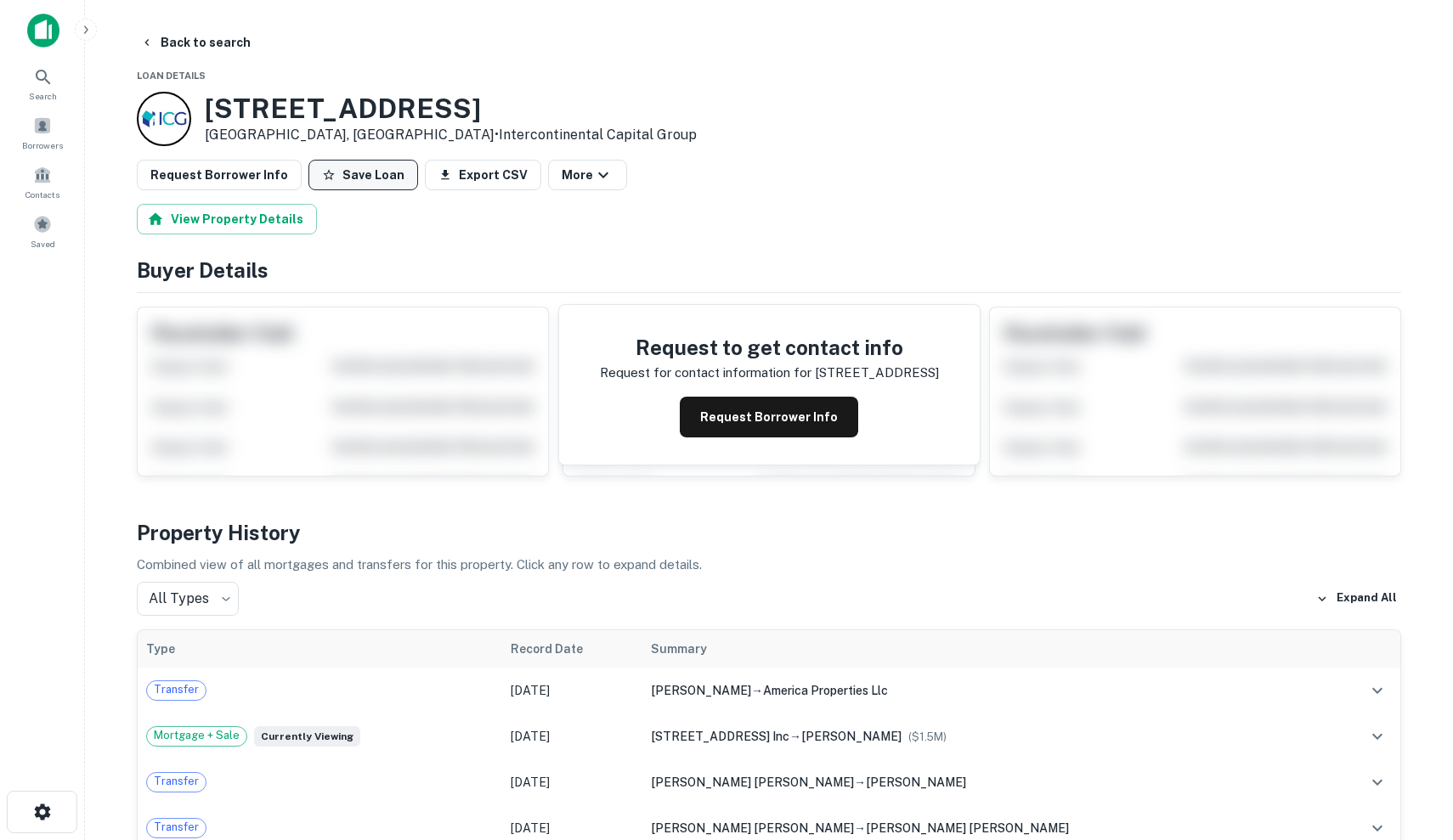
click at [345, 180] on button "Save Loan" at bounding box center [363, 174] width 110 height 30
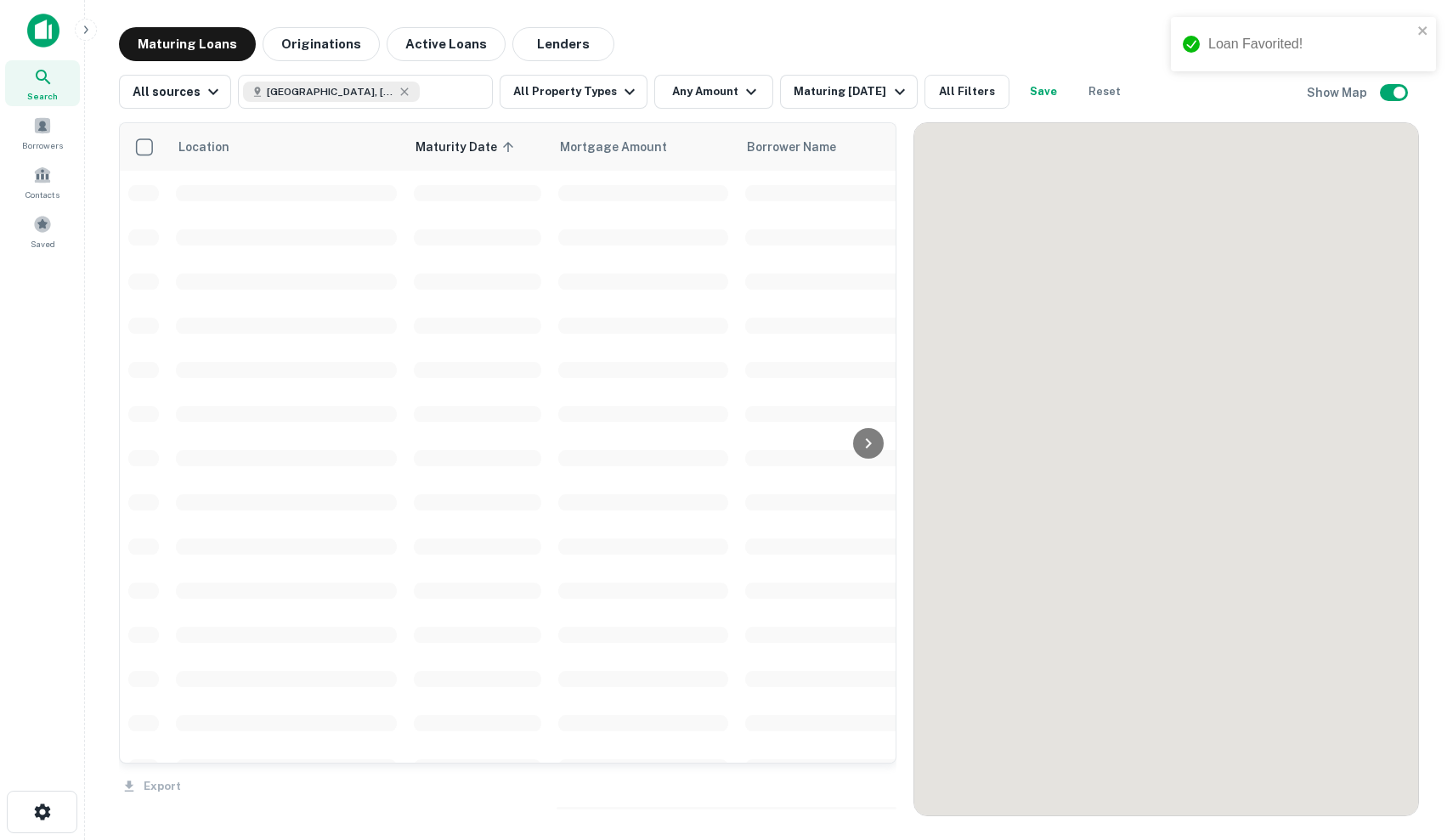
scroll to position [2311, 0]
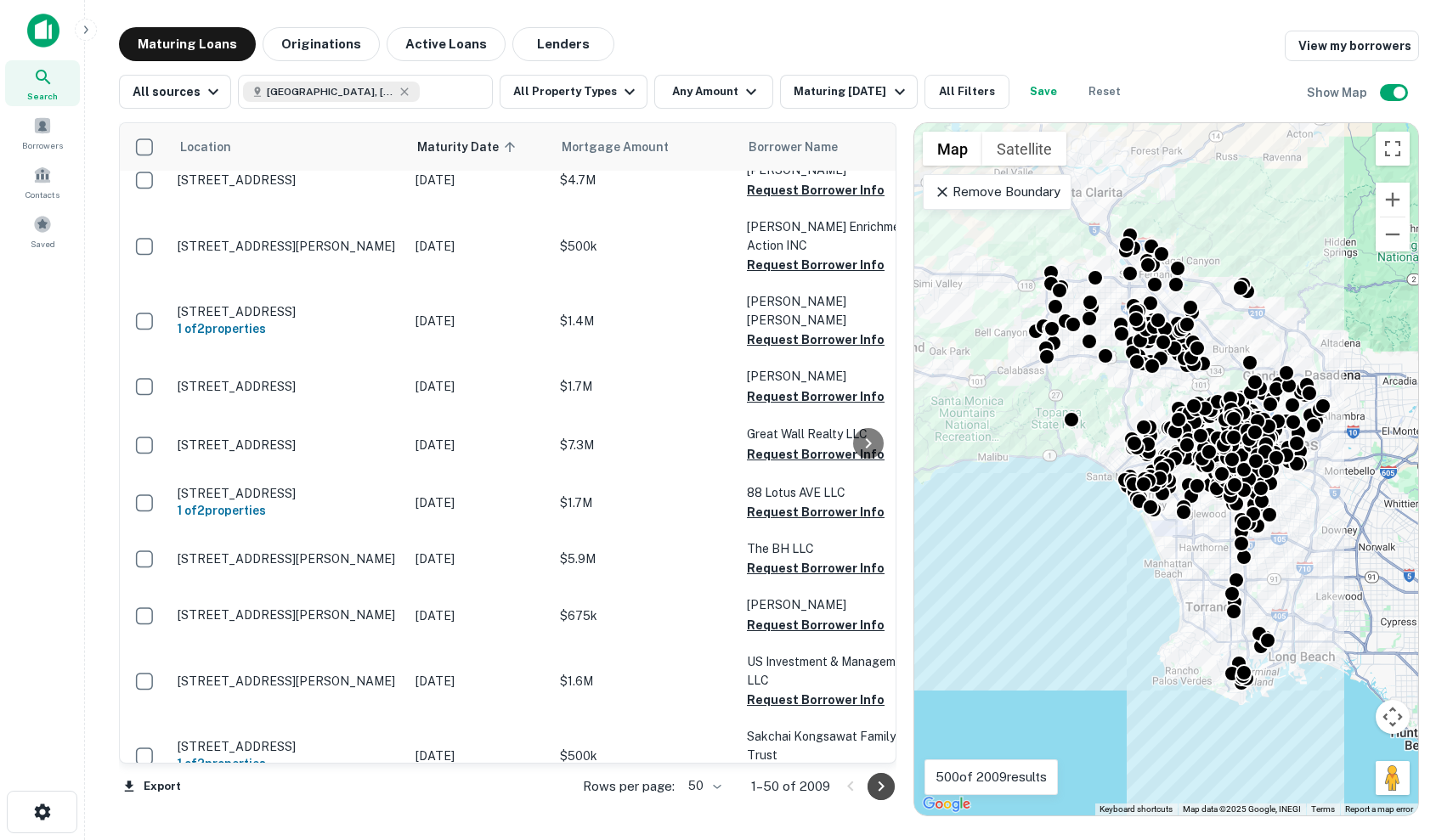
click at [879, 794] on icon "Go to next page" at bounding box center [881, 786] width 20 height 20
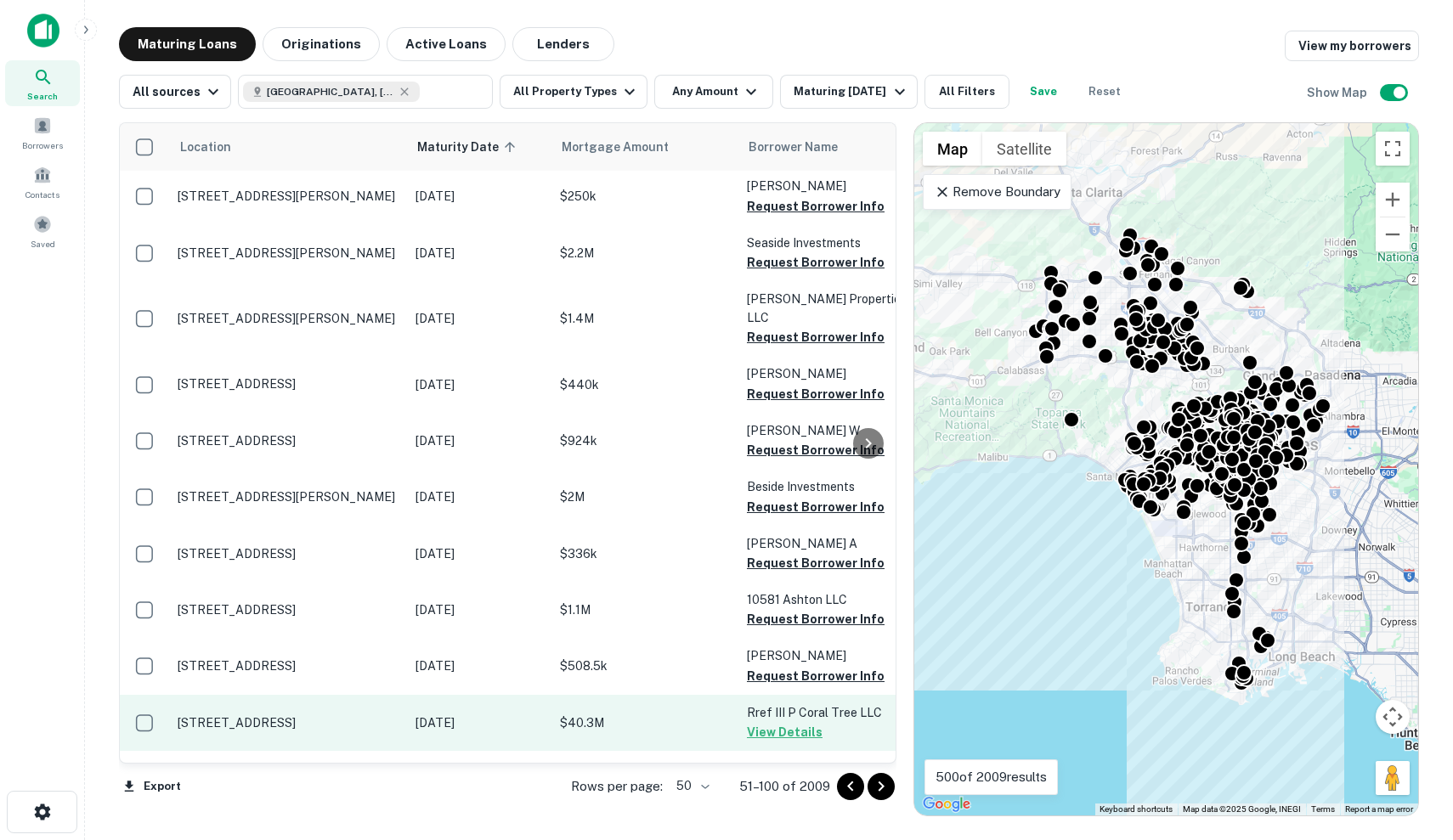
scroll to position [2313, 0]
click at [483, 714] on p "Sep 16, 2025" at bounding box center [479, 723] width 127 height 18
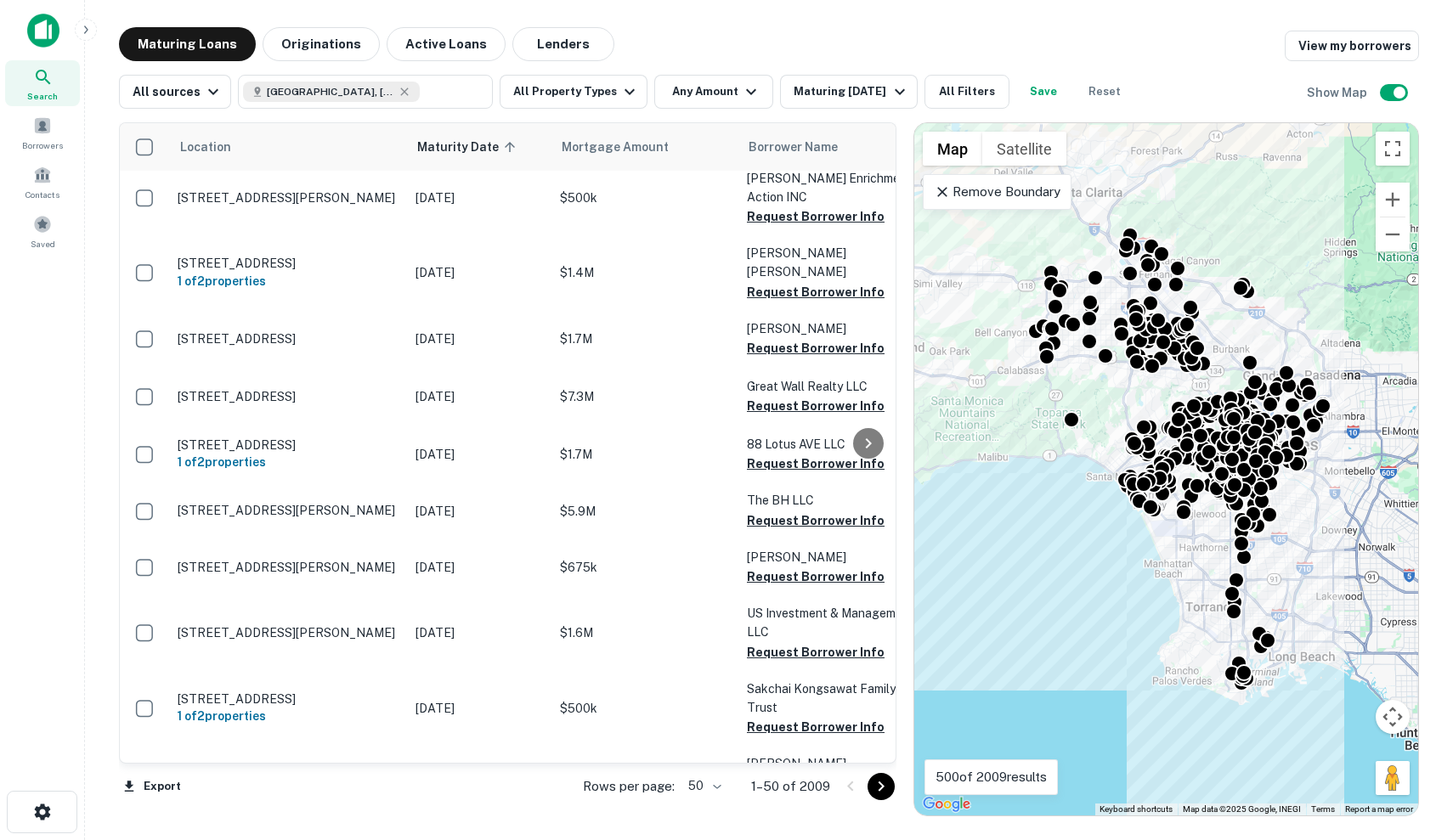
scroll to position [2359, 0]
click at [873, 797] on button "Go to next page" at bounding box center [881, 786] width 27 height 27
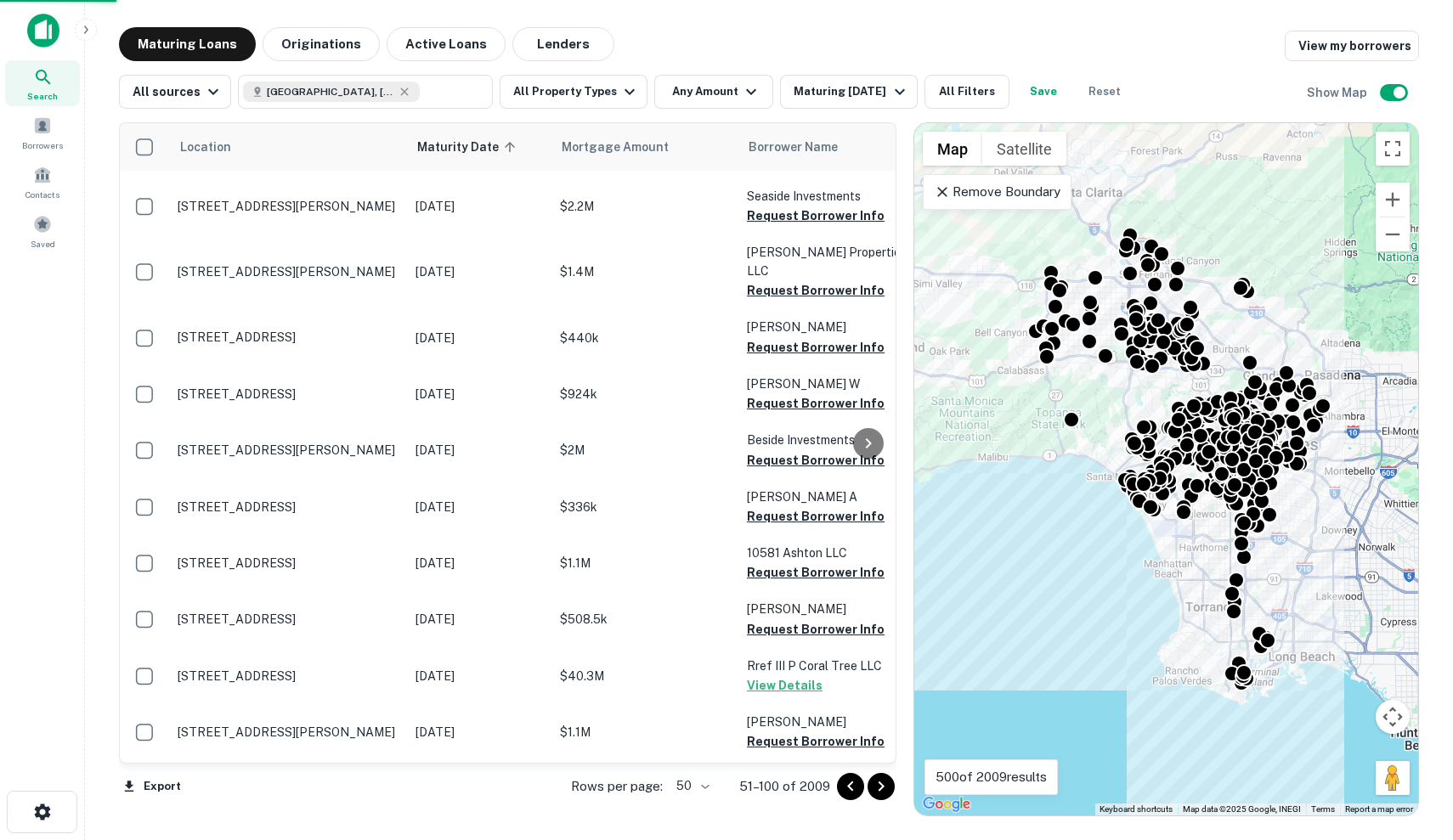
scroll to position [2313, 0]
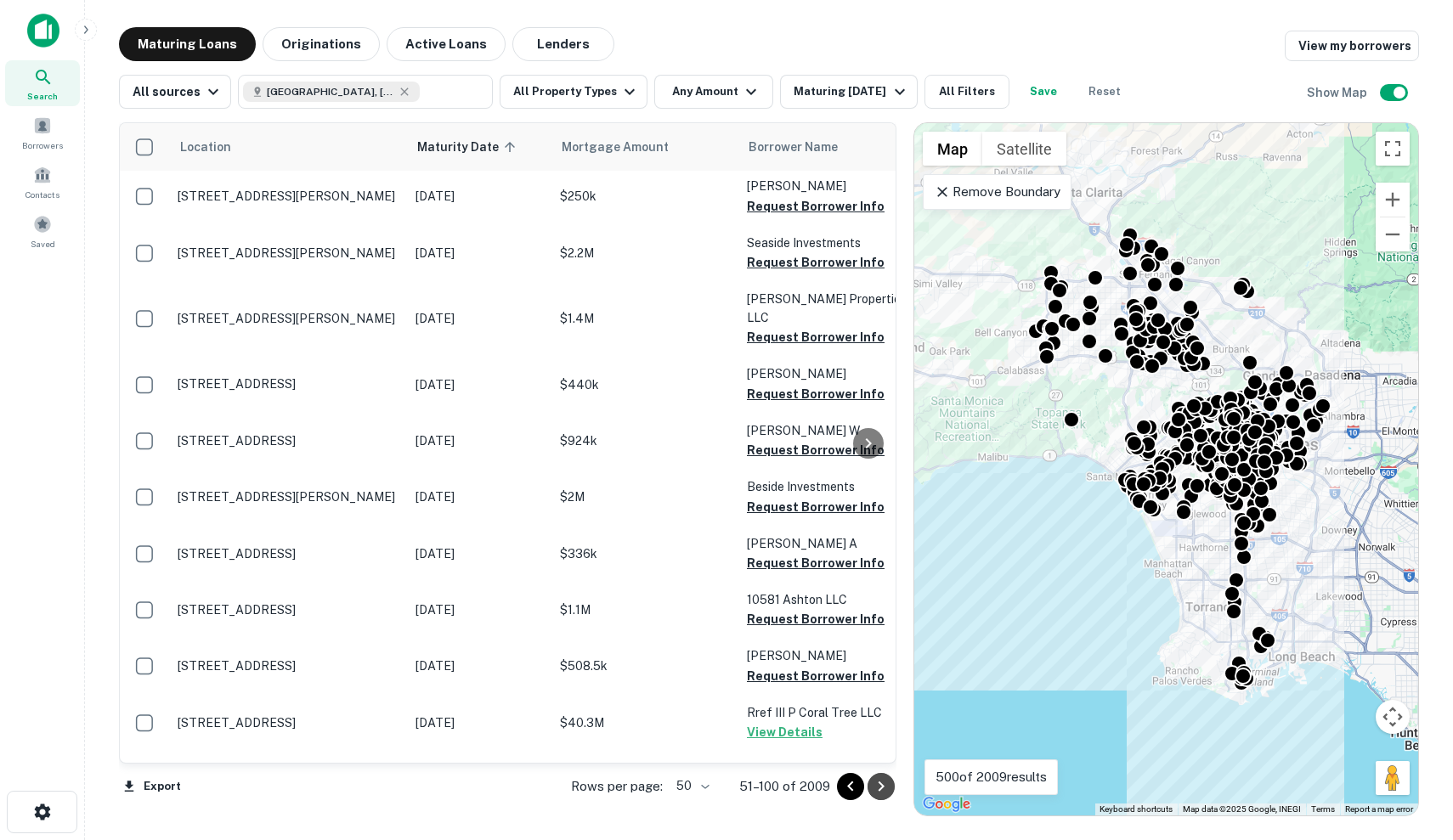
click at [881, 786] on icon "Go to next page" at bounding box center [881, 786] width 20 height 20
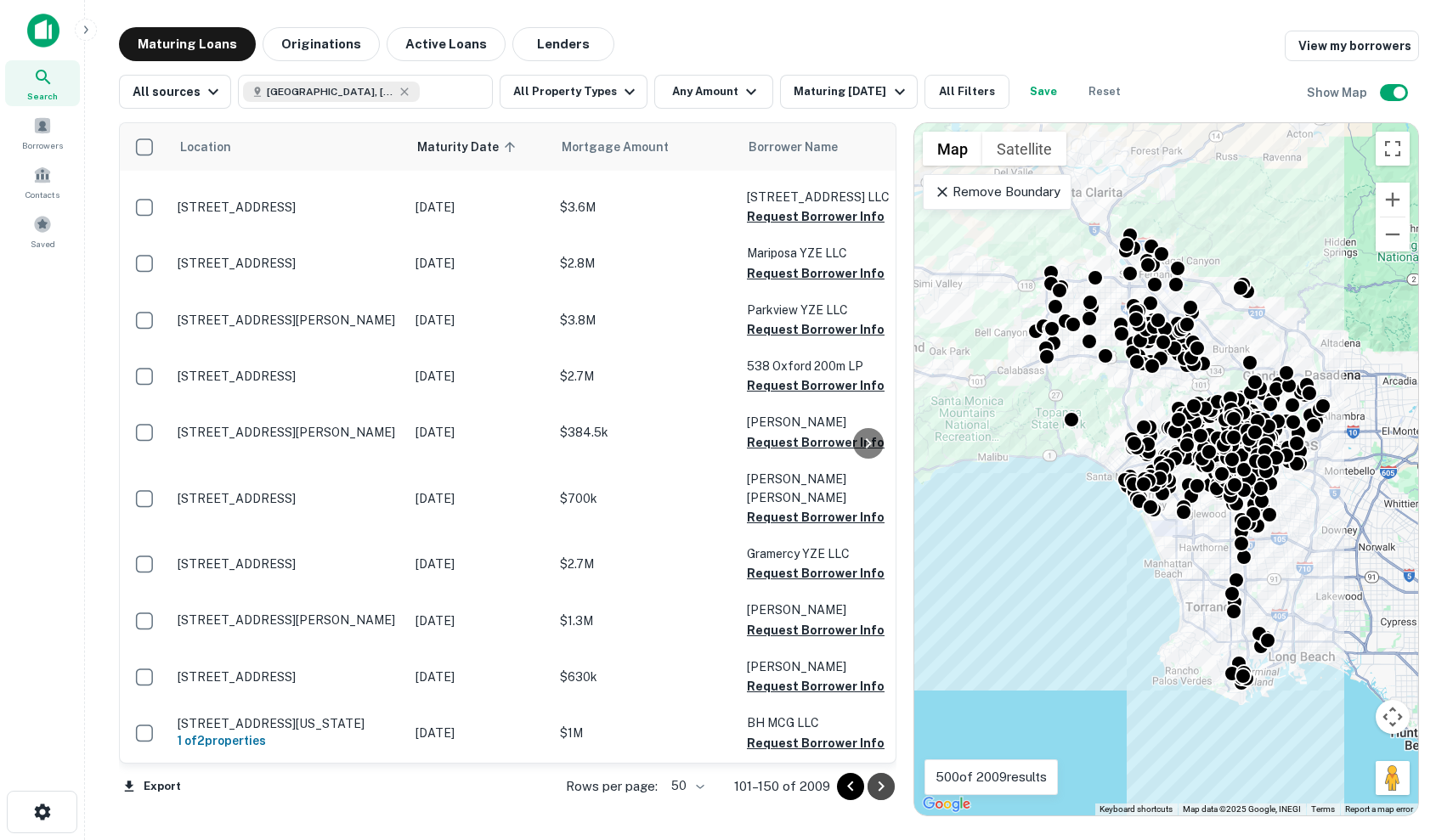
click at [877, 791] on icon "Go to next page" at bounding box center [881, 786] width 20 height 20
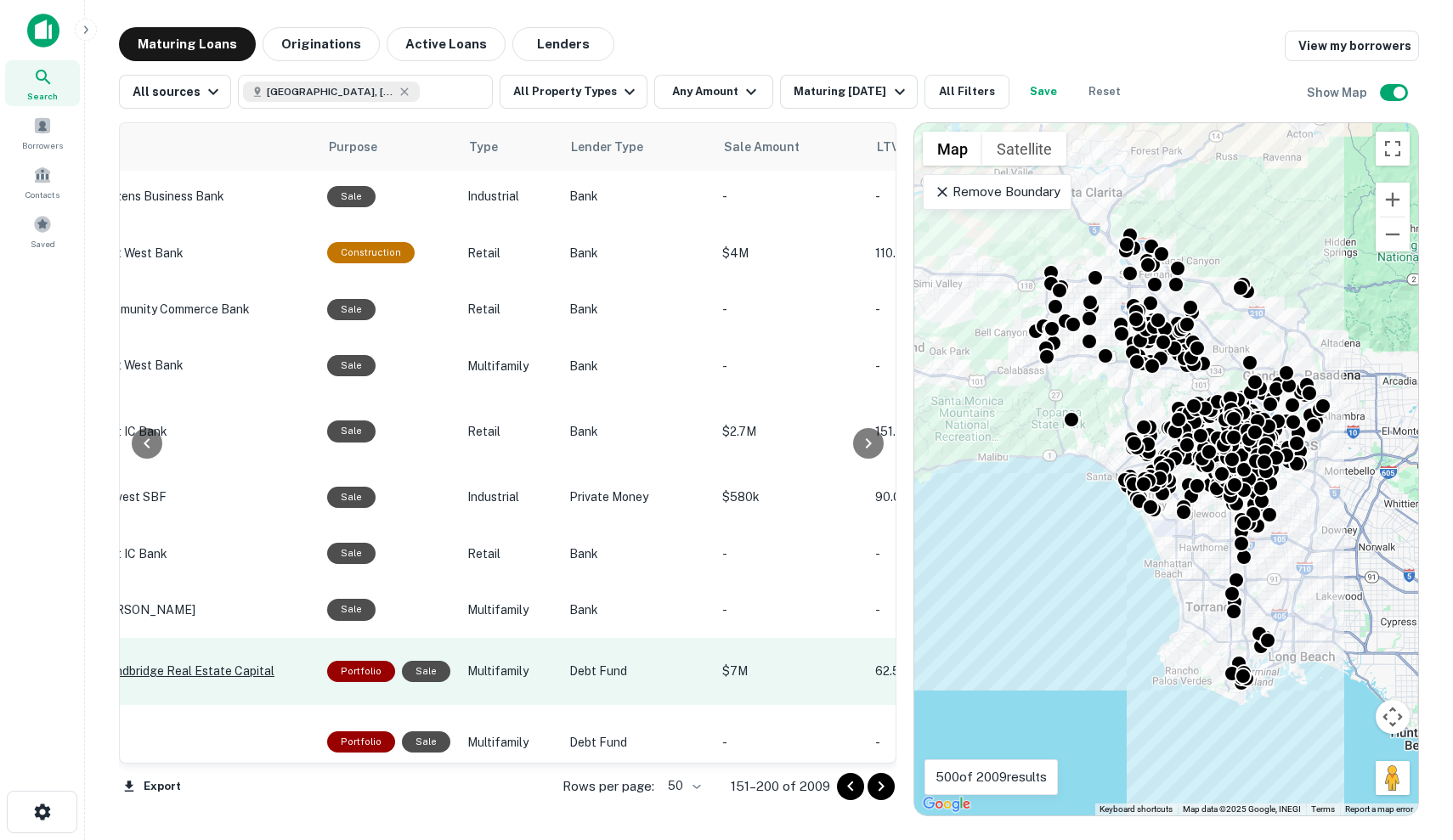
scroll to position [2334, 879]
click at [569, 663] on p "Debt Fund" at bounding box center [636, 672] width 136 height 18
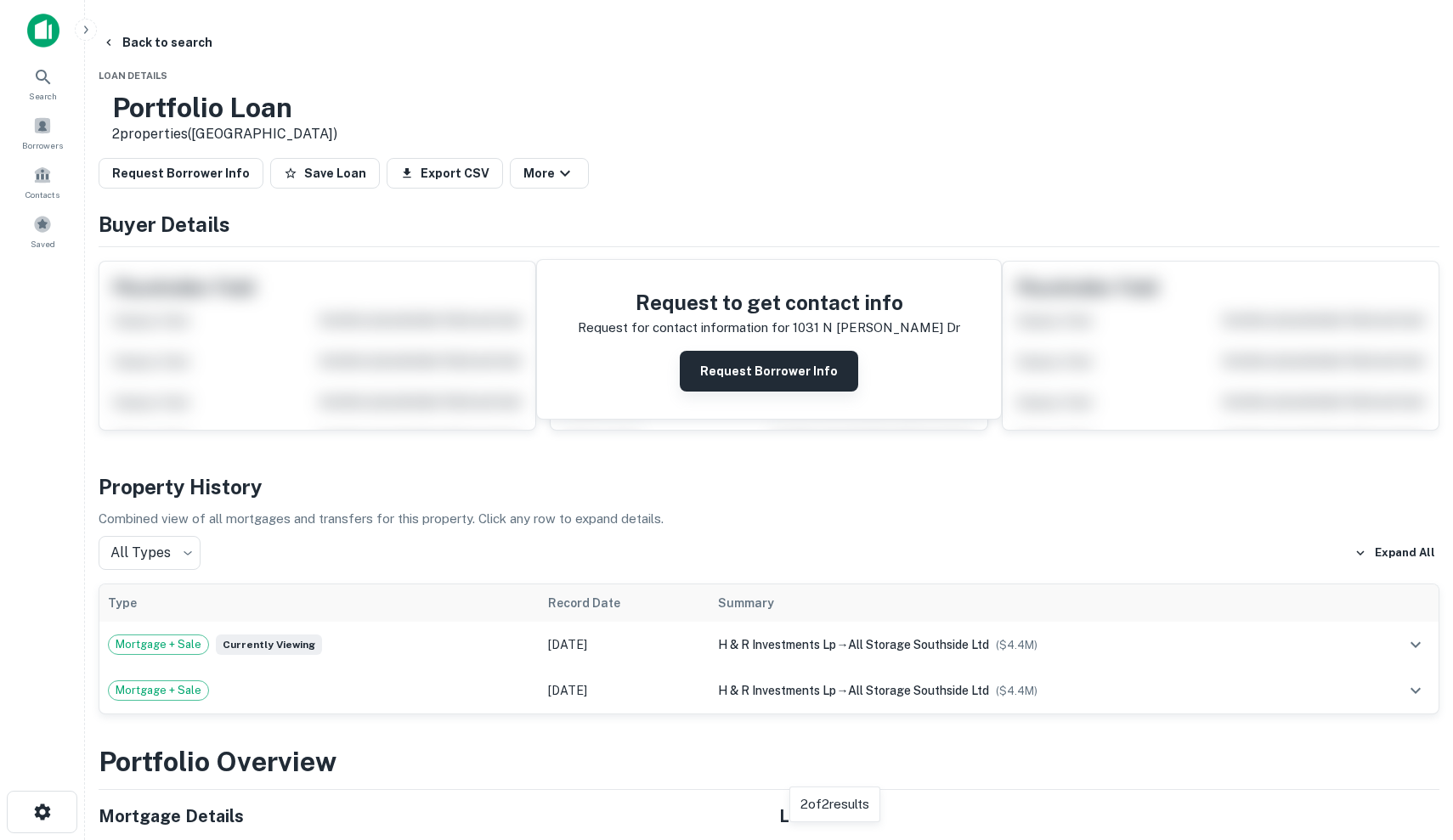
click at [771, 380] on button "Request Borrower Info" at bounding box center [768, 371] width 178 height 41
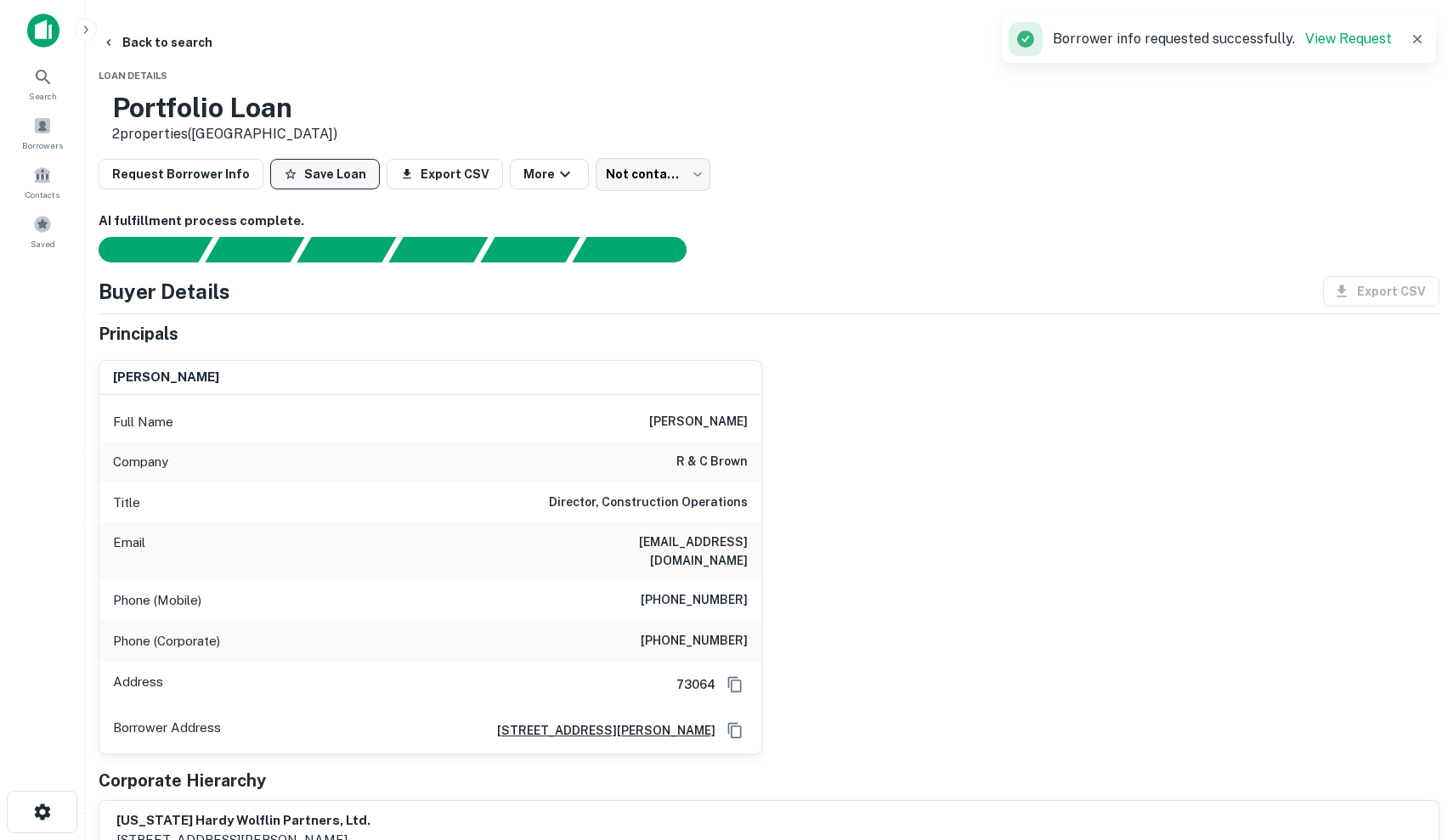
click at [336, 174] on button "Save Loan" at bounding box center [325, 174] width 110 height 30
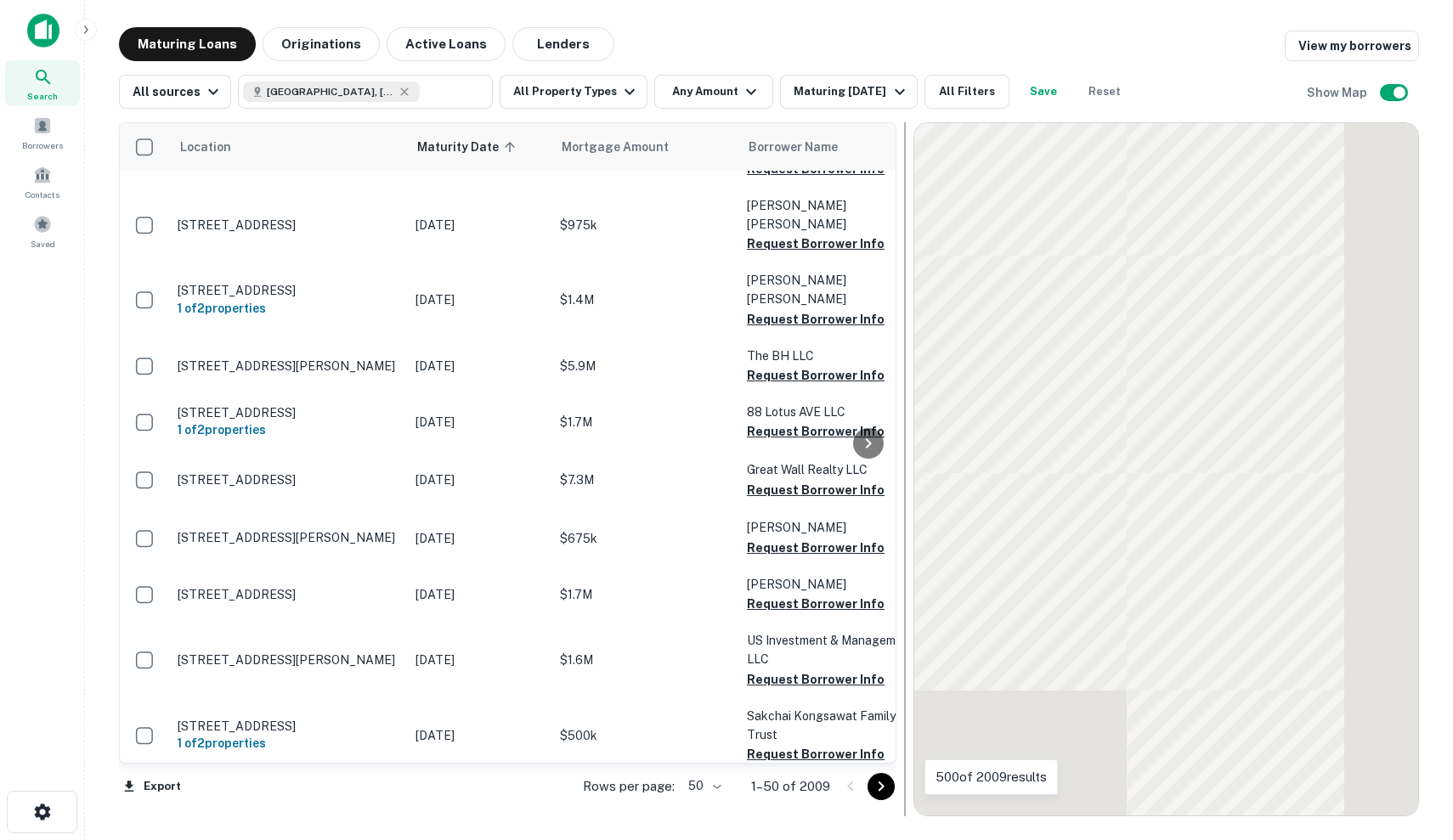
scroll to position [2370, 0]
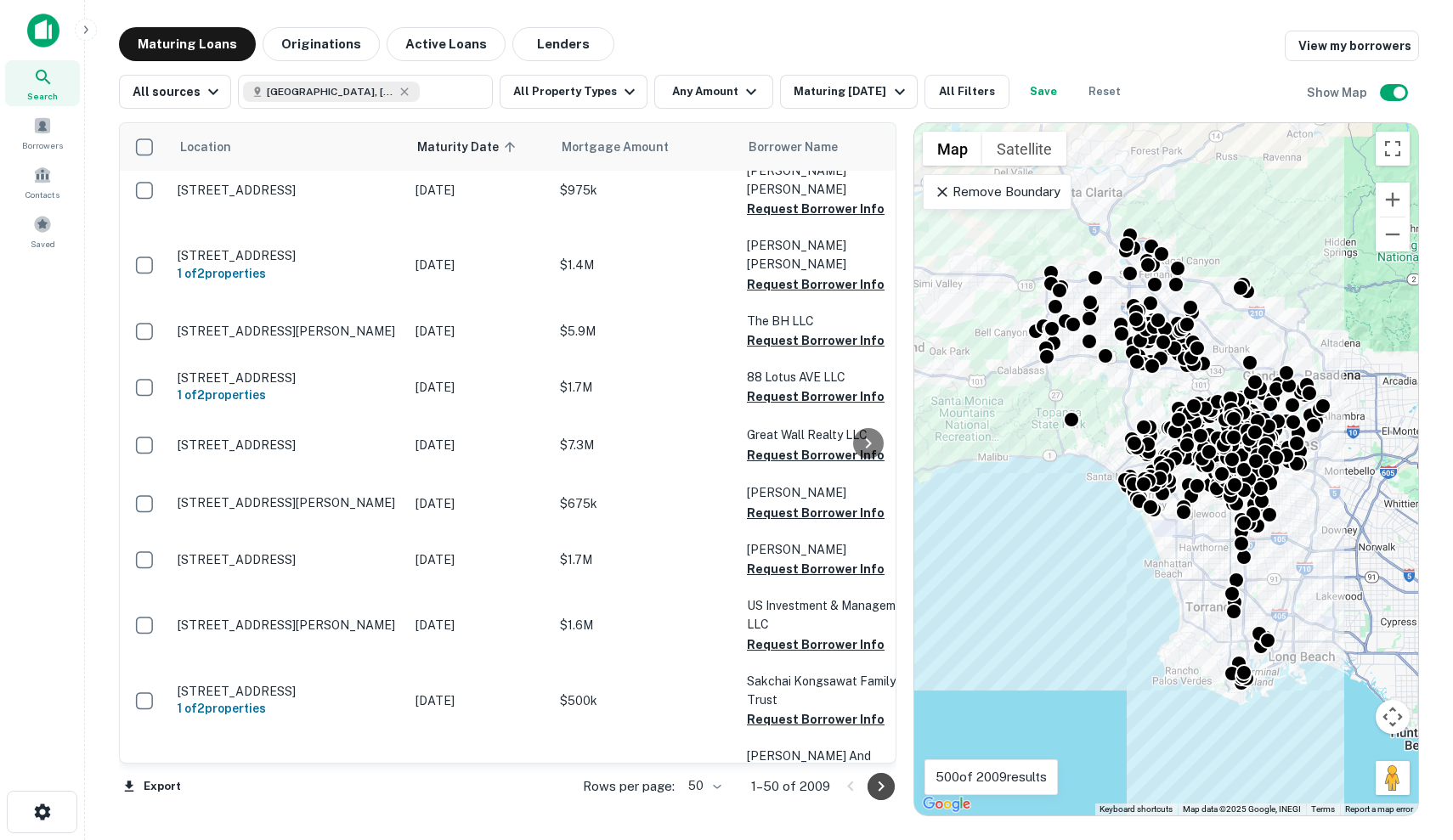
click at [885, 789] on icon "Go to next page" at bounding box center [881, 786] width 20 height 20
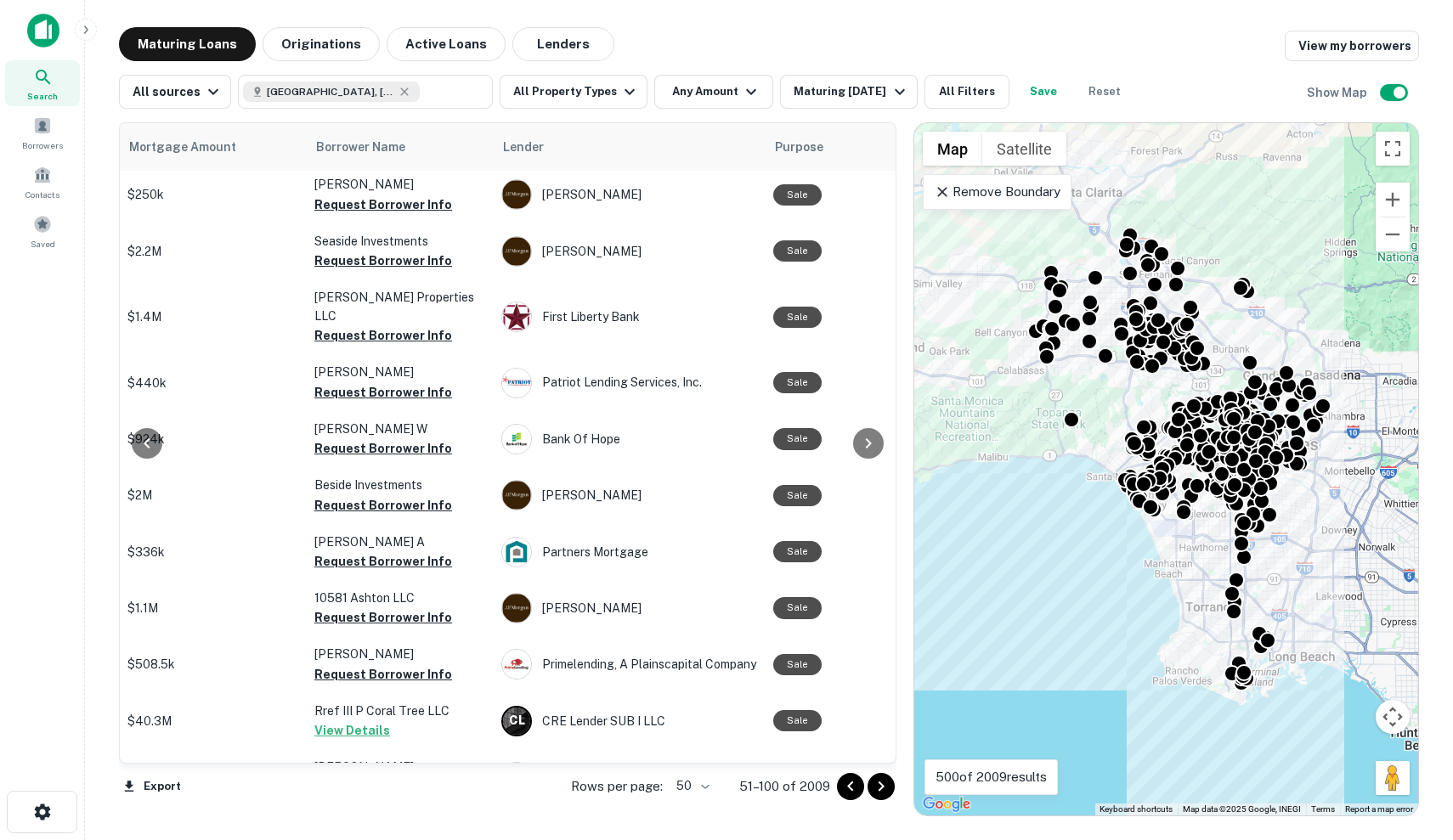
scroll to position [2313, 432]
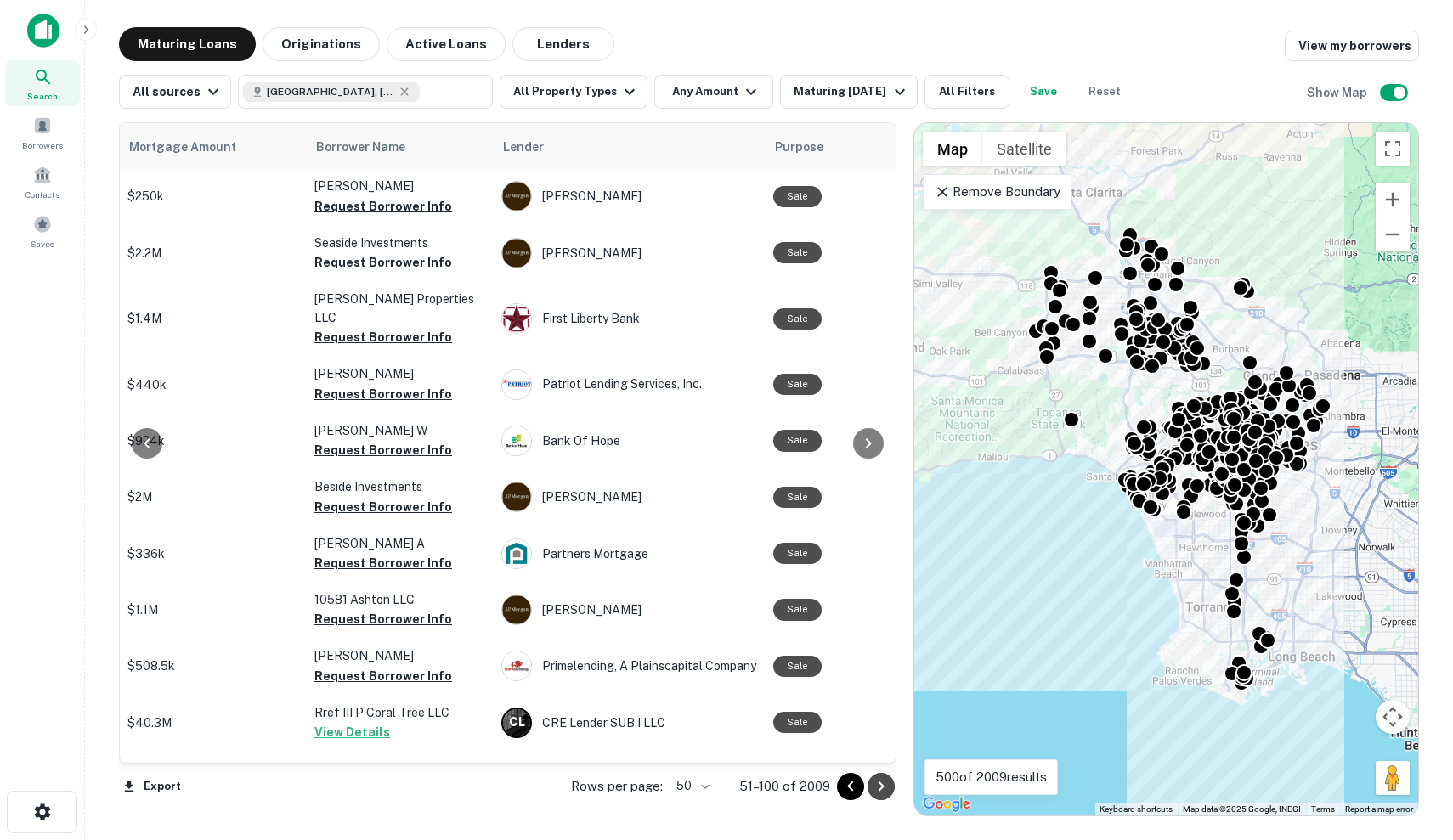
click at [878, 798] on button "Go to next page" at bounding box center [881, 786] width 27 height 27
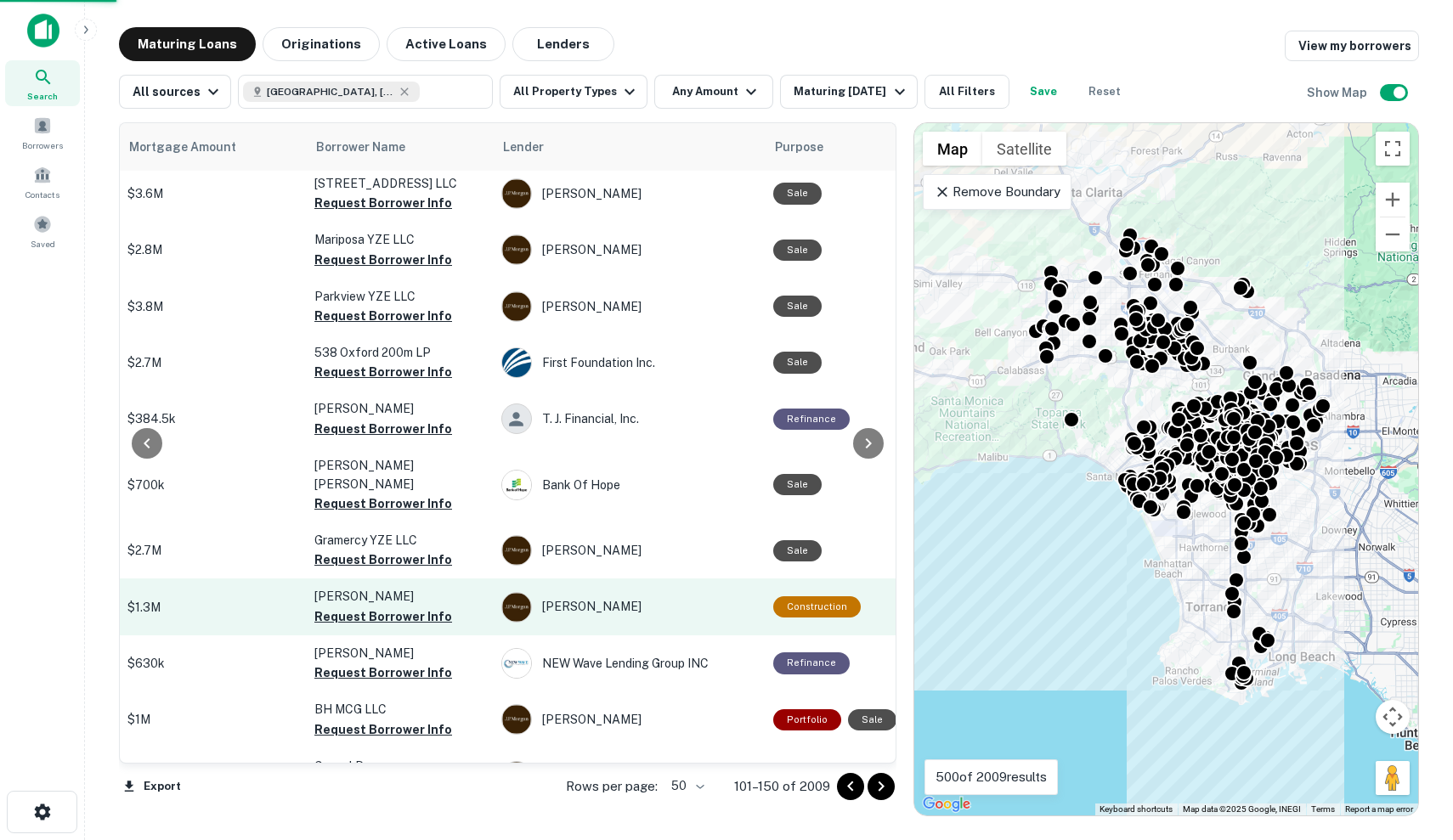
scroll to position [2299, 432]
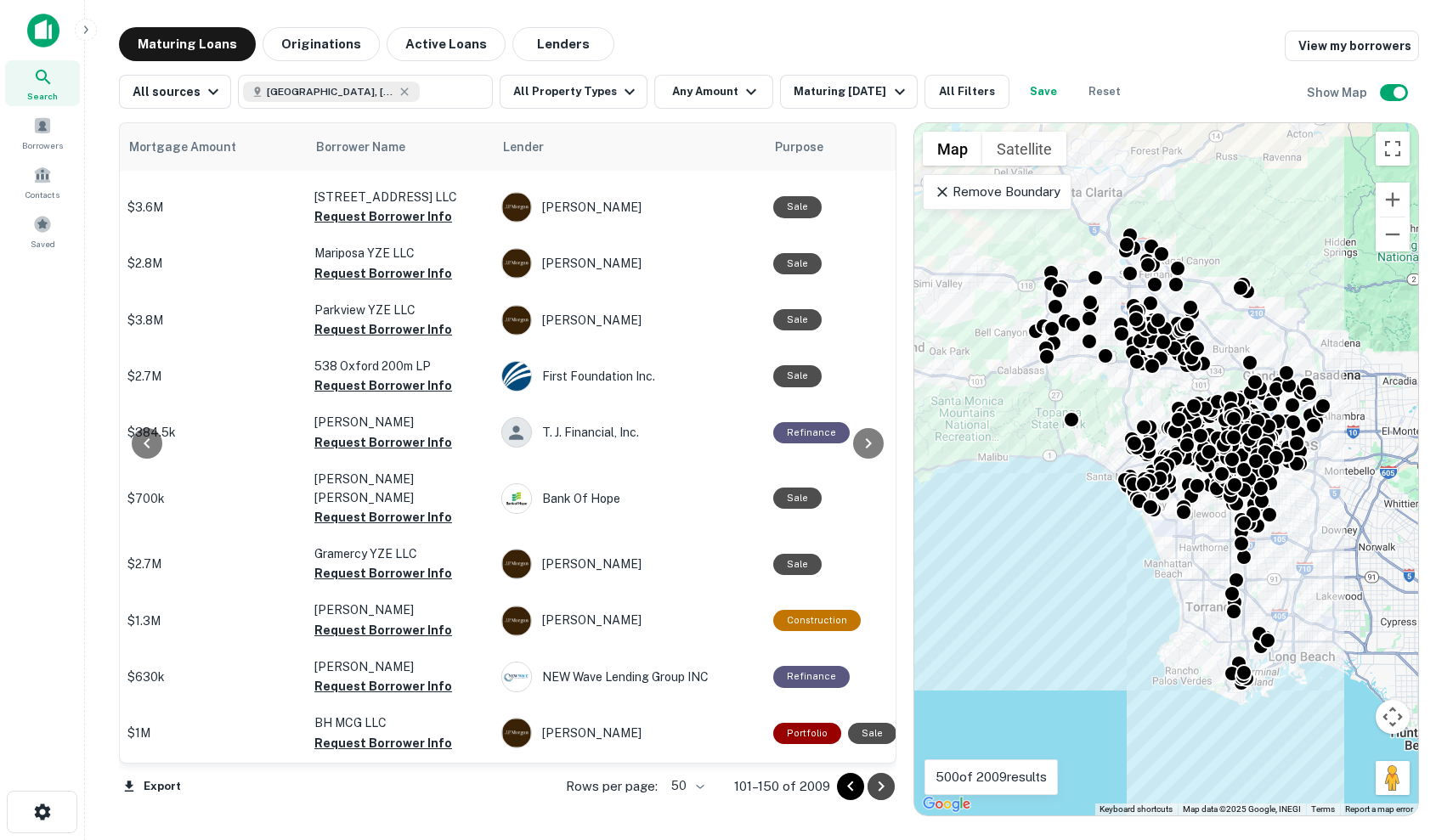
click at [880, 788] on icon "Go to next page" at bounding box center [882, 786] width 6 height 10
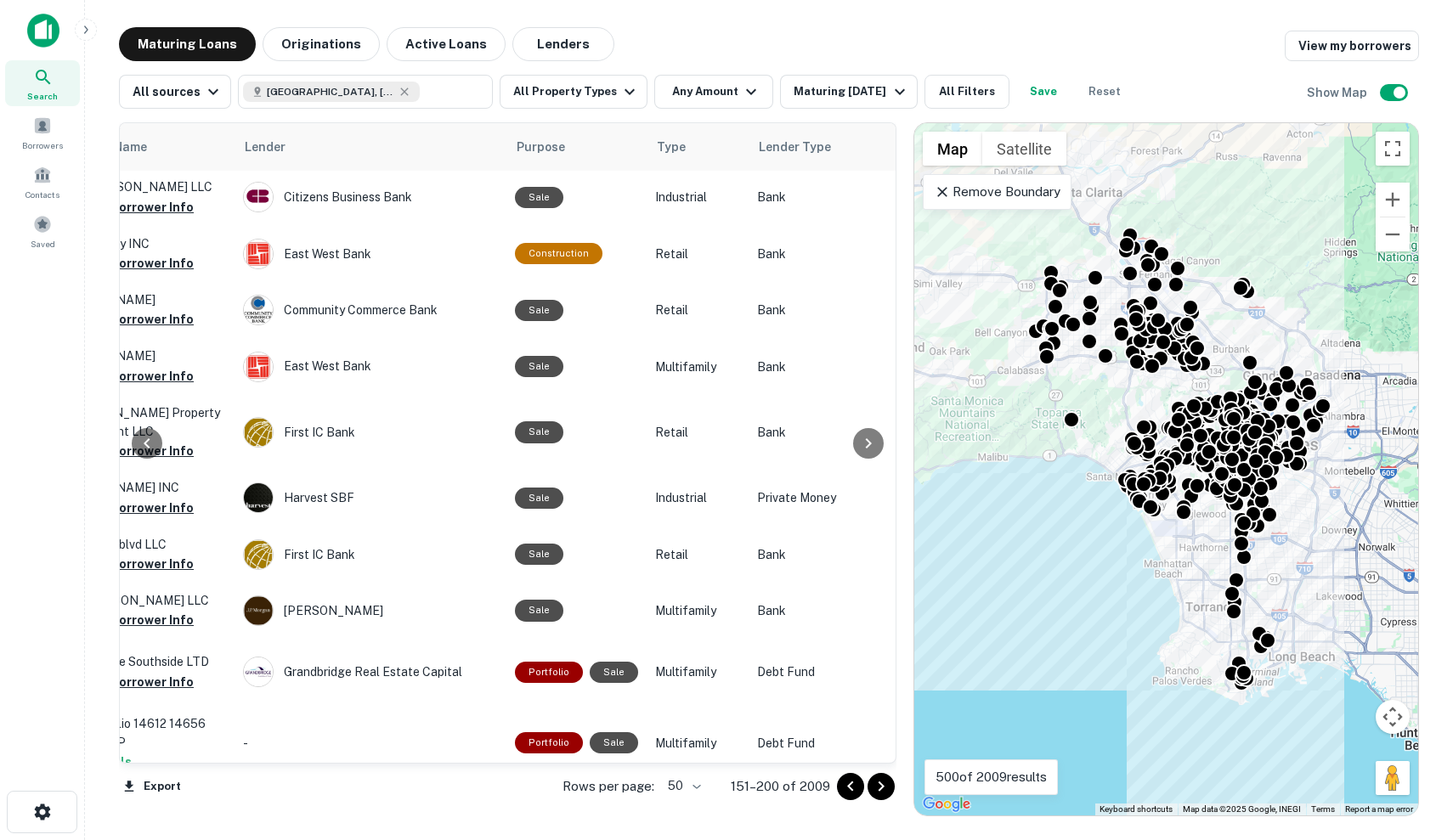
scroll to position [2333, 705]
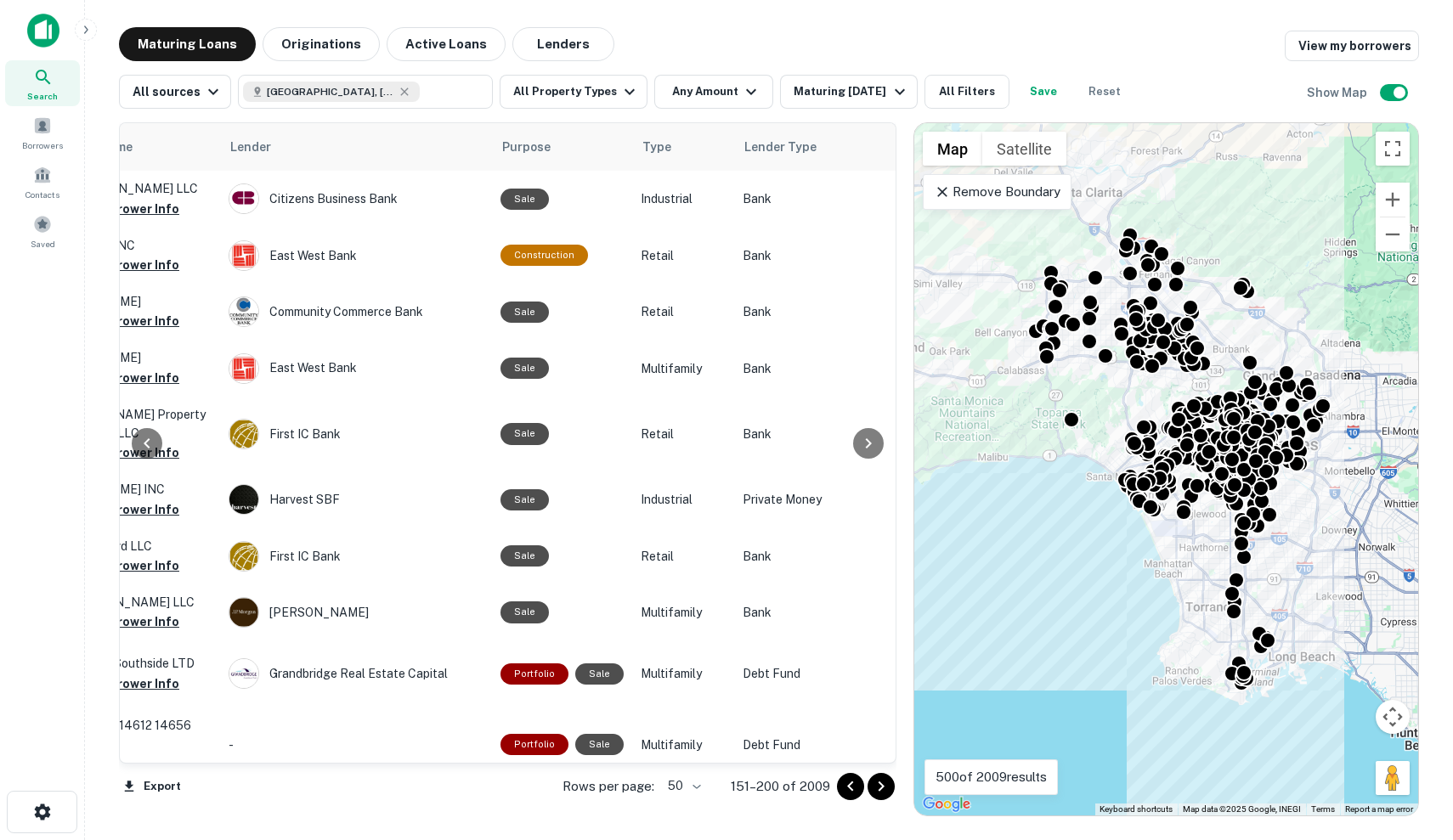
click at [881, 786] on icon "Go to next page" at bounding box center [881, 786] width 20 height 20
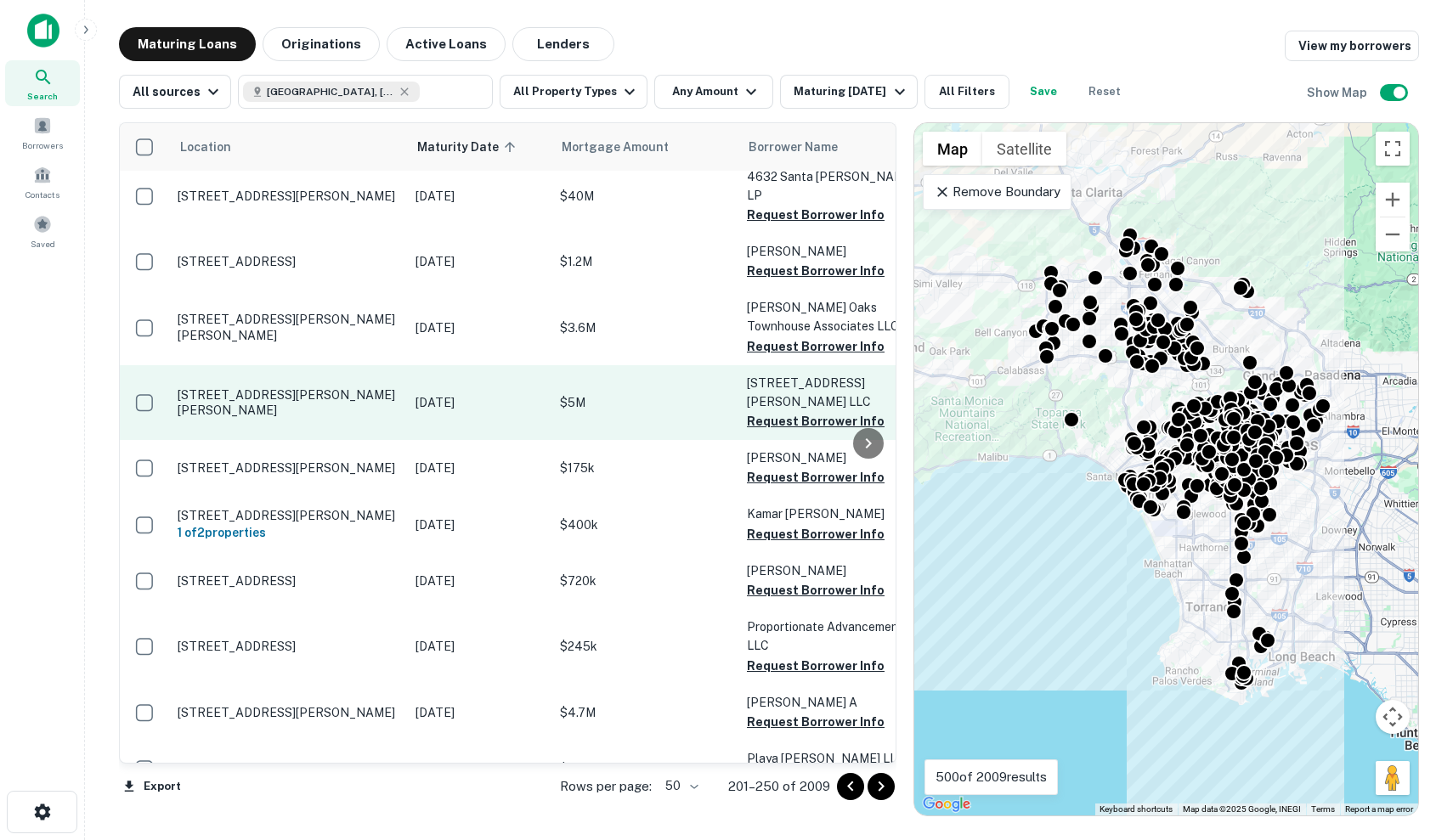
scroll to position [1093, 0]
click at [583, 393] on p "$5M" at bounding box center [644, 402] width 170 height 18
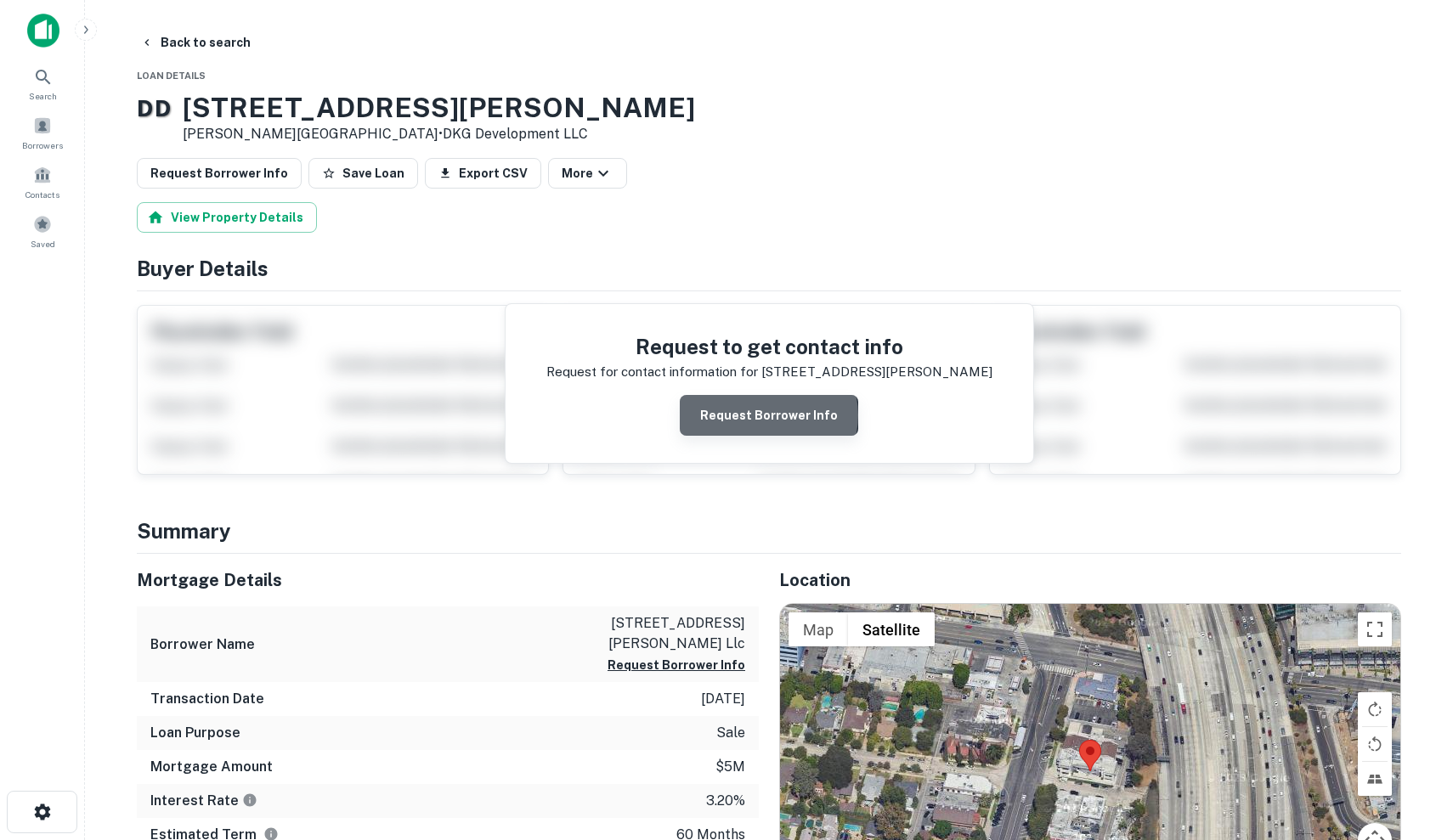
click at [772, 416] on button "Request Borrower Info" at bounding box center [768, 415] width 178 height 41
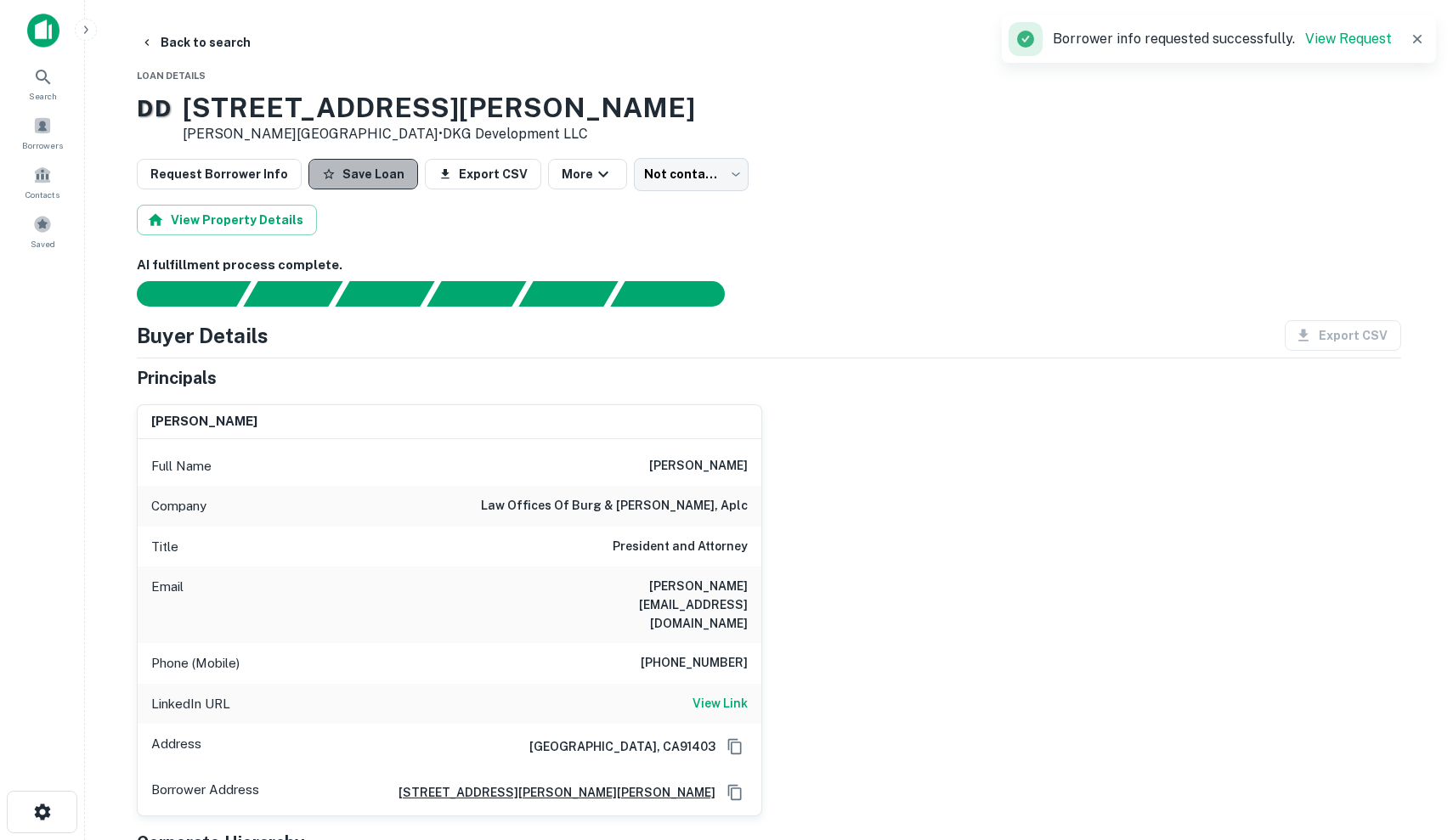
click at [373, 175] on button "Save Loan" at bounding box center [363, 174] width 110 height 30
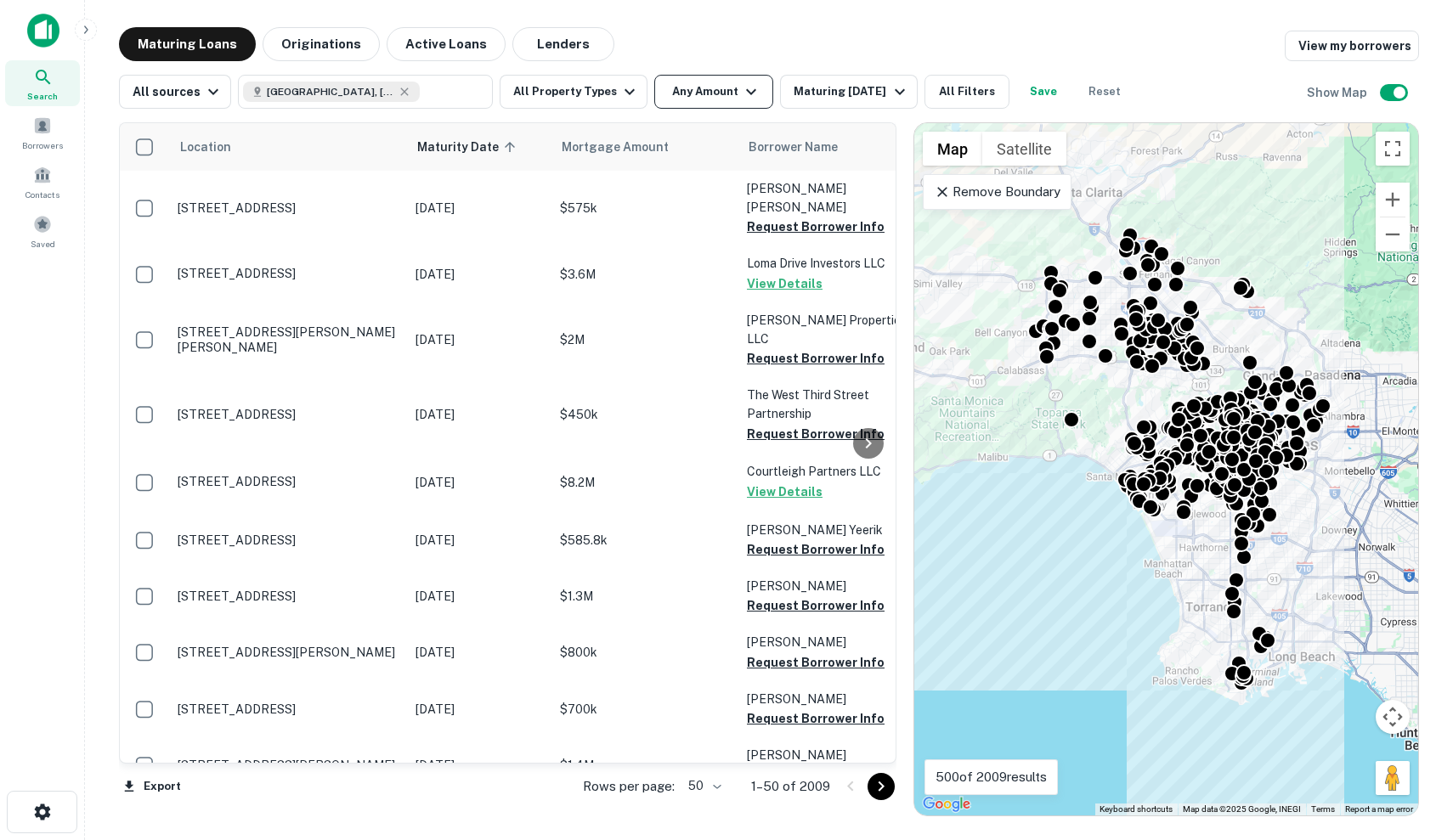
scroll to position [-1, 0]
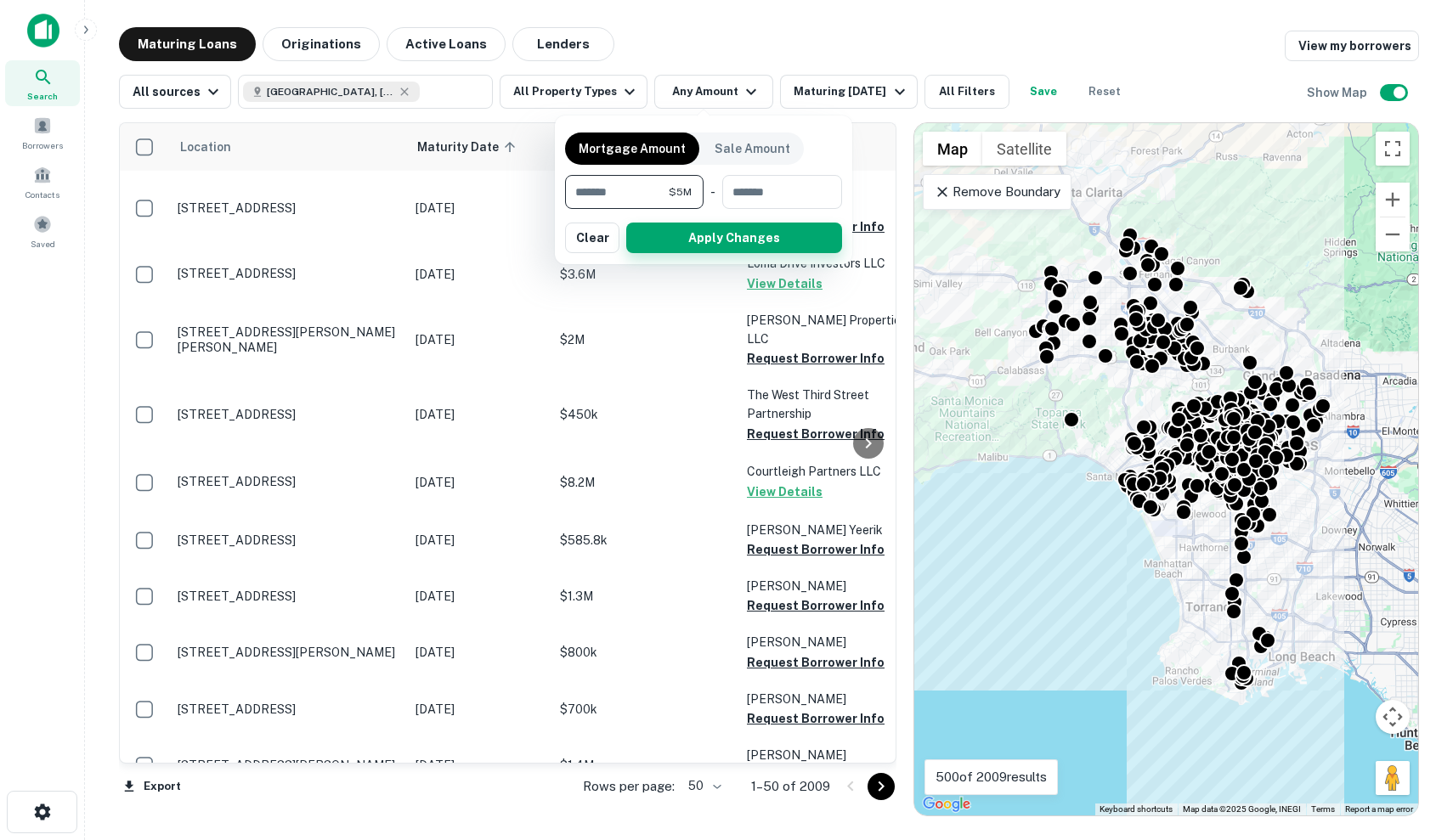
type input "*******"
click at [719, 247] on button "Apply Changes" at bounding box center [734, 237] width 216 height 30
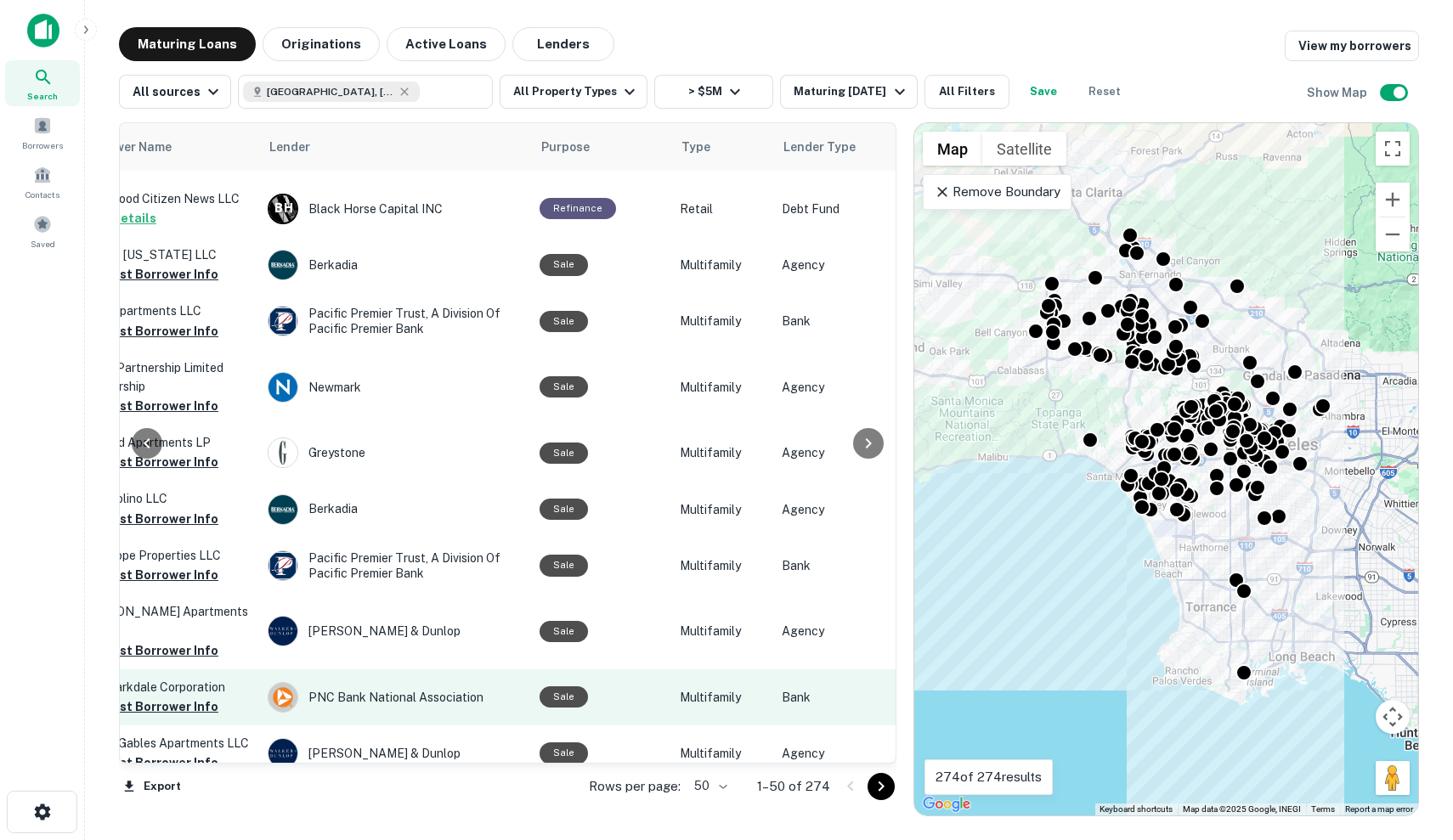
scroll to position [2444, 666]
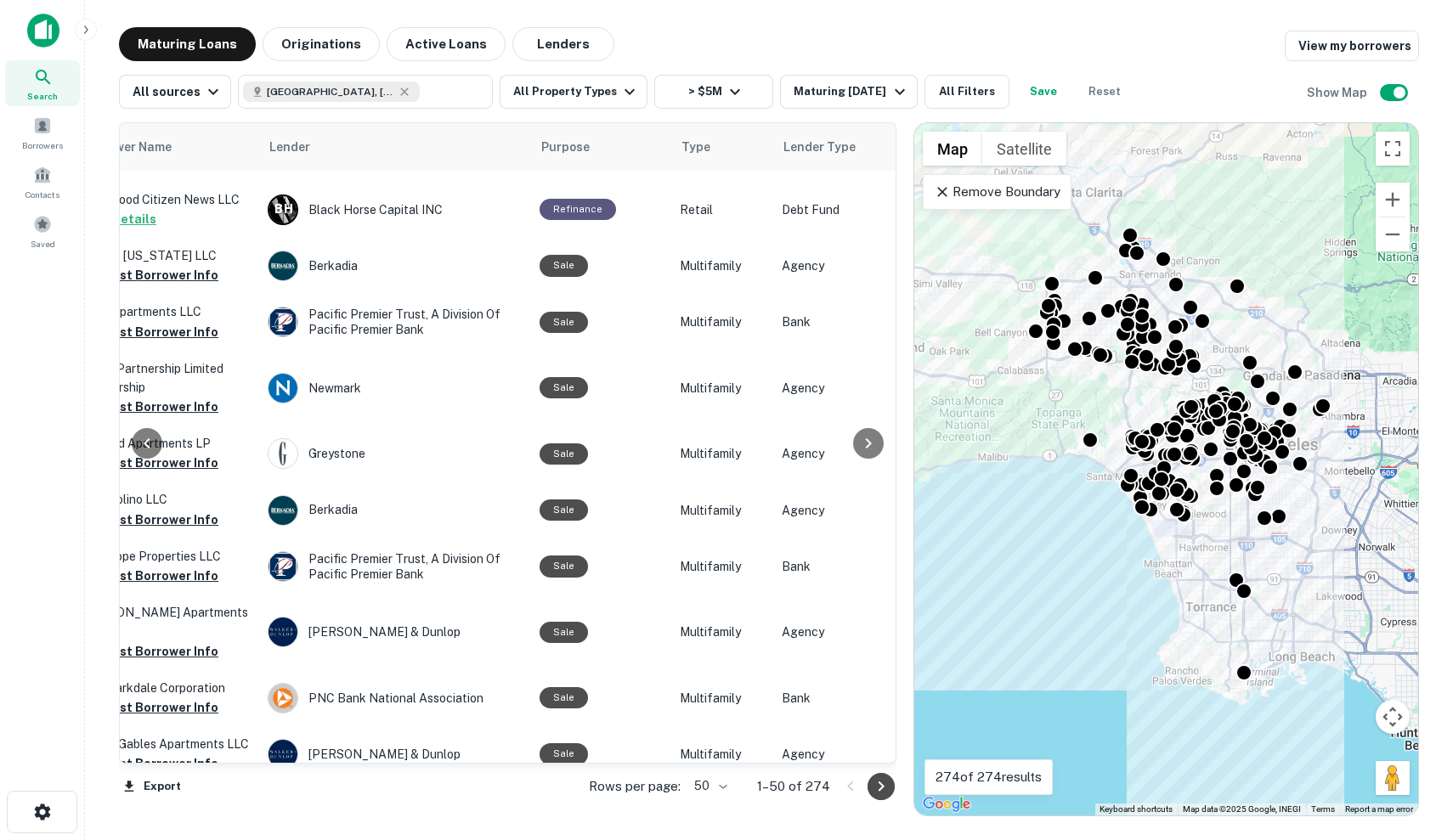
click at [872, 791] on icon "Go to next page" at bounding box center [881, 786] width 20 height 20
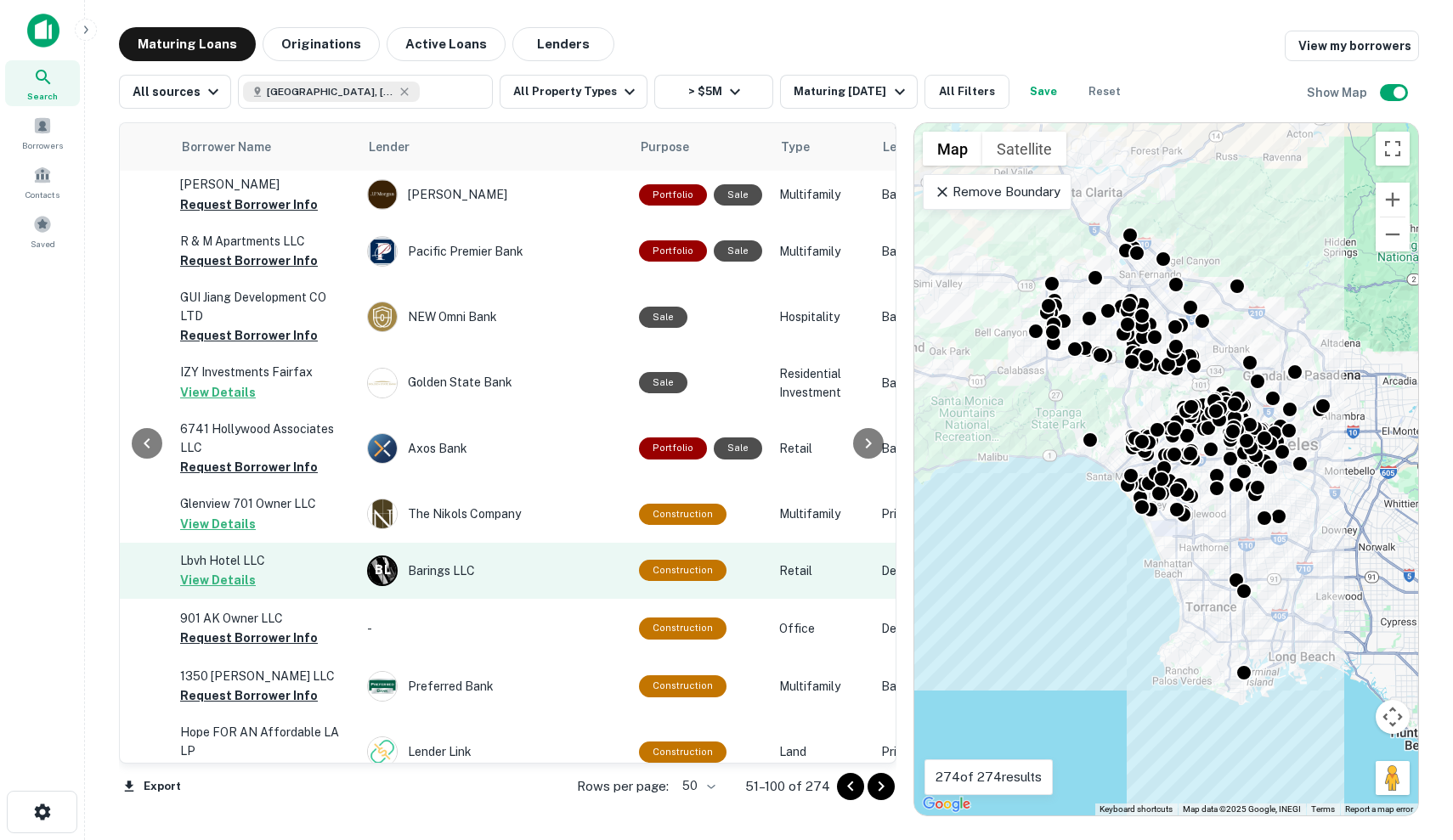
scroll to position [2430, 893]
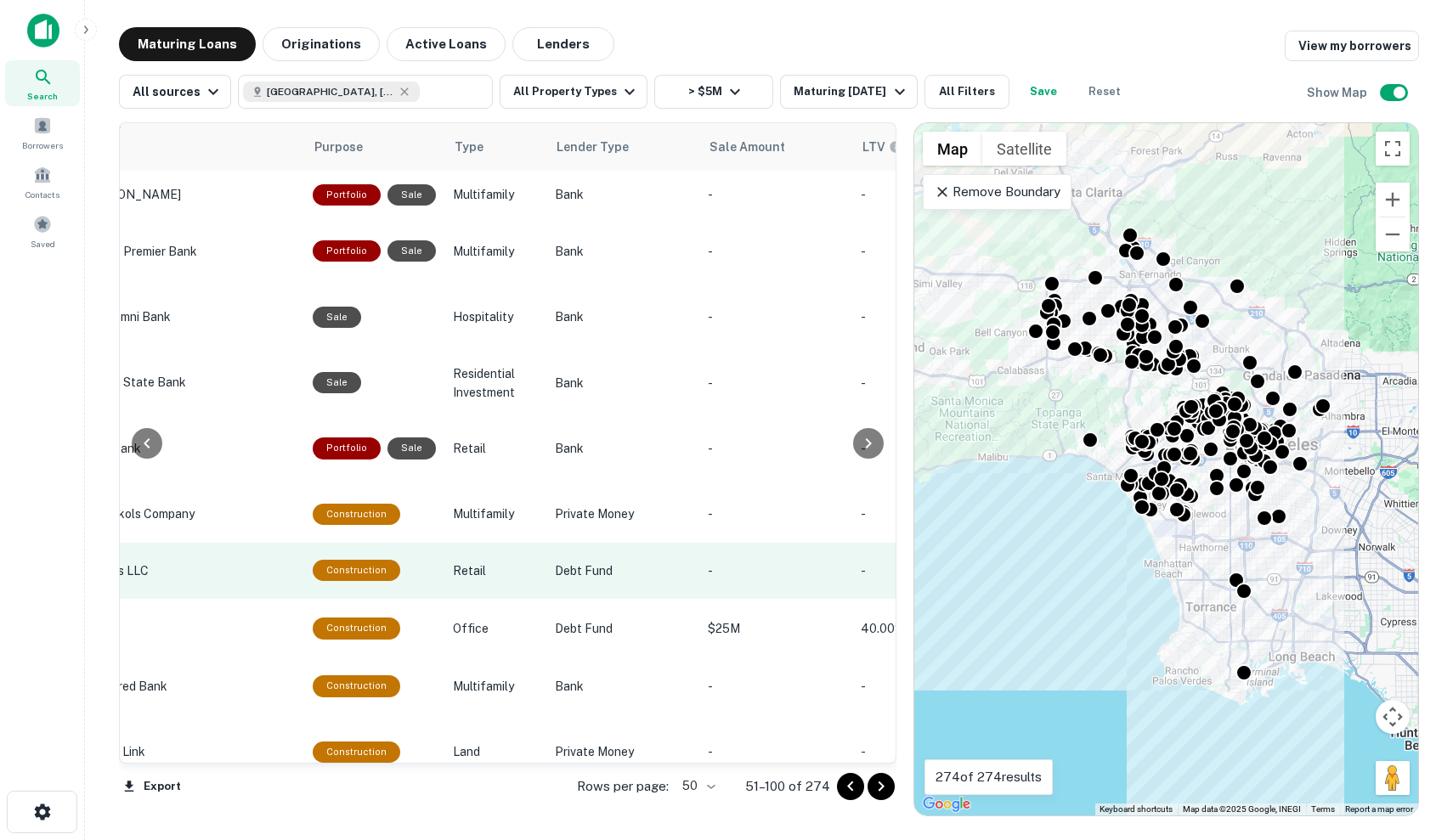
click at [662, 561] on p "Debt Fund" at bounding box center [622, 570] width 136 height 18
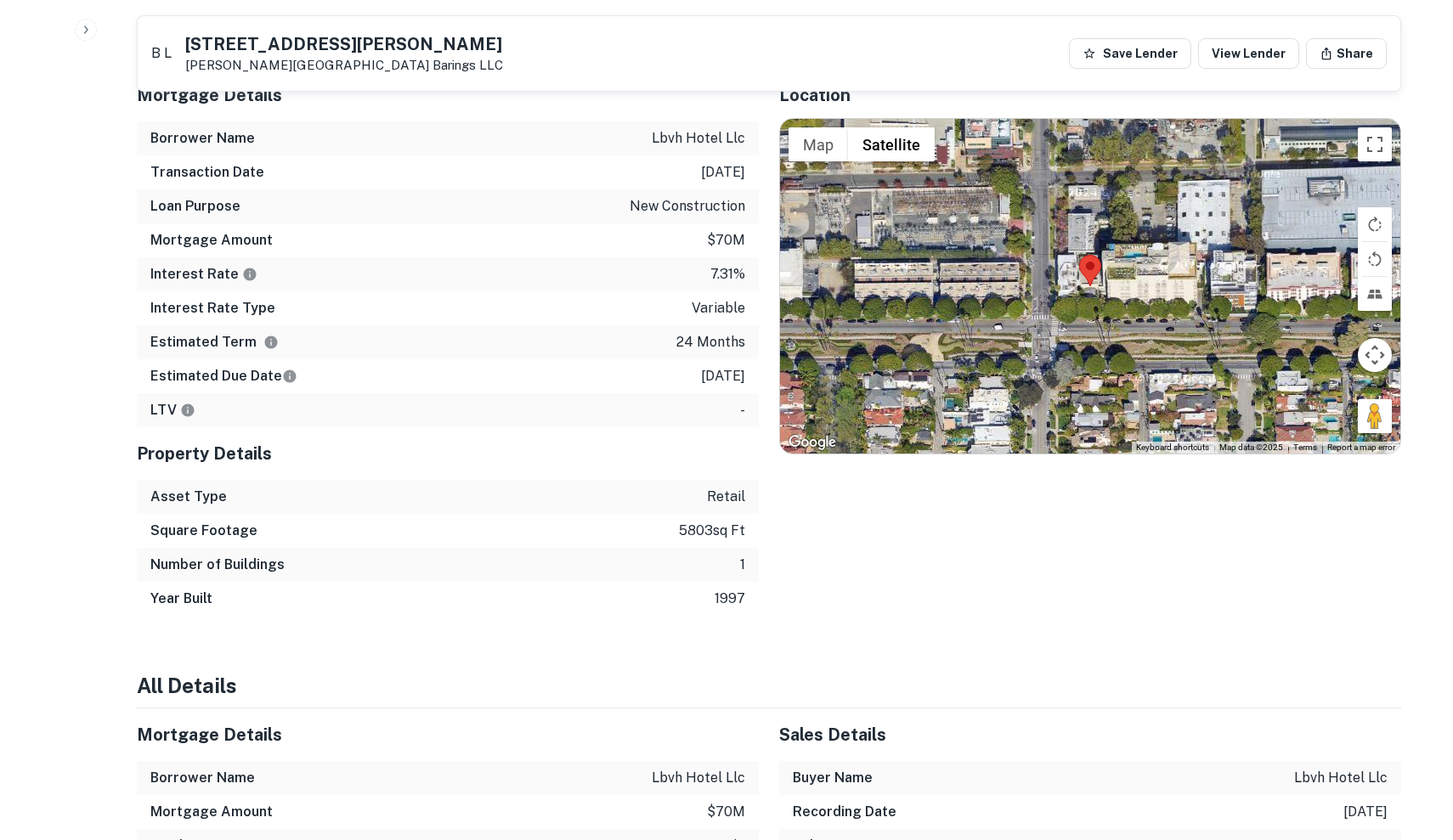
scroll to position [1071, 0]
